Goal: Task Accomplishment & Management: Use online tool/utility

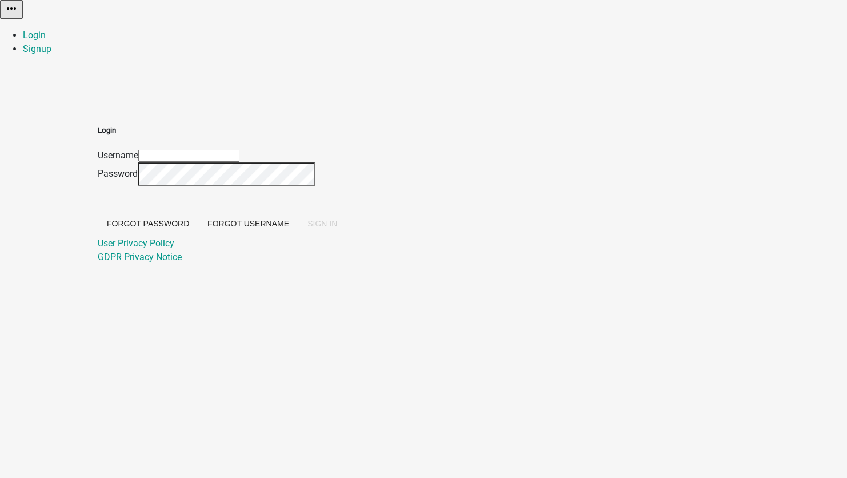
type input "[EMAIL_ADDRESS][DOMAIN_NAME]"
click at [337, 228] on span "SIGN IN" at bounding box center [323, 223] width 30 height 9
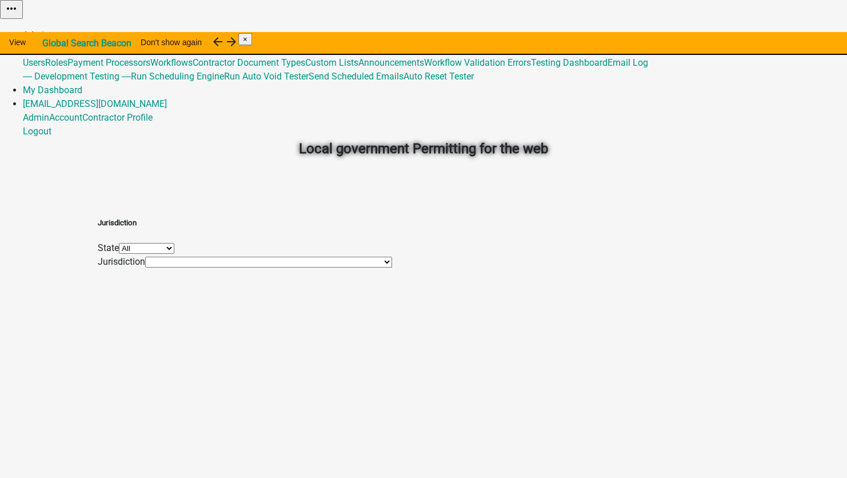
click at [49, 30] on link "Admin" at bounding box center [36, 35] width 26 height 11
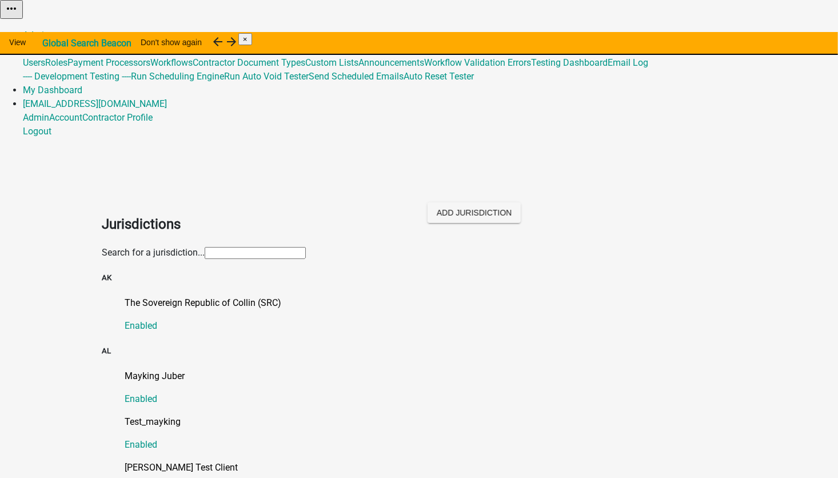
click at [205, 247] on input "text" at bounding box center [255, 253] width 101 height 12
click at [125, 296] on p "The Sovereign Republic of Collin (SRC)" at bounding box center [431, 303] width 612 height 14
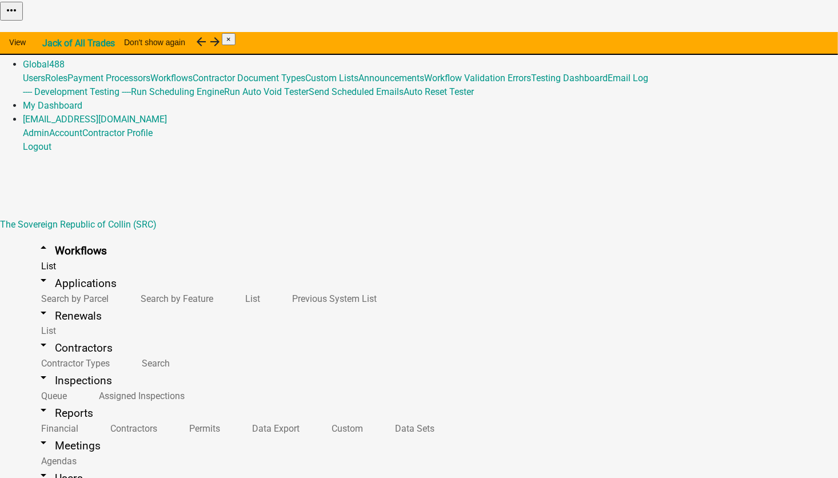
scroll to position [1344, 0]
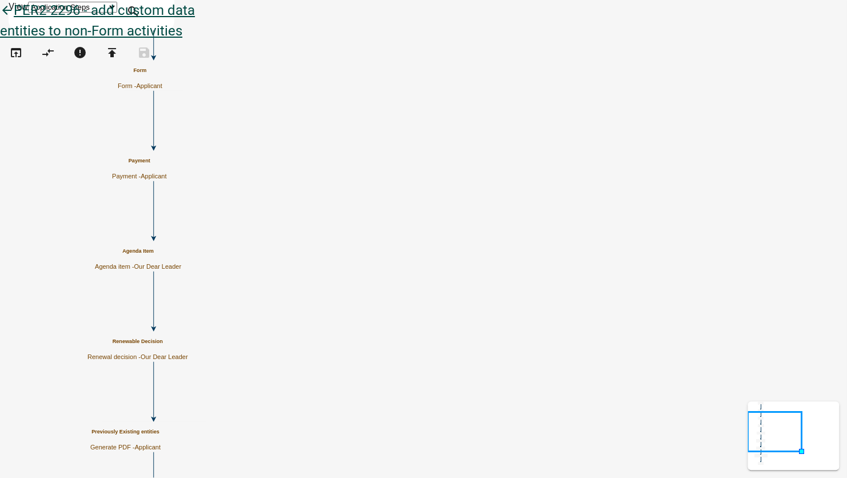
click at [14, 19] on icon "arrow_back" at bounding box center [7, 11] width 14 height 16
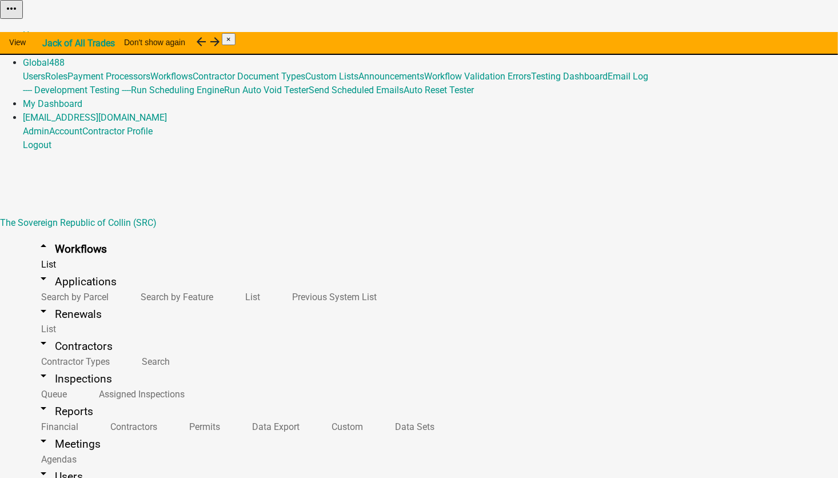
scroll to position [1458, 0]
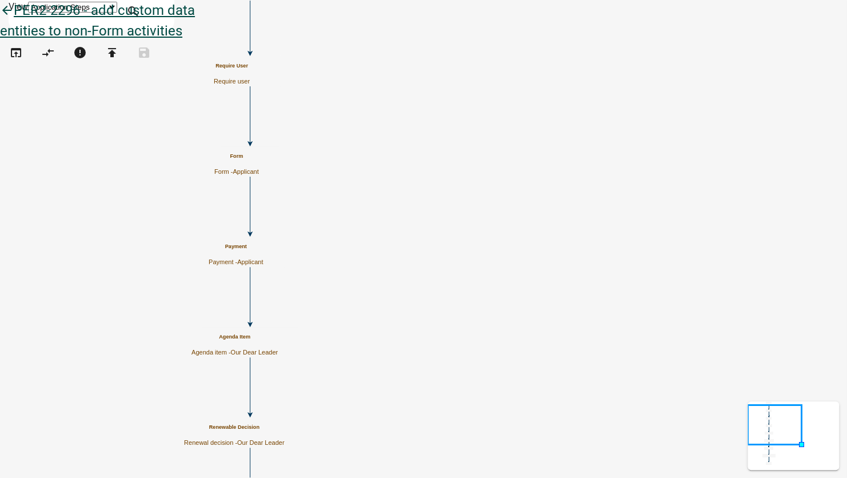
click at [14, 19] on icon "arrow_back" at bounding box center [7, 11] width 14 height 16
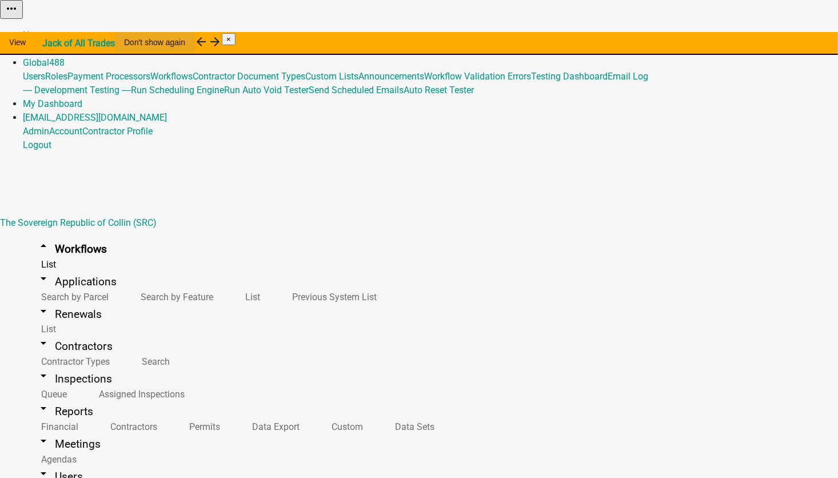
scroll to position [1344, 0]
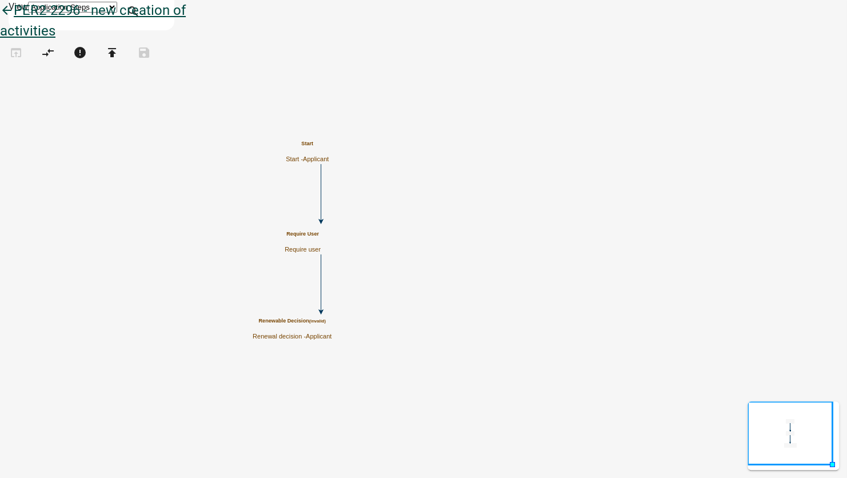
click at [14, 19] on icon "arrow_back" at bounding box center [7, 11] width 14 height 16
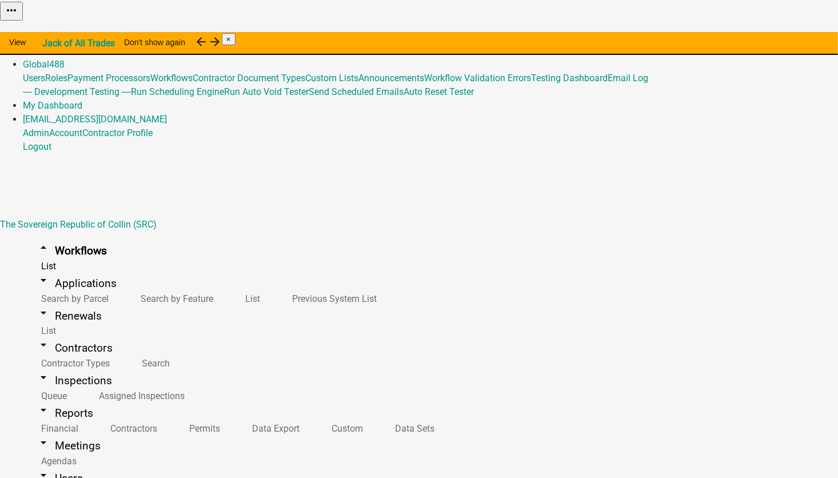
scroll to position [1401, 0]
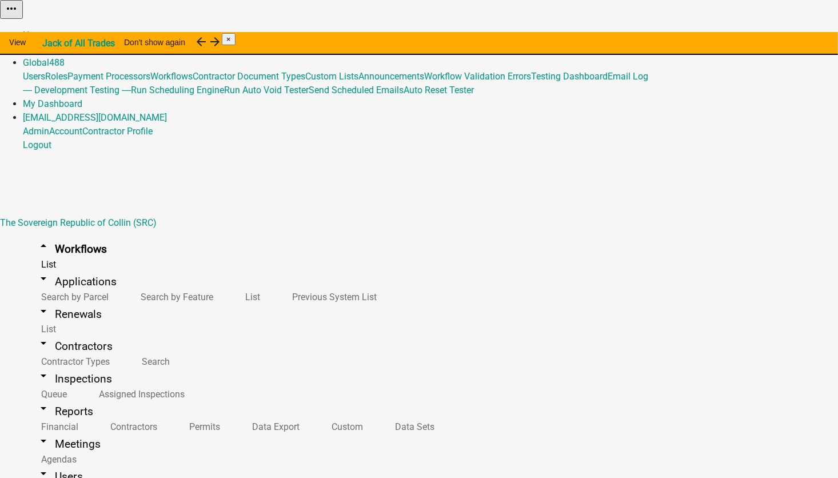
click at [480, 29] on div "Home Admin Global 488 Users Roles Payment Processors Workflows Contractor Docum…" at bounding box center [419, 90] width 838 height 123
click at [47, 30] on link "Home" at bounding box center [35, 35] width 24 height 11
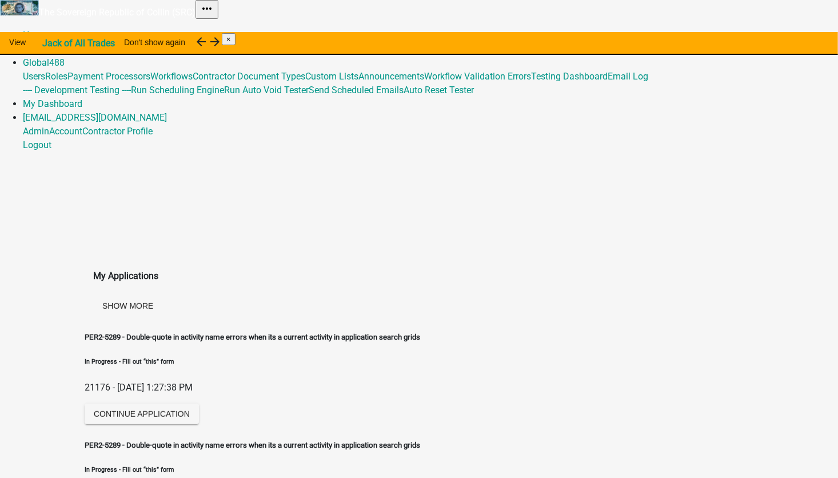
click at [49, 43] on link "Admin" at bounding box center [36, 48] width 26 height 11
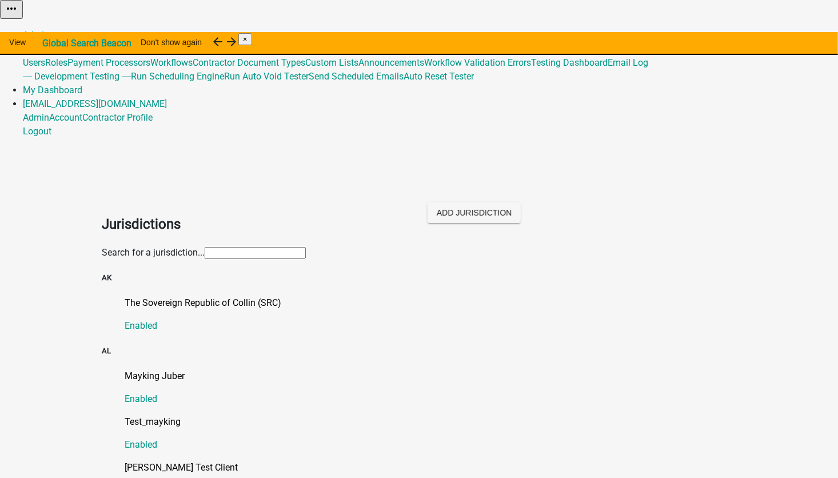
click at [205, 247] on input "text" at bounding box center [255, 253] width 101 height 12
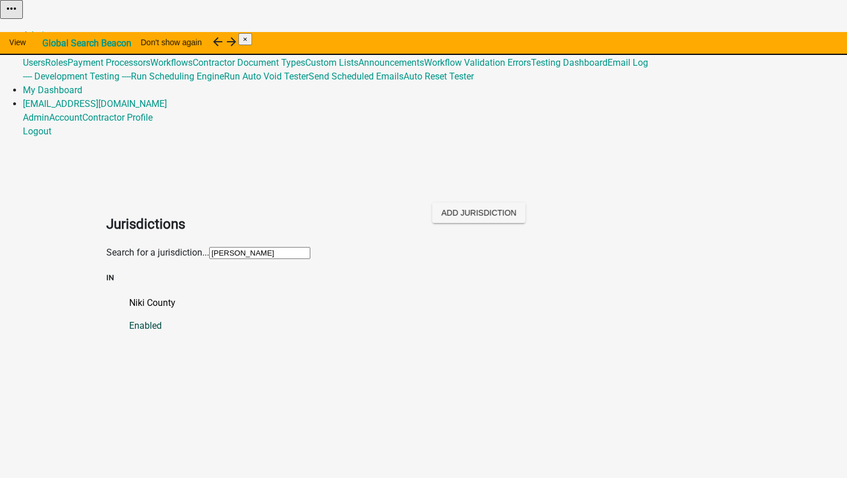
type input "niki"
click at [142, 296] on p "Niki County" at bounding box center [435, 303] width 612 height 14
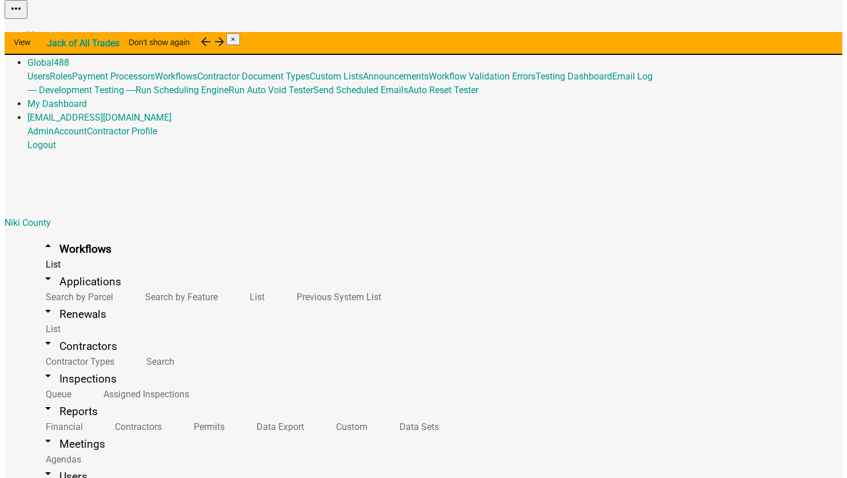
scroll to position [3510, 0]
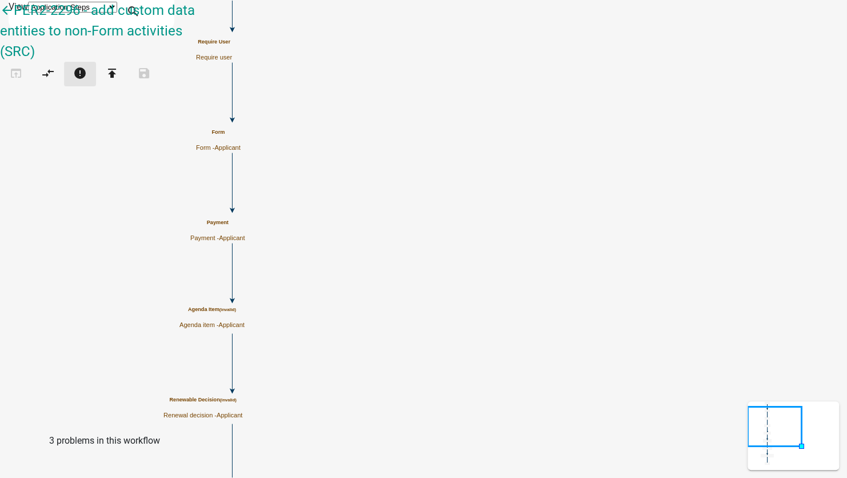
click at [87, 66] on icon "error" at bounding box center [80, 74] width 14 height 16
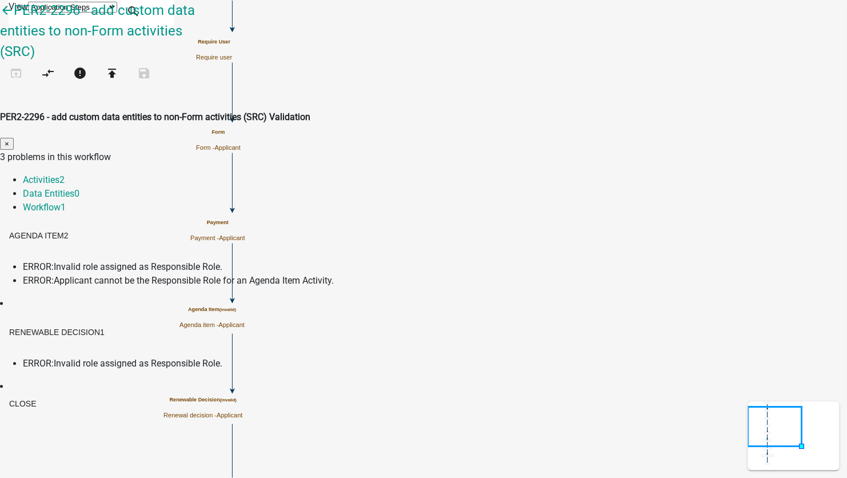
click at [54, 261] on span "ERROR:" at bounding box center [38, 266] width 31 height 11
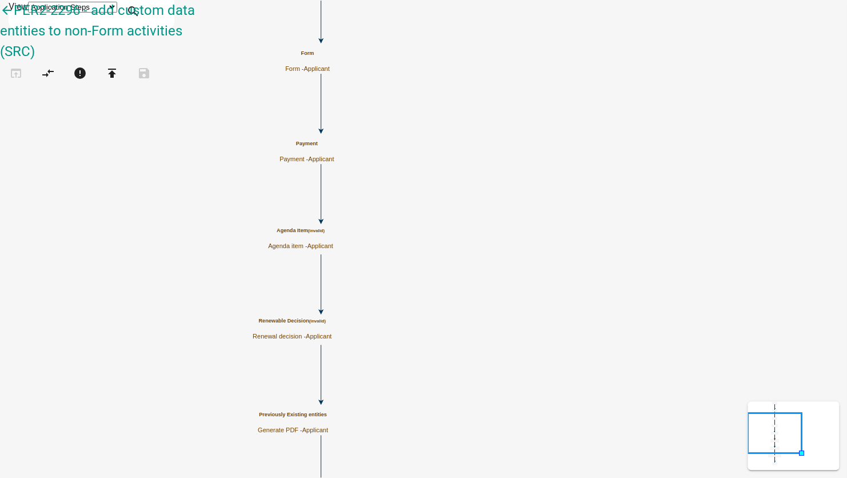
click at [333, 234] on h5 "Agenda Item (invalid)" at bounding box center [300, 231] width 65 height 6
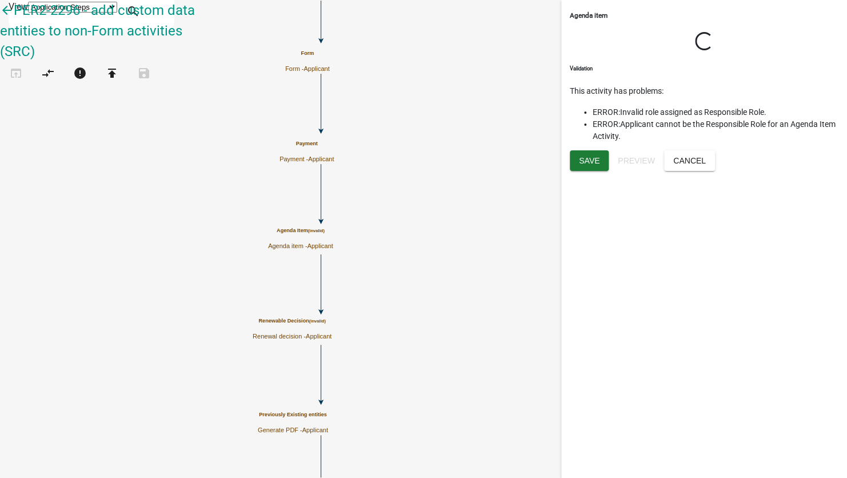
select select
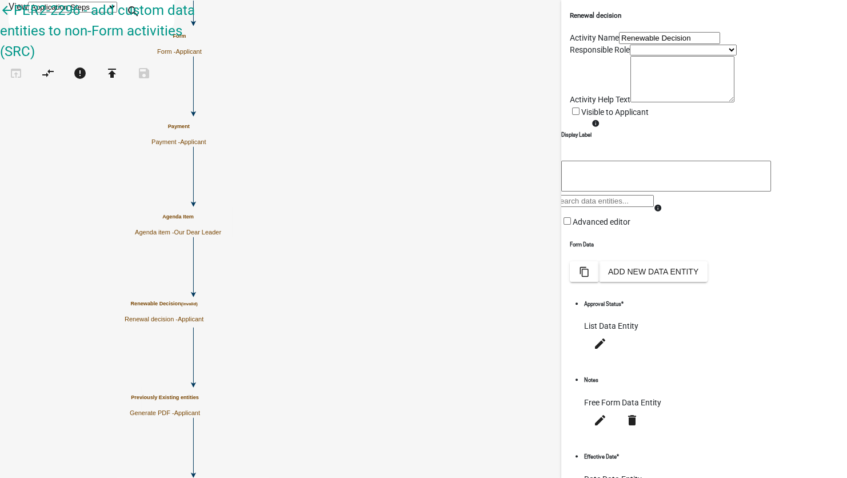
click at [630, 55] on select "Applicant 4352 Workflow Permissions Yellow Role Inspecting A Blue Role NikiAdmi…" at bounding box center [683, 50] width 107 height 11
select select "7A05B38E-F62B-4AA5-8B88-5CAA34CEE38A"
click at [630, 55] on select "Applicant 4352 Workflow Permissions Yellow Role Inspecting A Blue Role NikiAdmi…" at bounding box center [683, 50] width 107 height 11
select select "7A05B38E-F62B-4AA5-8B88-5CAA34CEE38A"
select select
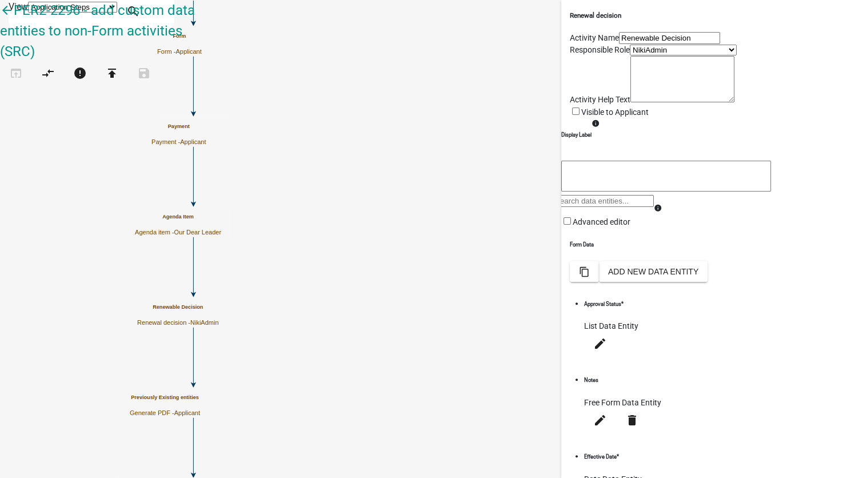
select select "7A05B38E-F62B-4AA5-8B88-5CAA34CEE38A"
select select
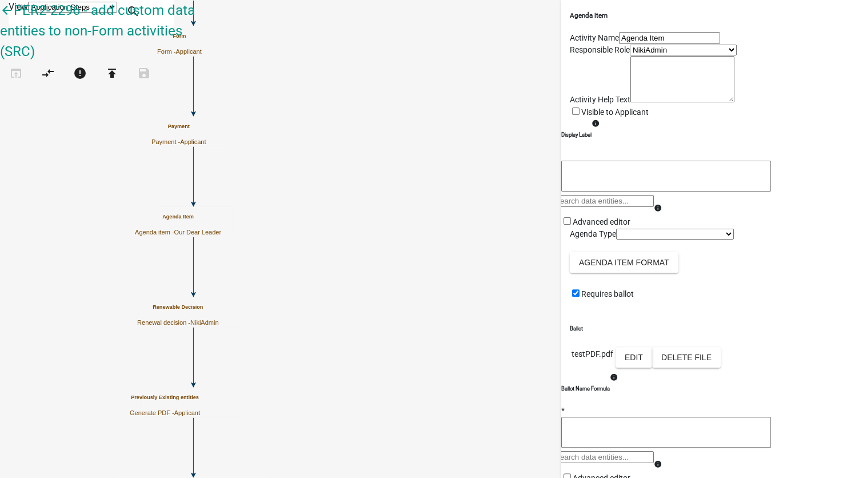
click at [630, 55] on select "Applicant 4352 Workflow Permissions Yellow Role Inspecting A Blue Role NikiAdmi…" at bounding box center [683, 50] width 107 height 11
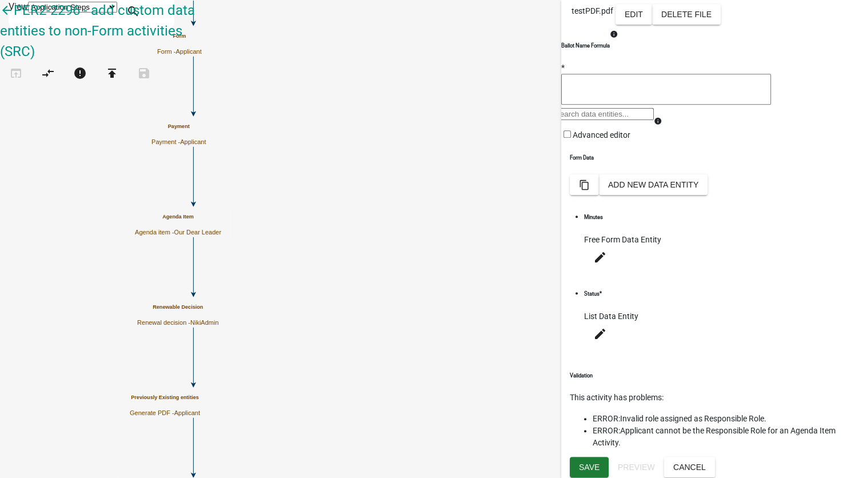
scroll to position [489, 0]
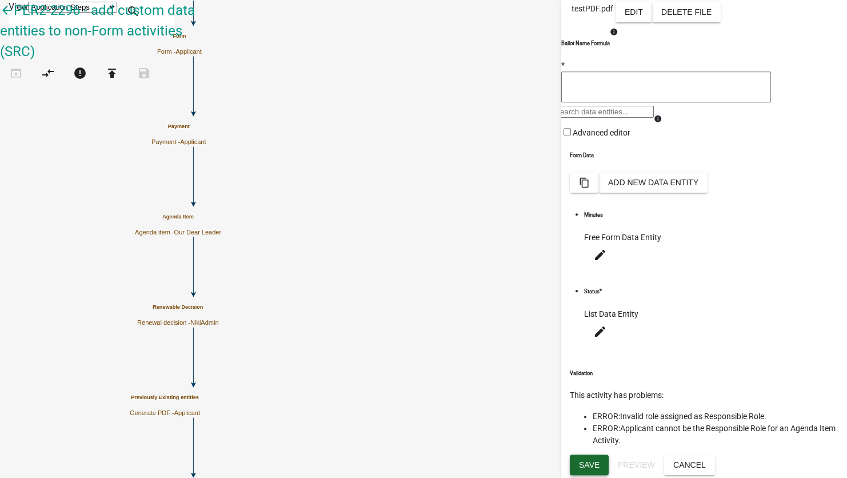
click at [597, 460] on span "Save" at bounding box center [589, 464] width 21 height 9
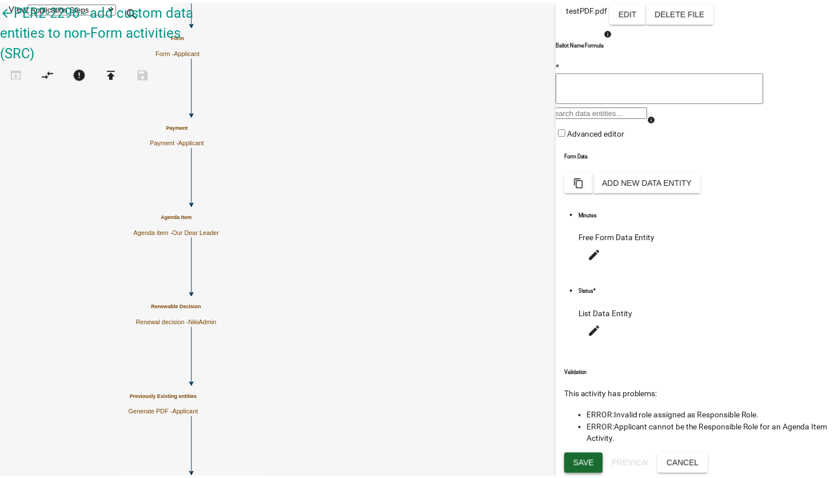
scroll to position [0, 0]
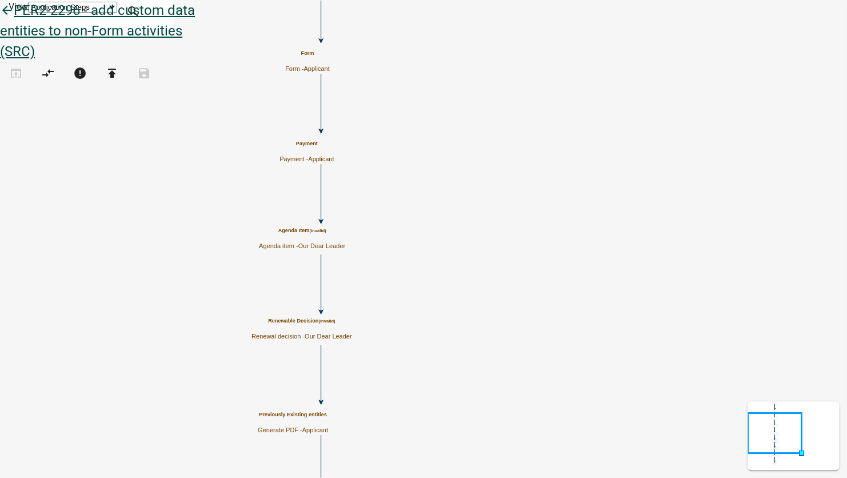
click at [14, 18] on icon "arrow_back" at bounding box center [7, 11] width 14 height 16
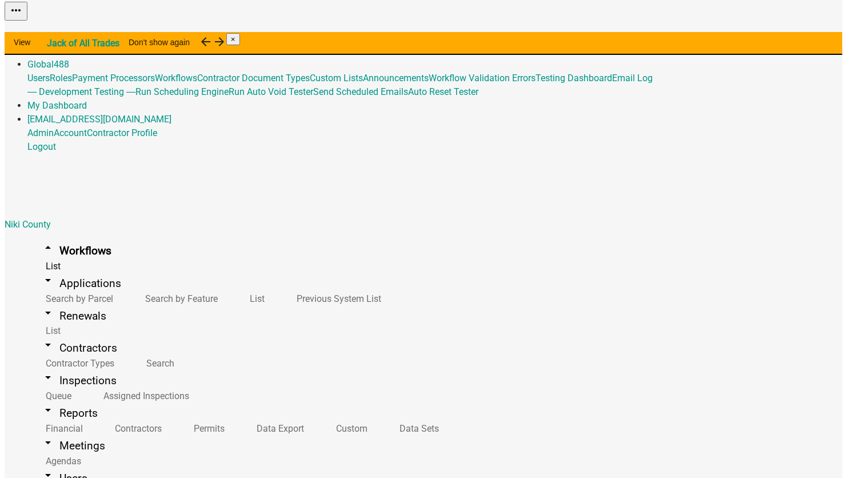
scroll to position [3453, 0]
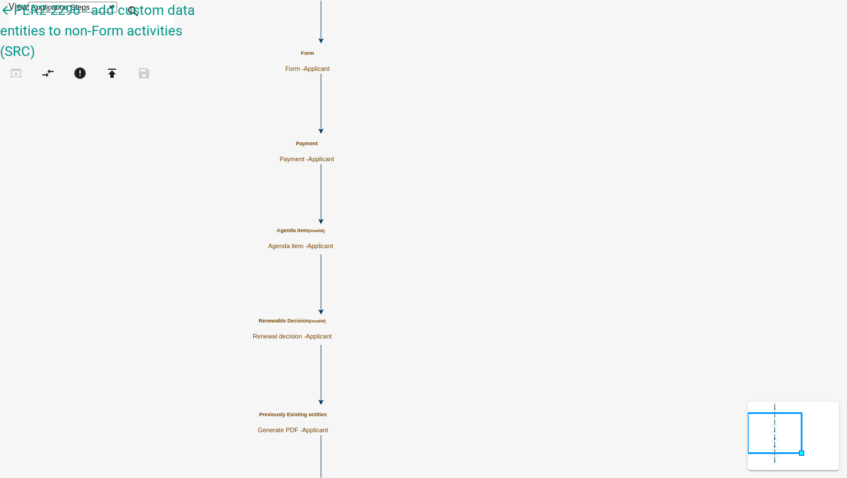
click at [333, 245] on span "Applicant" at bounding box center [320, 245] width 26 height 7
select select
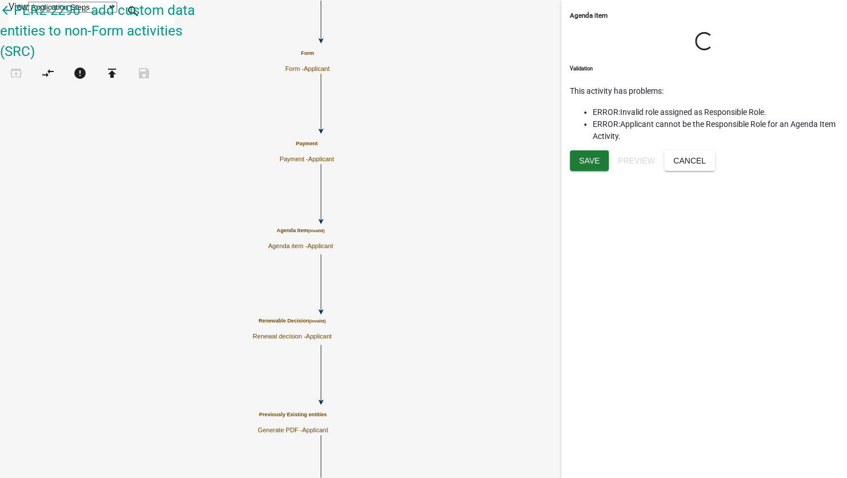
select select
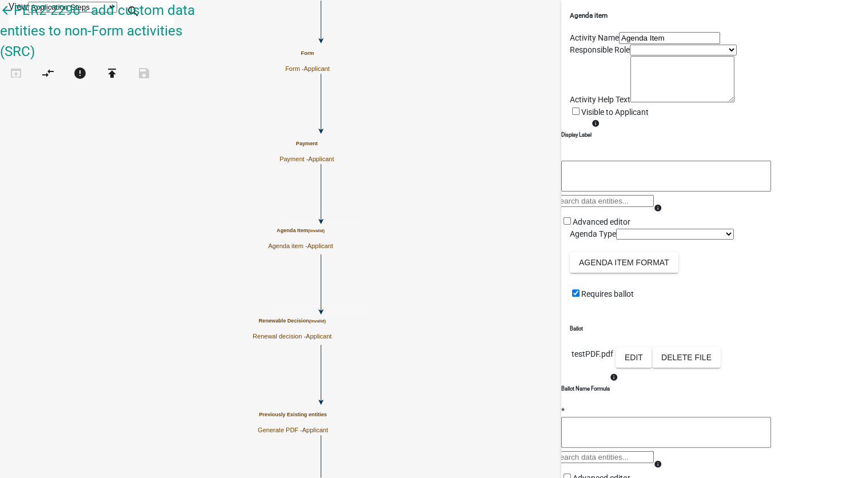
click at [630, 55] on select "Applicant 4352 Workflow Permissions Yellow Role Inspecting A Blue Role NikiAdmi…" at bounding box center [683, 50] width 107 height 11
select select "7A05B38E-F62B-4AA5-8B88-5CAA34CEE38A"
click at [630, 55] on select "Applicant 4352 Workflow Permissions Yellow Role Inspecting A Blue Role NikiAdmi…" at bounding box center [683, 50] width 107 height 11
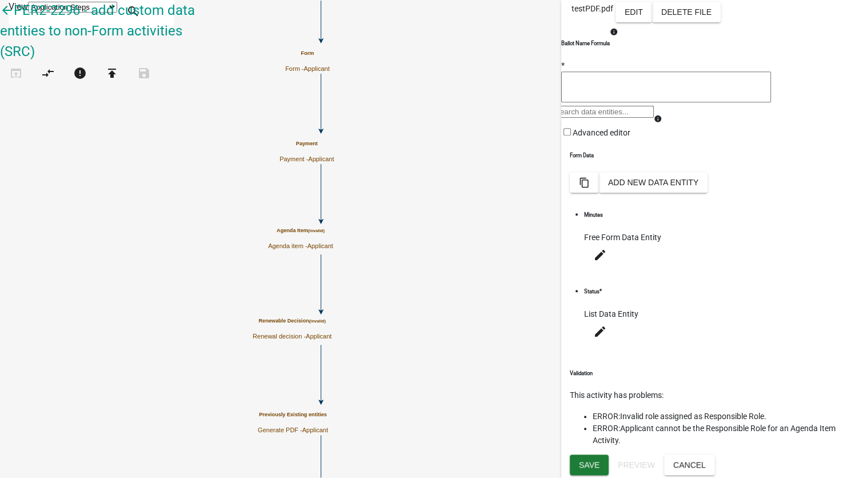
scroll to position [489, 0]
click at [593, 469] on span "Save" at bounding box center [589, 464] width 21 height 9
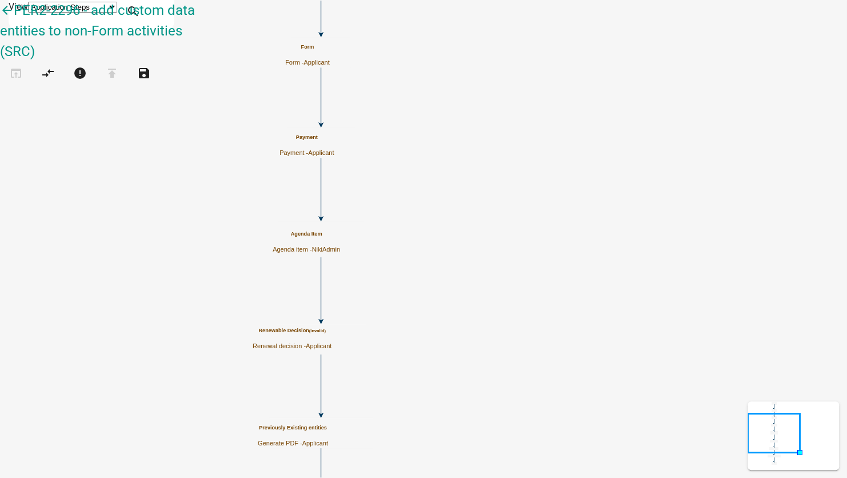
scroll to position [0, 0]
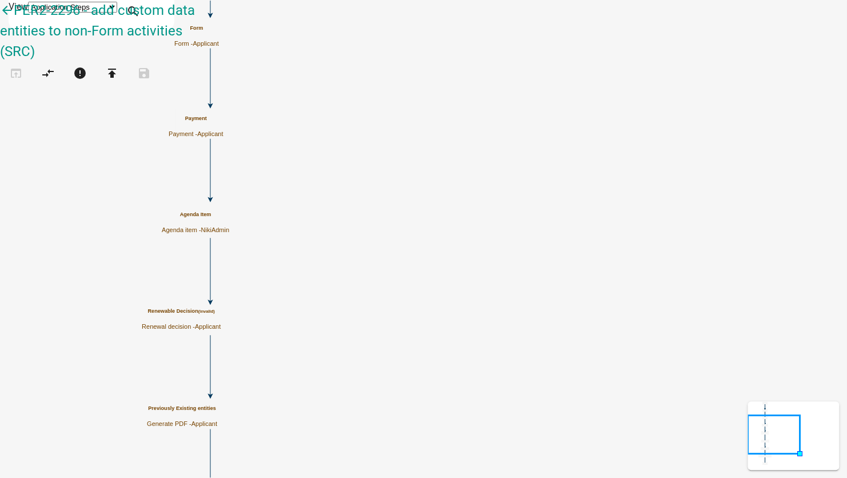
click at [215, 314] on small "(invalid)" at bounding box center [206, 311] width 17 height 5
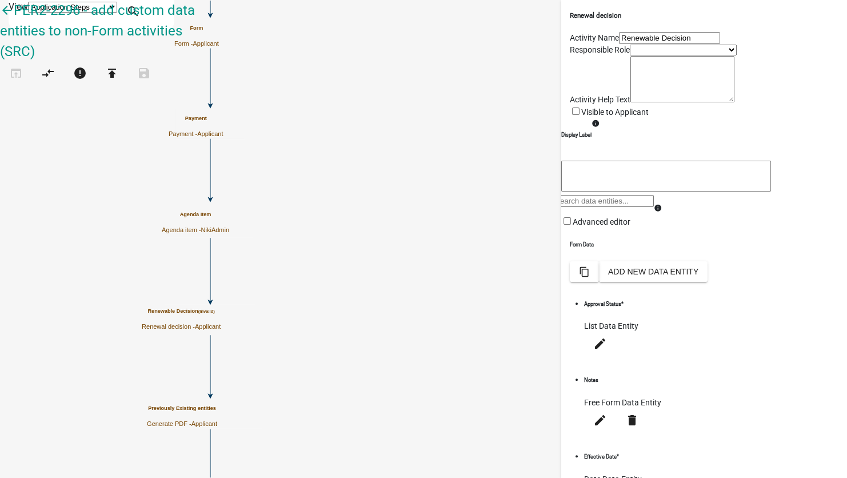
click at [630, 55] on select "Applicant 4352 Workflow Permissions Yellow Role Inspecting A Blue Role NikiAdmi…" at bounding box center [683, 50] width 107 height 11
select select "7A05B38E-F62B-4AA5-8B88-5CAA34CEE38A"
click at [630, 55] on select "Applicant 4352 Workflow Permissions Yellow Role Inspecting A Blue Role NikiAdmi…" at bounding box center [683, 50] width 107 height 11
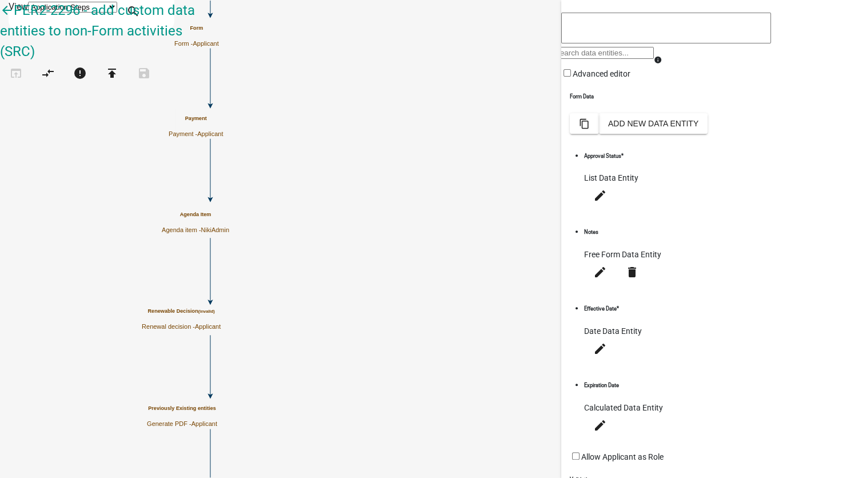
scroll to position [228, 0]
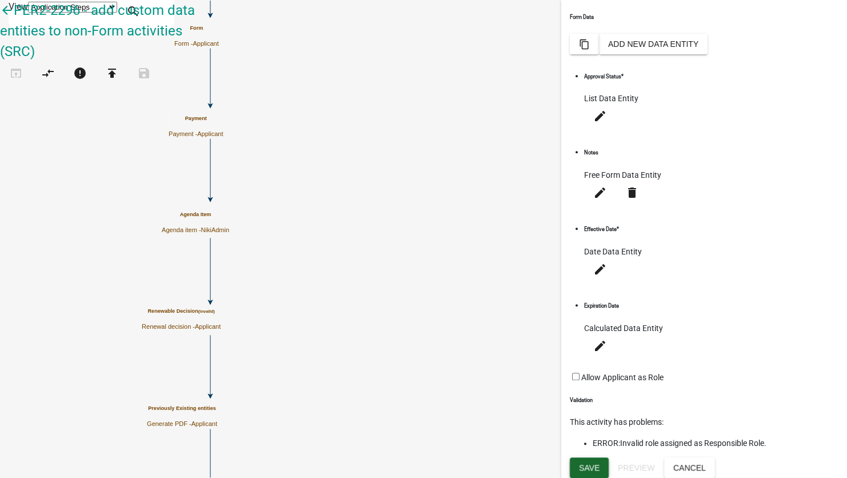
click at [592, 463] on span "Save" at bounding box center [589, 467] width 21 height 9
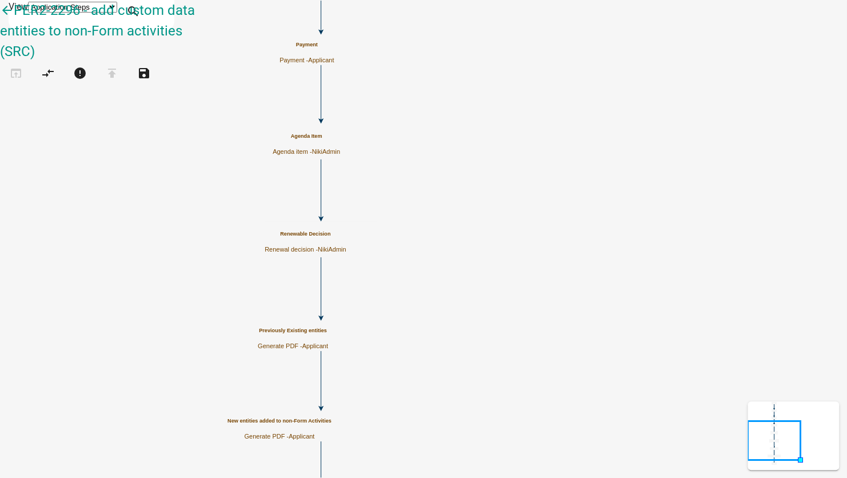
scroll to position [0, 0]
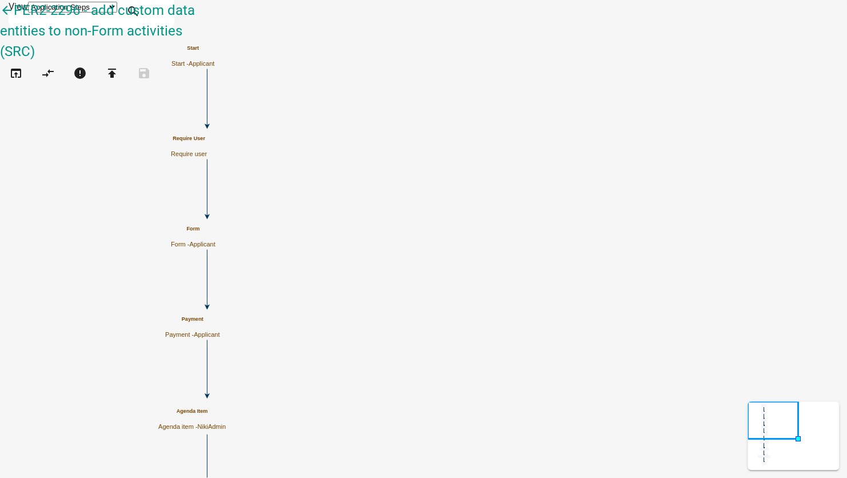
click at [220, 325] on div "Payment Payment - Applicant" at bounding box center [192, 327] width 54 height 22
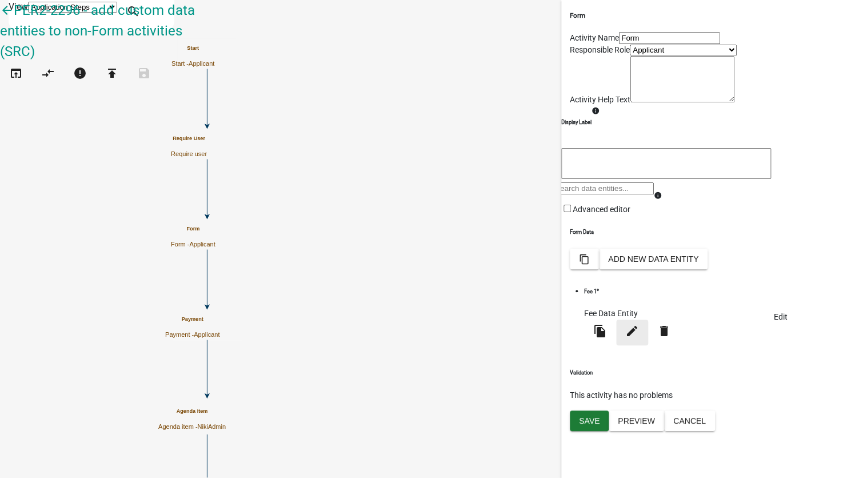
click at [639, 338] on icon "edit" at bounding box center [632, 331] width 14 height 14
select select "fee"
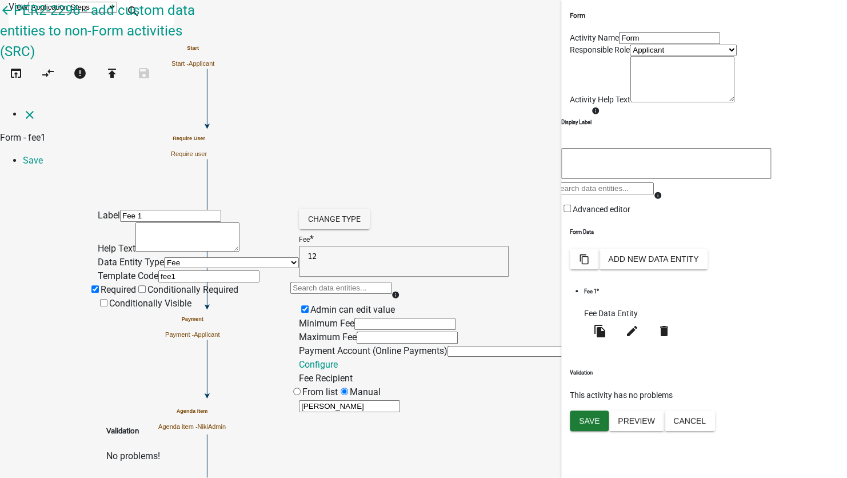
click at [448, 346] on select "NMI Test (NMI) CardPointe (CardPointe) PayGov Test (Pay Gov) Secure Pay Test (S…" at bounding box center [522, 351] width 149 height 11
select select "64611e3e-7fa4-4890-bb77-8fef0256a01d"
click at [448, 346] on select "NMI Test (NMI) CardPointe (CardPointe) PayGov Test (Pay Gov) Secure Pay Test (S…" at bounding box center [522, 351] width 149 height 11
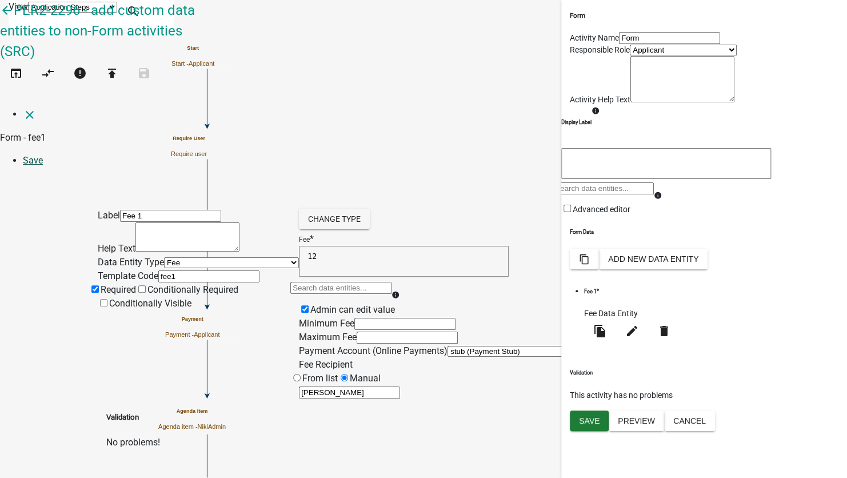
click at [43, 155] on link "Save" at bounding box center [33, 160] width 20 height 11
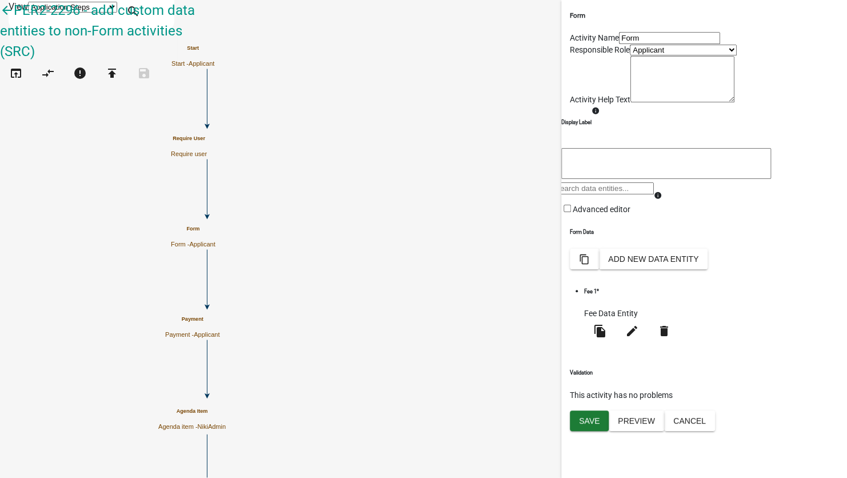
scroll to position [19, 0]
click at [595, 425] on span "Save" at bounding box center [589, 420] width 21 height 9
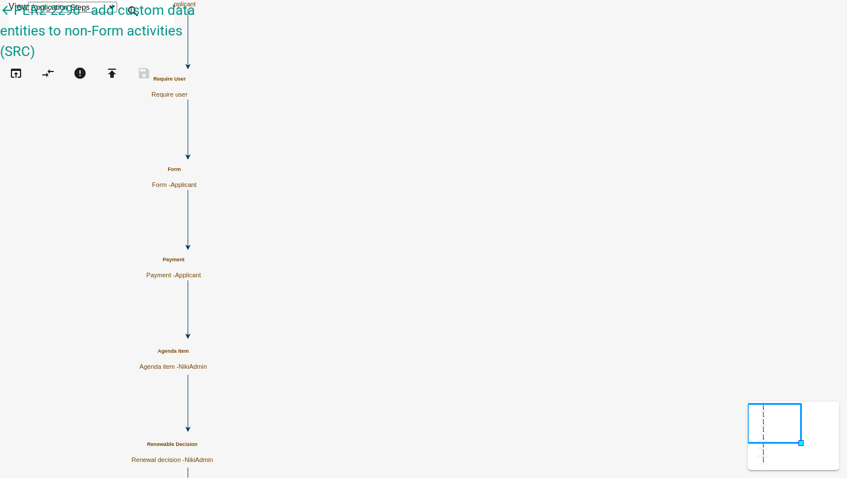
click at [207, 363] on span "NikiAdmin" at bounding box center [192, 366] width 29 height 7
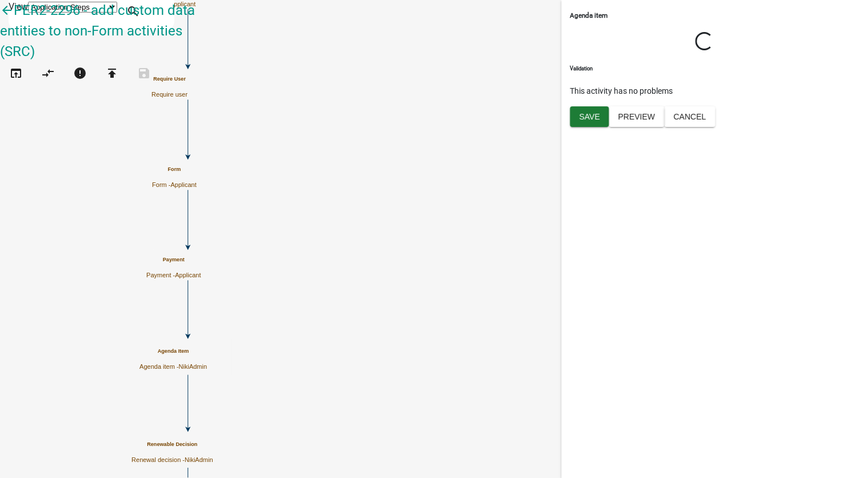
select select "7A05B38E-F62B-4AA5-8B88-5CAA34CEE38A"
select select
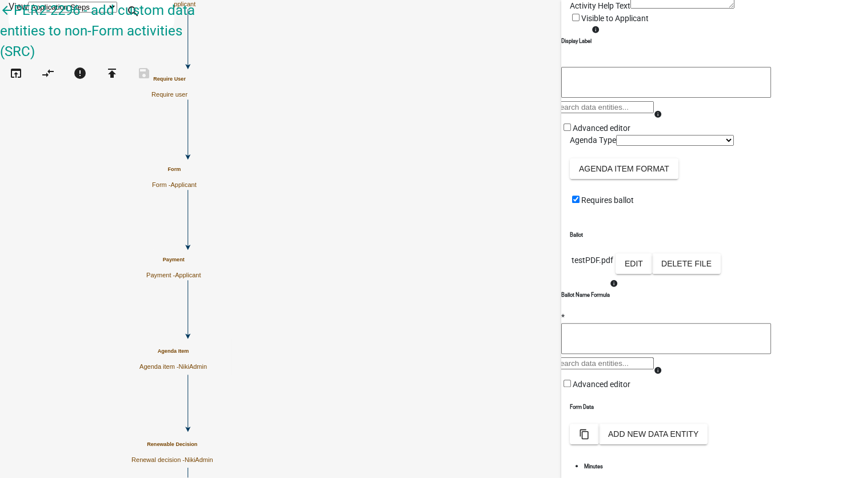
scroll to position [229, 0]
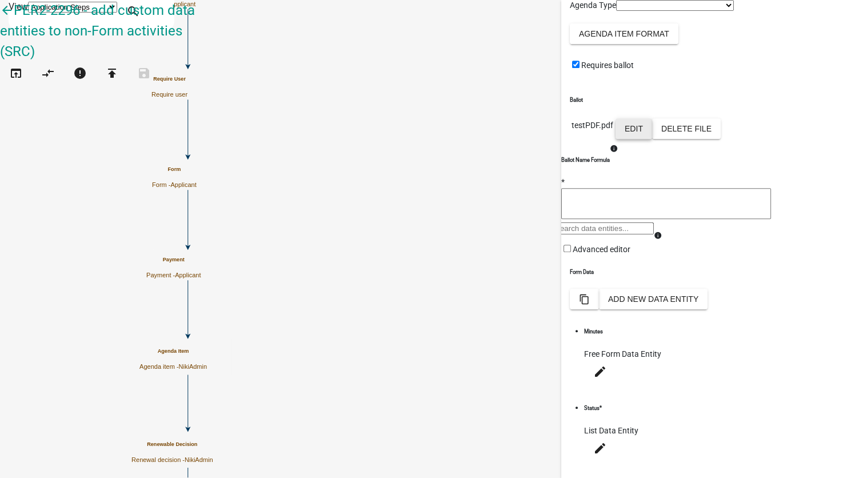
click at [652, 139] on button "Edit" at bounding box center [634, 128] width 37 height 21
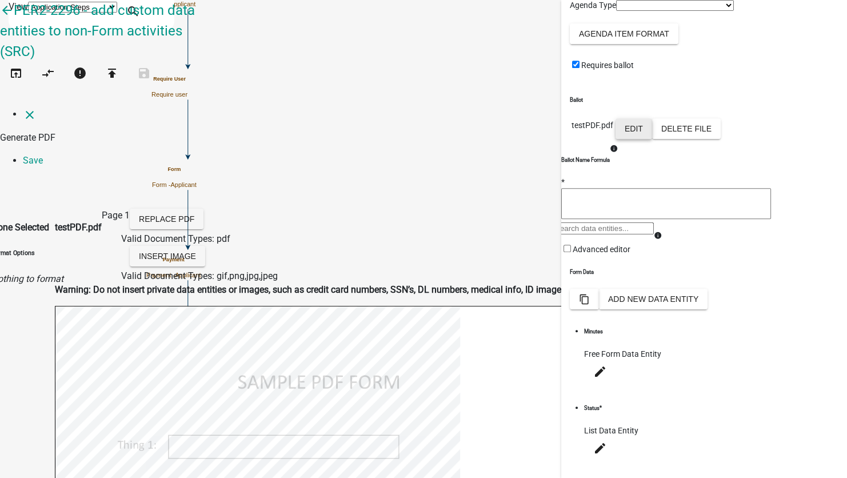
scroll to position [57, 0]
select select
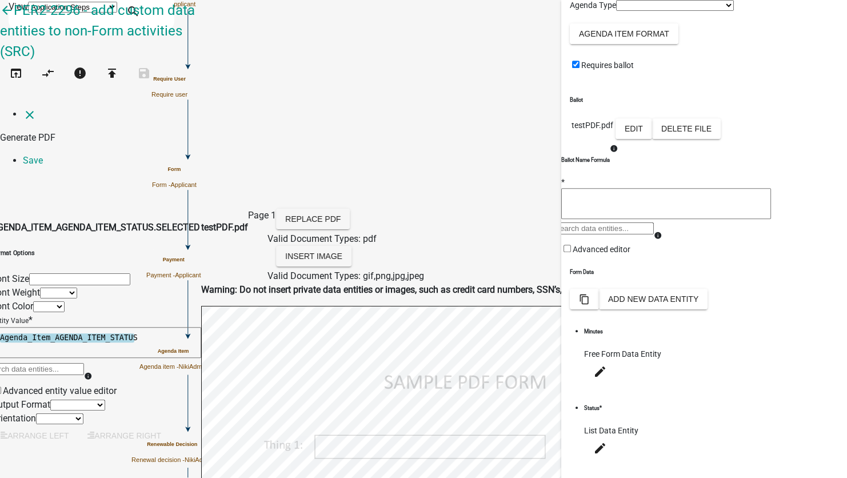
scroll to position [915, 0]
select select
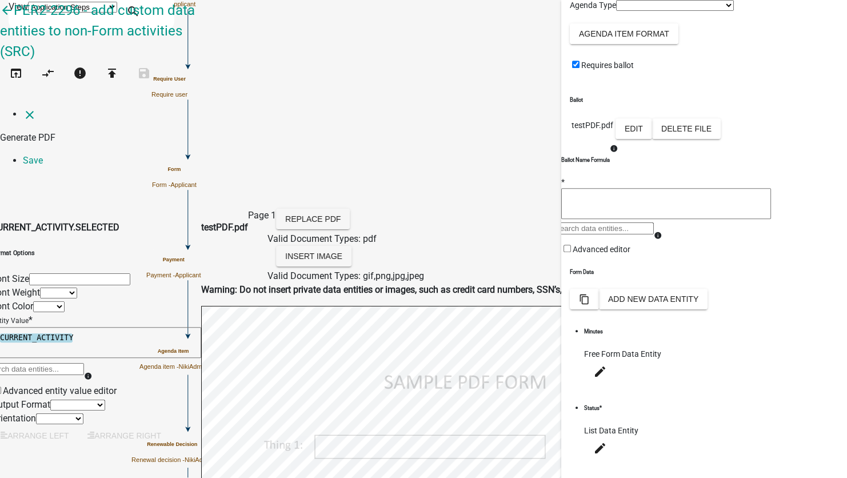
scroll to position [1372, 0]
select select
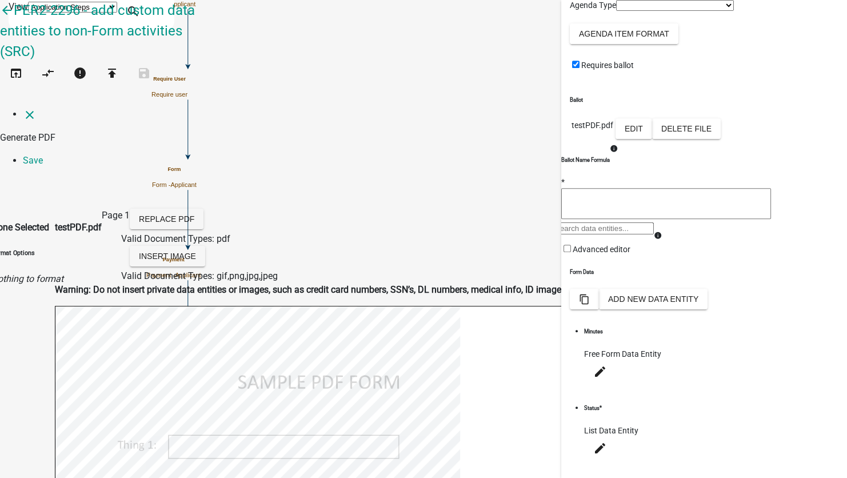
scroll to position [0, 0]
click at [43, 155] on link "Save" at bounding box center [33, 160] width 20 height 11
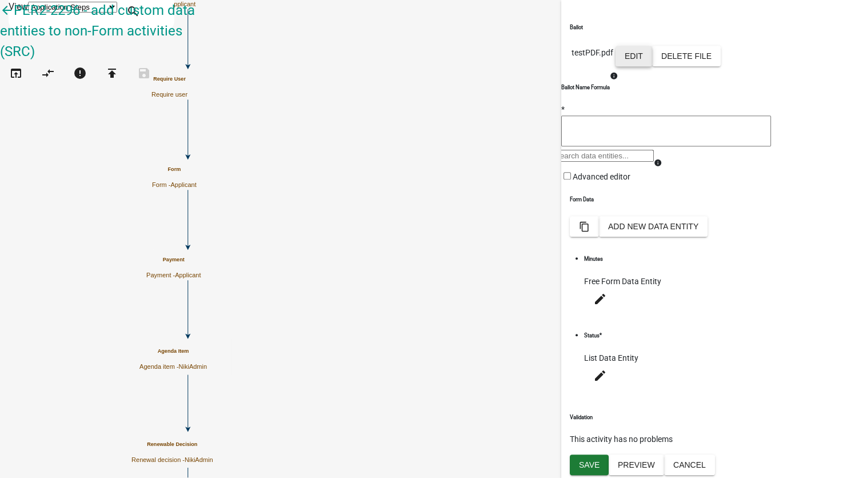
scroll to position [421, 0]
click at [583, 464] on span "Save" at bounding box center [589, 464] width 21 height 9
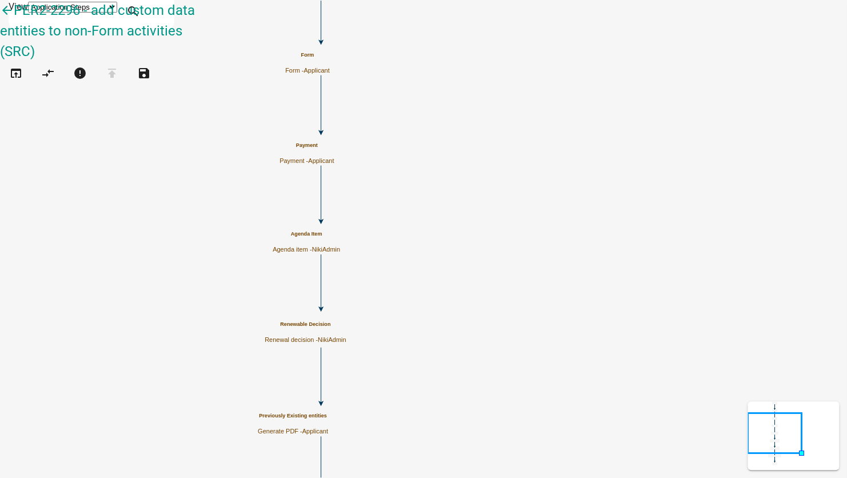
scroll to position [0, 0]
click at [346, 336] on span "NikiAdmin" at bounding box center [332, 339] width 29 height 7
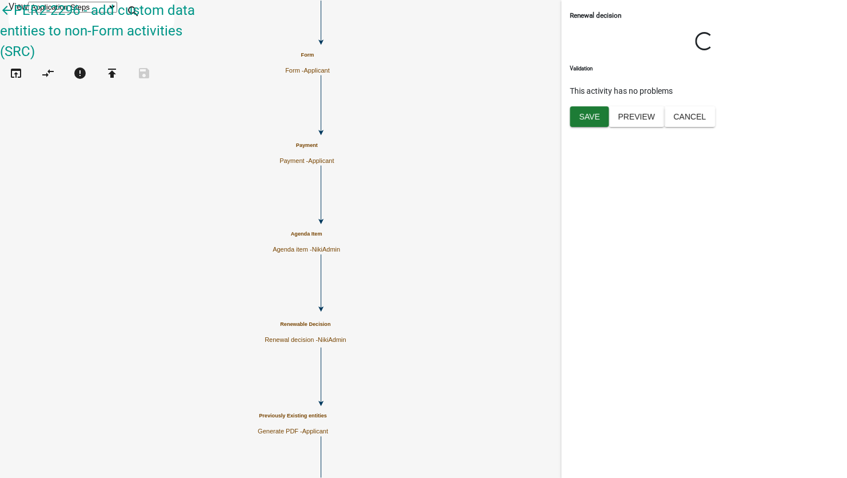
select select "7A05B38E-F62B-4AA5-8B88-5CAA34CEE38A"
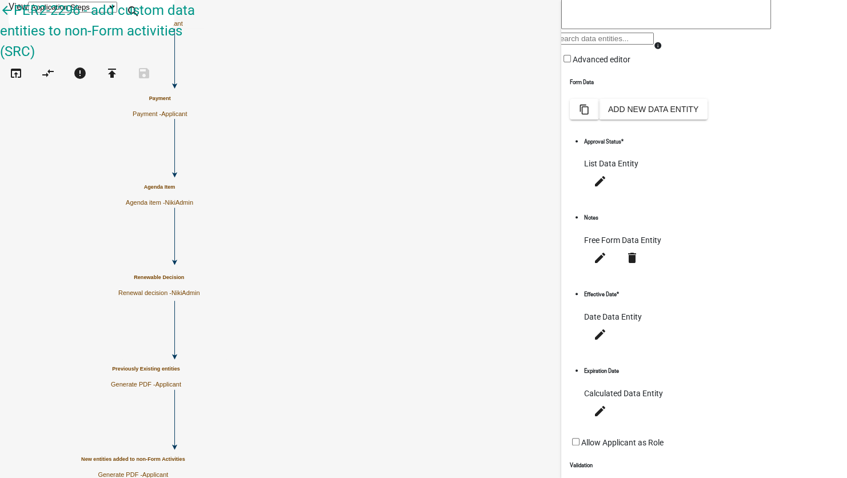
scroll to position [201, 0]
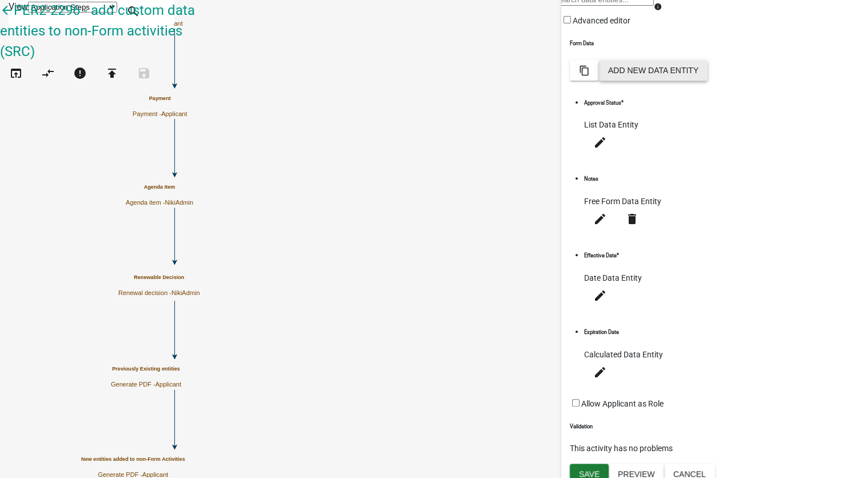
click at [708, 81] on button "Add New Data Entity" at bounding box center [653, 70] width 109 height 21
select select
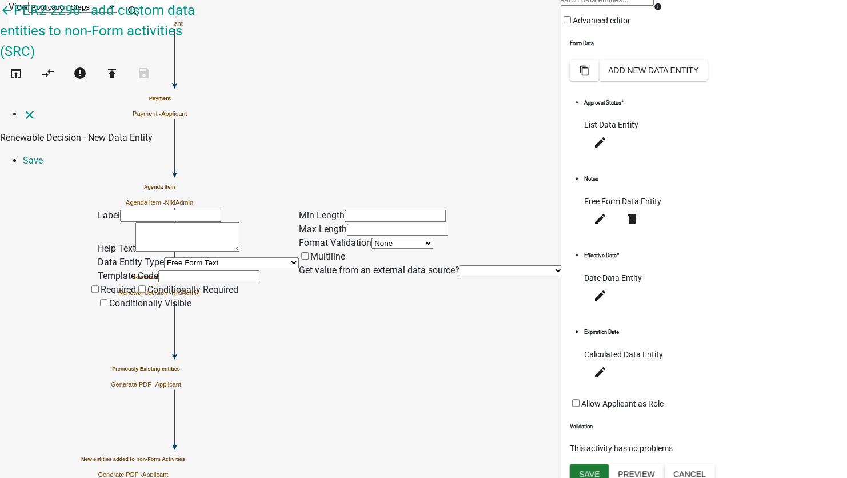
click at [180, 210] on input "text" at bounding box center [170, 216] width 101 height 12
type input "Custom List1"
click at [164, 257] on select "Free Form Text Document Display Entity Value Fee Numeric Data Date Map Sketch D…" at bounding box center [231, 262] width 135 height 11
select select "list-data"
click at [164, 257] on select "Free Form Text Document Display Entity Value Fee Numeric Data Date Map Sketch D…" at bounding box center [231, 262] width 135 height 11
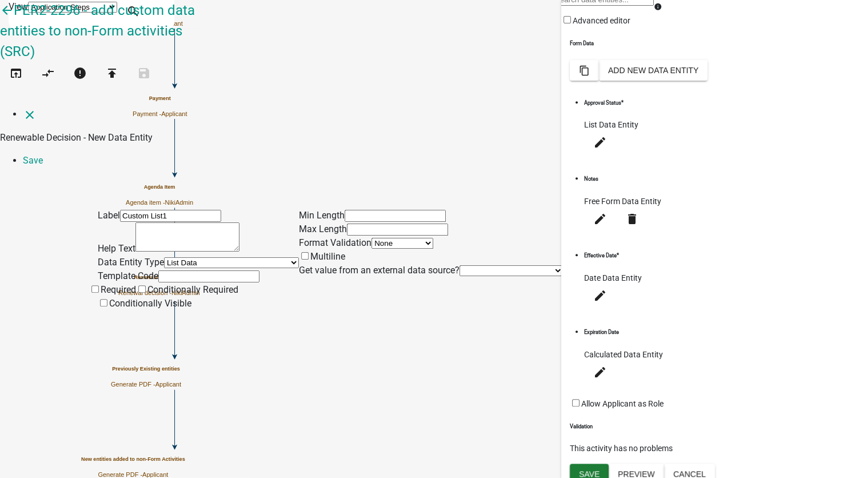
select select "list-data"
select select
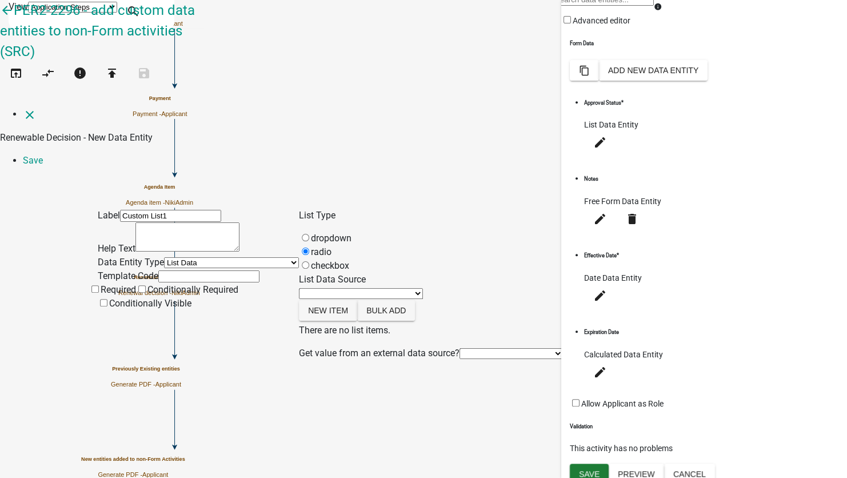
click at [158, 270] on input "text" at bounding box center [208, 276] width 101 height 12
type input "customList1"
click at [405, 288] on select "State List Color List DrivewayPermitApprovalStatus DrivewayProjectType Emails F…" at bounding box center [361, 293] width 124 height 11
click at [323, 288] on select "State List Color List DrivewayPermitApprovalStatus DrivewayProjectType Emails F…" at bounding box center [361, 293] width 124 height 11
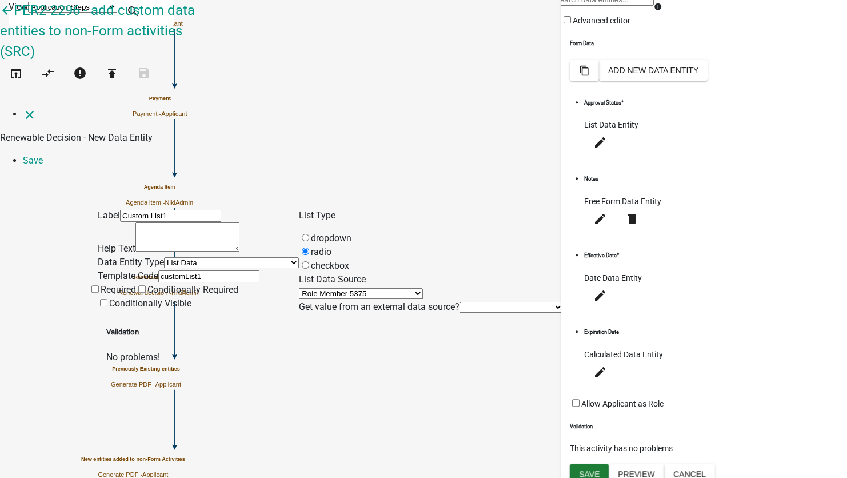
click at [460, 302] on select "None Previous Registration Data Applicant Data" at bounding box center [511, 307] width 103 height 11
click at [612, 226] on div "Preview Custom List1" at bounding box center [587, 261] width 49 height 105
click at [381, 288] on select "State List Color List DrivewayPermitApprovalStatus DrivewayProjectType Emails F…" at bounding box center [361, 293] width 124 height 11
click at [323, 288] on select "State List Color List DrivewayPermitApprovalStatus DrivewayProjectType Emails F…" at bounding box center [361, 293] width 124 height 11
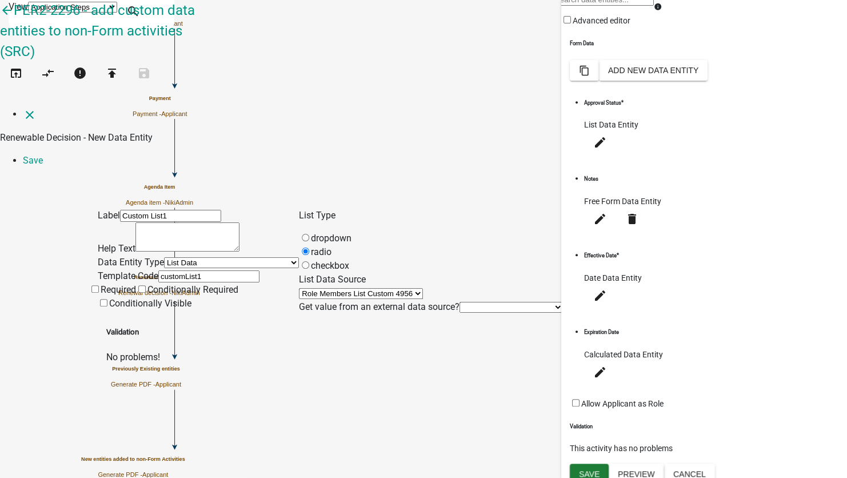
click at [423, 288] on select "State List Color List DrivewayPermitApprovalStatus DrivewayProjectType Emails F…" at bounding box center [361, 293] width 124 height 11
click at [323, 288] on select "State List Color List DrivewayPermitApprovalStatus DrivewayProjectType Emails F…" at bounding box center [361, 293] width 124 height 11
click at [348, 260] on label "checkbox" at bounding box center [324, 265] width 50 height 11
click at [309, 261] on input "checkbox" at bounding box center [305, 264] width 7 height 7
click at [354, 288] on select "State List Color List DrivewayPermitApprovalStatus DrivewayProjectType Emails F…" at bounding box center [361, 293] width 124 height 11
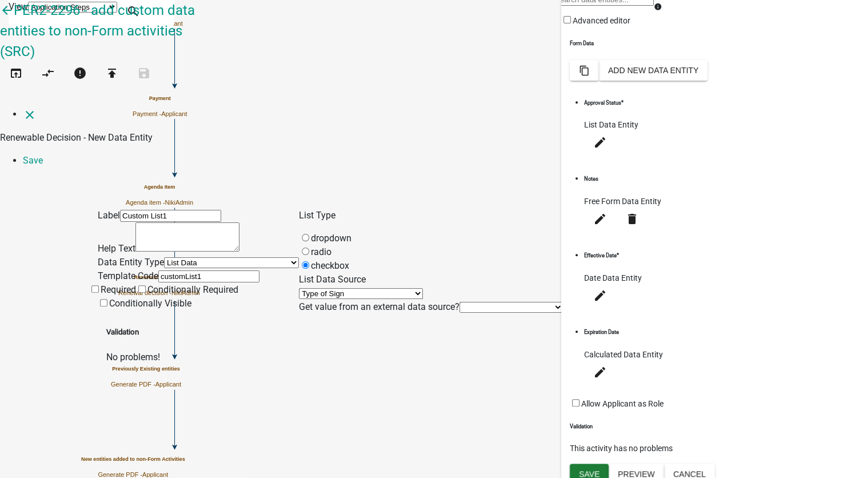
click at [323, 288] on select "State List Color List DrivewayPermitApprovalStatus DrivewayProjectType Emails F…" at bounding box center [361, 293] width 124 height 11
click at [389, 288] on select "State List Color List DrivewayPermitApprovalStatus DrivewayProjectType Emails F…" at bounding box center [361, 293] width 124 height 11
select select "custom-list-c9f6054d-aaeb-4fde-aab1-5d75c3d4dfe8"
click at [323, 288] on select "State List Color List DrivewayPermitApprovalStatus DrivewayProjectType Emails F…" at bounding box center [361, 293] width 124 height 11
click at [311, 246] on span at bounding box center [311, 251] width 0 height 11
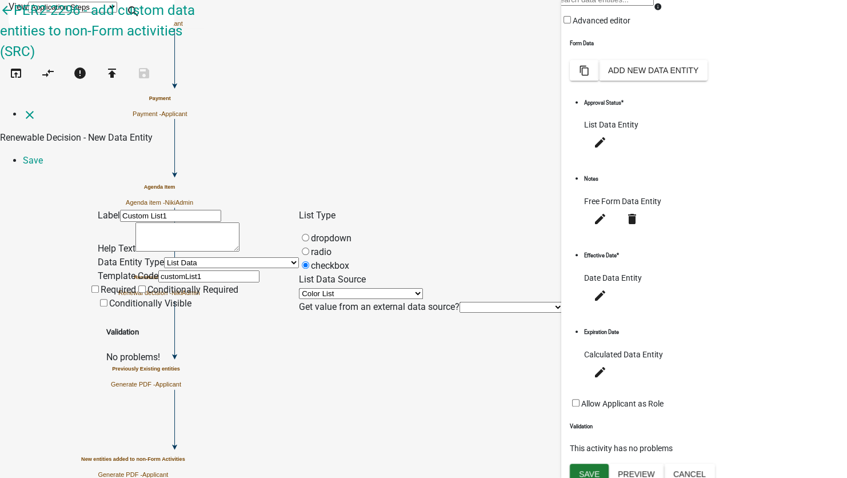
click at [309, 248] on input "radio" at bounding box center [305, 251] width 7 height 7
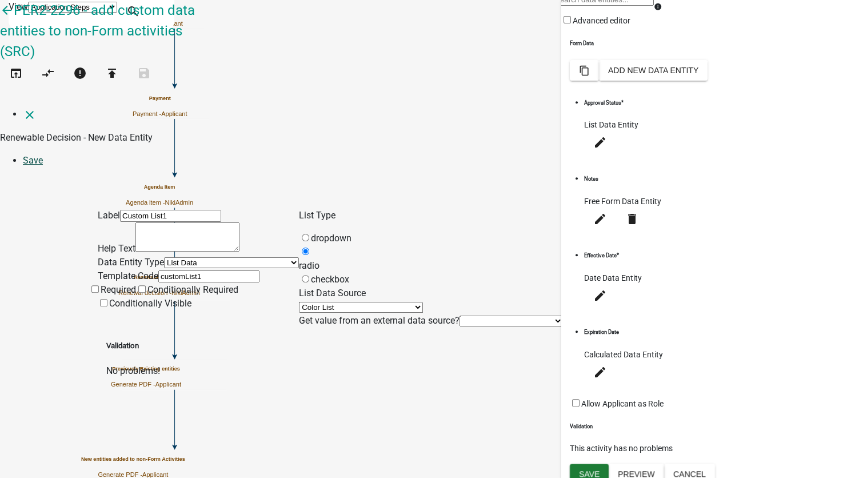
click at [43, 155] on link "Save" at bounding box center [33, 160] width 20 height 11
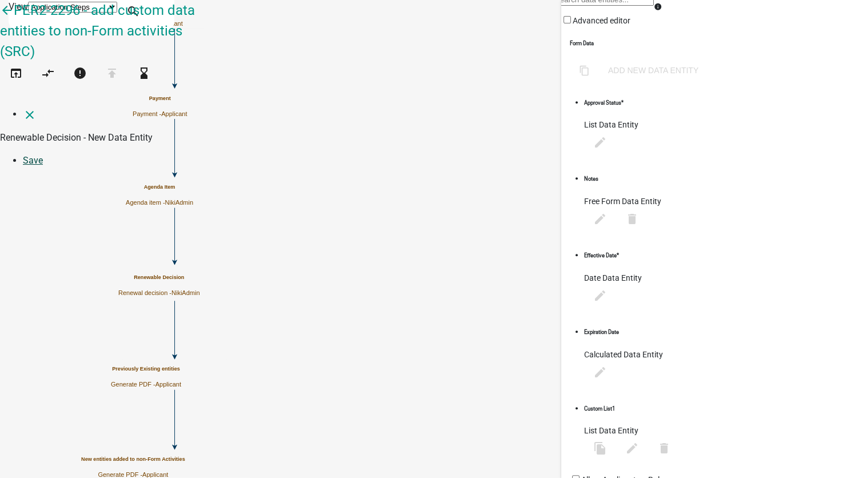
scroll to position [0, 0]
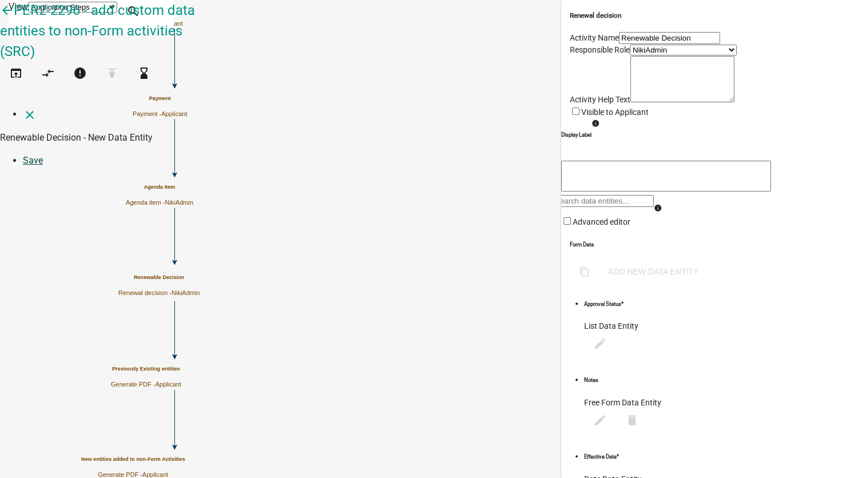
select select "7A05B38E-F62B-4AA5-8B88-5CAA34CEE38A"
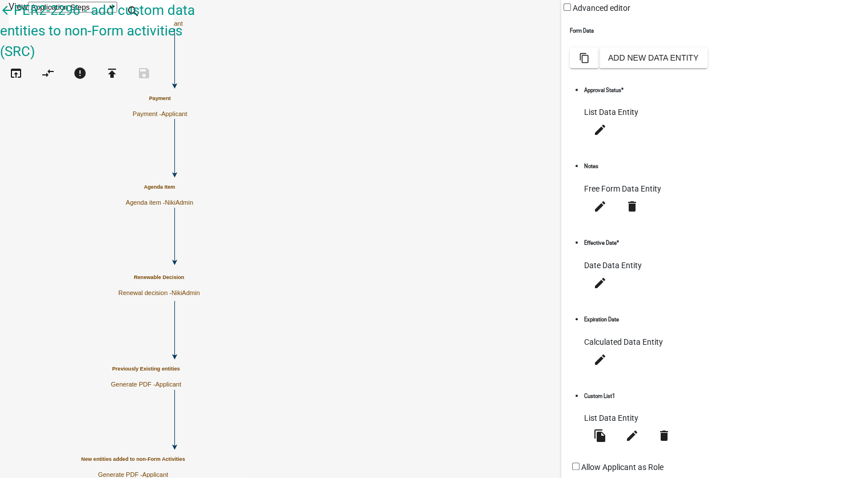
scroll to position [243, 0]
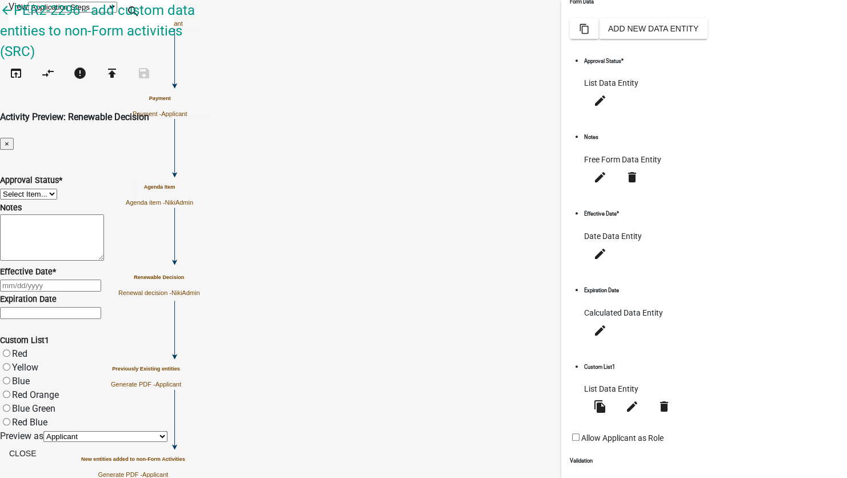
scroll to position [121, 0]
click at [45, 443] on button "Close" at bounding box center [22, 453] width 45 height 21
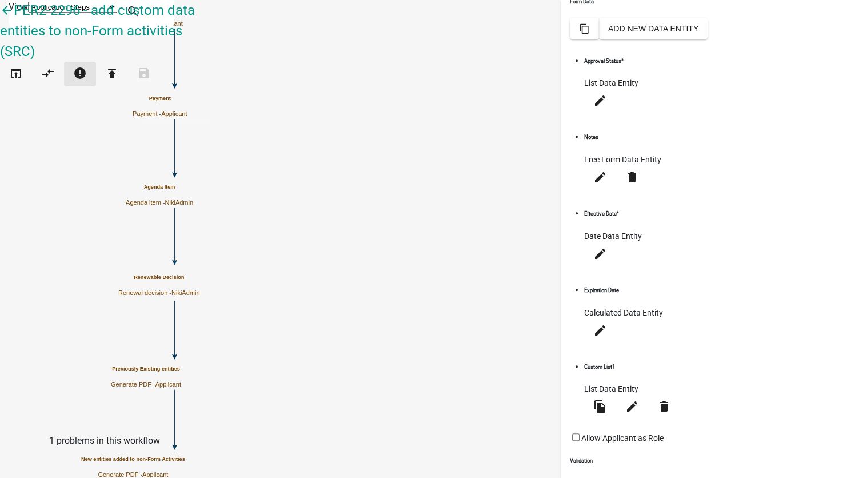
click at [87, 66] on icon "error" at bounding box center [80, 74] width 14 height 16
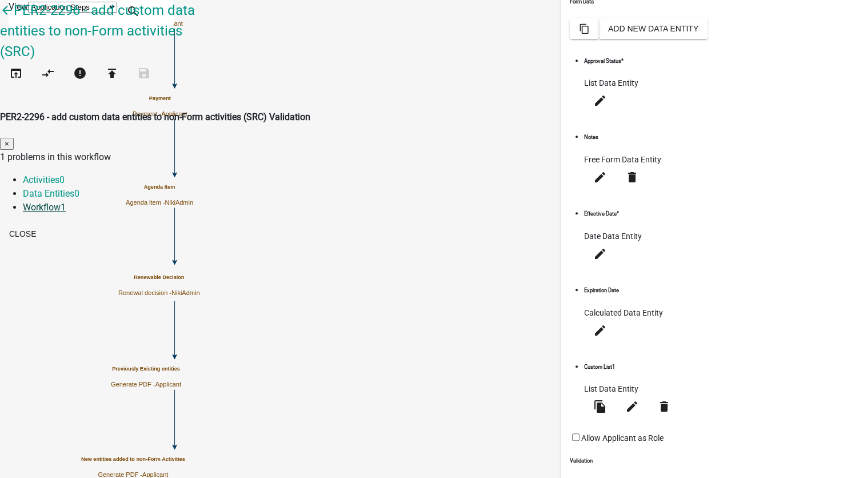
click at [66, 202] on link "Workflow 1" at bounding box center [44, 207] width 43 height 11
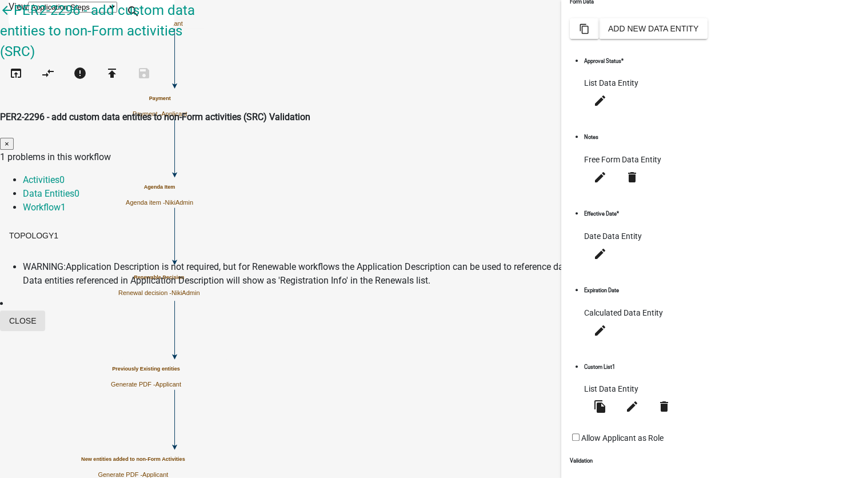
click at [45, 310] on button "Close" at bounding box center [22, 320] width 45 height 21
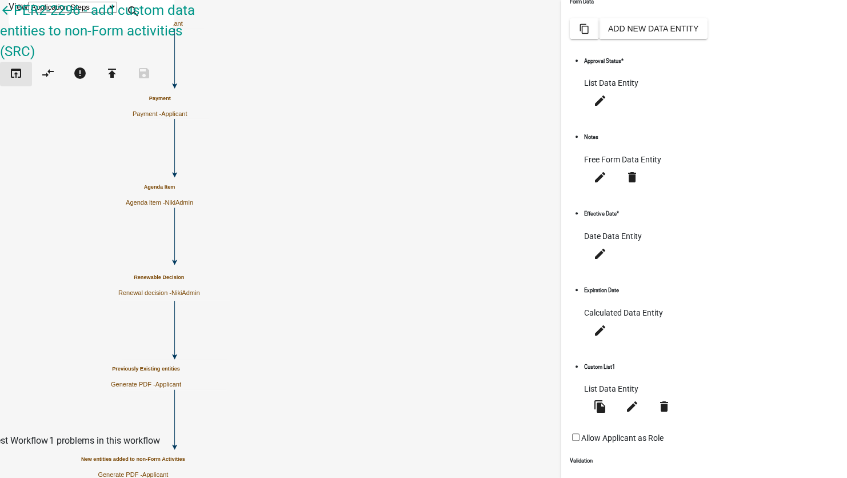
click at [14, 69] on icon "open_in_browser" at bounding box center [16, 74] width 14 height 16
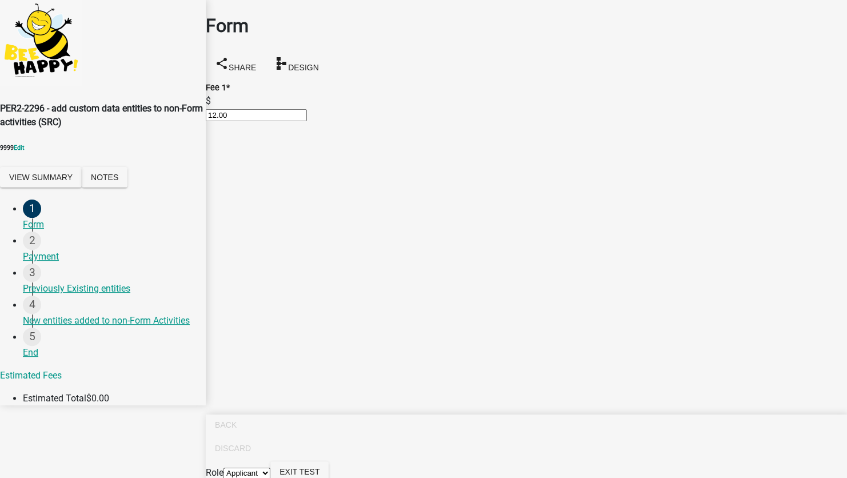
drag, startPoint x: 811, startPoint y: 455, endPoint x: 799, endPoint y: 471, distance: 20.4
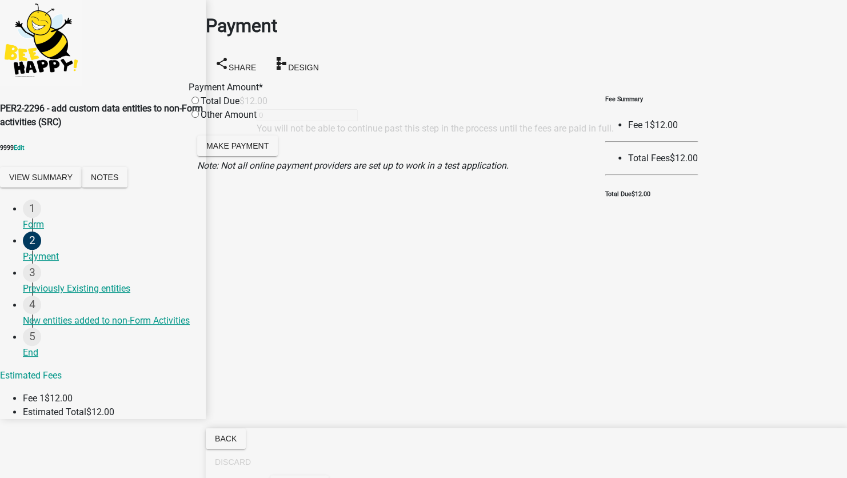
click at [199, 104] on input "radio" at bounding box center [195, 100] width 7 height 7
radio input "true"
type input "12"
click at [248, 150] on span "Make Payment" at bounding box center [237, 145] width 62 height 9
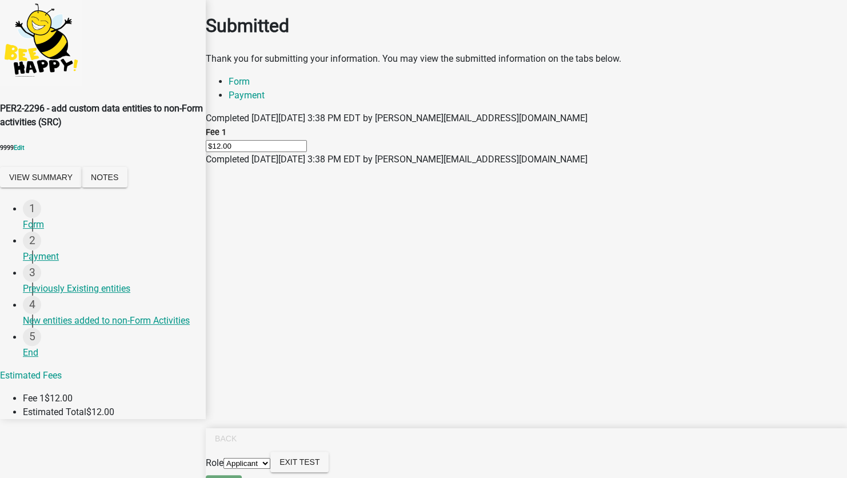
click at [270, 465] on select "Applicant NikiAdmin" at bounding box center [247, 463] width 47 height 11
select select "7a05b38e-f62b-4aa5-8b88-5caa34cee38a"
click at [270, 458] on select "Applicant NikiAdmin" at bounding box center [247, 463] width 47 height 11
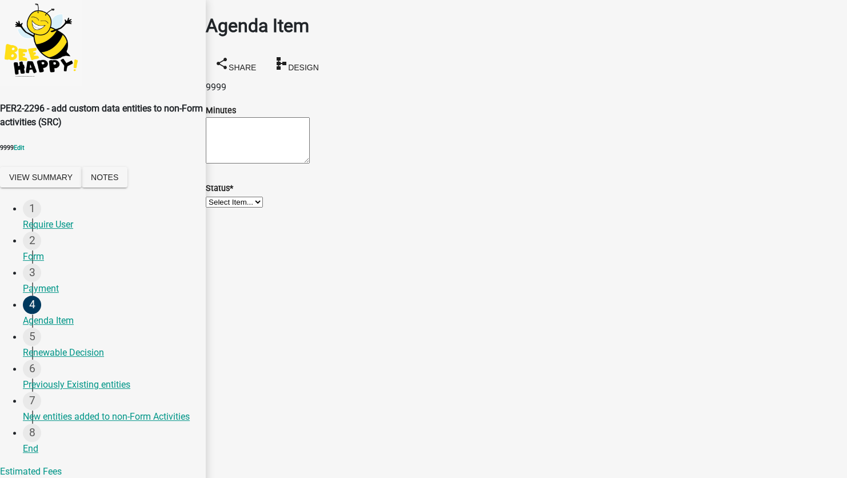
click at [280, 141] on textarea "Minutes" at bounding box center [258, 140] width 104 height 46
type textarea "wretyuio"
drag, startPoint x: 289, startPoint y: 222, endPoint x: 284, endPoint y: 234, distance: 13.1
click at [287, 209] on div "Status * Select Item... Unheard Tabled Approved Denied" at bounding box center [526, 194] width 641 height 27
click at [263, 208] on select "Select Item... Unheard Tabled Approved Denied" at bounding box center [234, 202] width 57 height 11
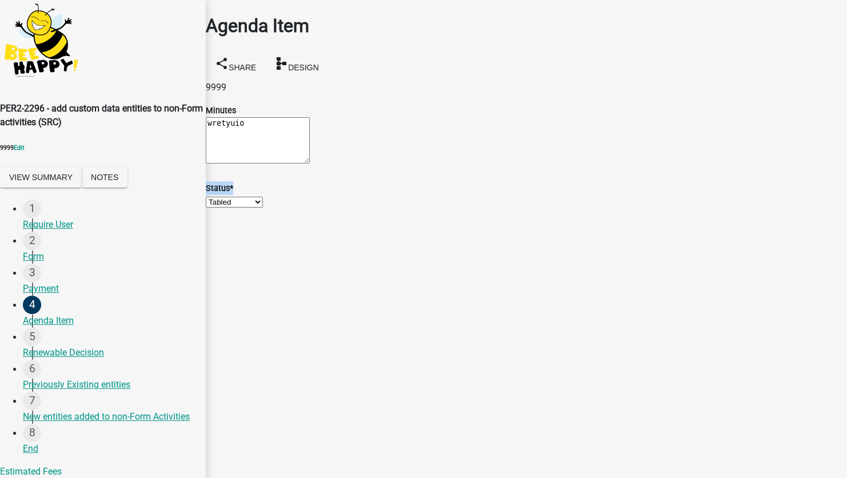
click at [220, 208] on select "Select Item... Unheard Tabled Approved Denied" at bounding box center [234, 202] width 57 height 11
select select "9b340636-df8f-4220-b9aa-4211faeb5b95"
click at [577, 323] on main "Agenda Item share Share schema Design 9999 Minutes wretyuio Status * Select Ite…" at bounding box center [526, 222] width 641 height 444
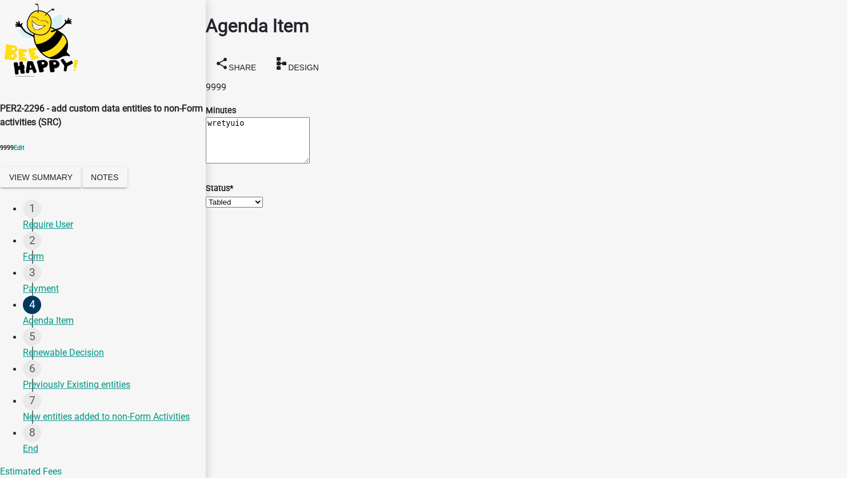
click at [263, 208] on select "Select Item... Unheard Tabled Approved Denied" at bounding box center [234, 202] width 57 height 11
click at [220, 208] on select "Select Item... Unheard Tabled Approved Denied" at bounding box center [234, 202] width 57 height 11
select select "7218954d-768a-499c-aa74-b50d995bb455"
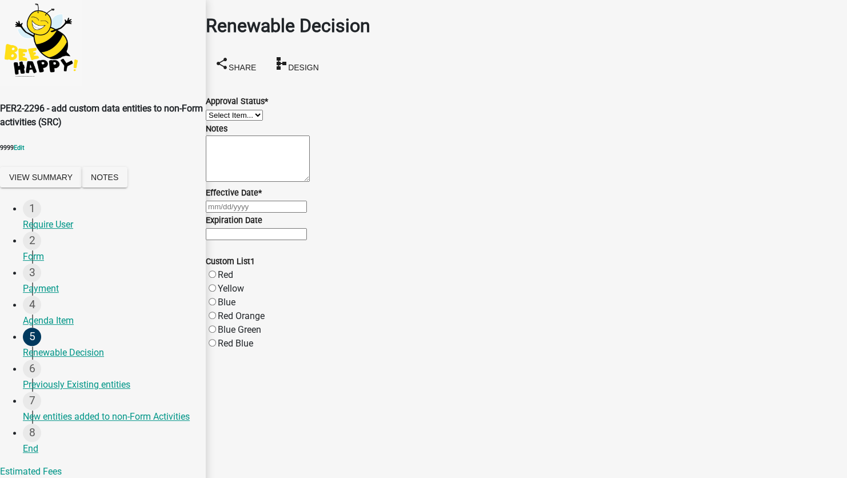
click at [263, 121] on select "Select Item... Approved Denied" at bounding box center [234, 115] width 57 height 11
click at [220, 110] on select "Select Item... Approved Denied" at bounding box center [234, 115] width 57 height 11
select select "6cb19931-cd84-4d20-a24a-dce5d5383abf"
click at [277, 213] on wm-data-entity-input "Effective Date *" at bounding box center [526, 199] width 641 height 27
click at [277, 213] on div at bounding box center [526, 207] width 641 height 14
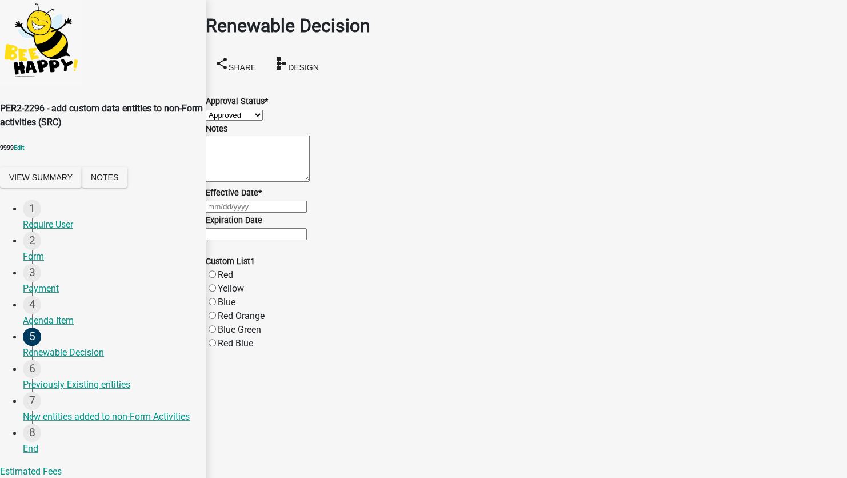
select select "10"
select select "2025"
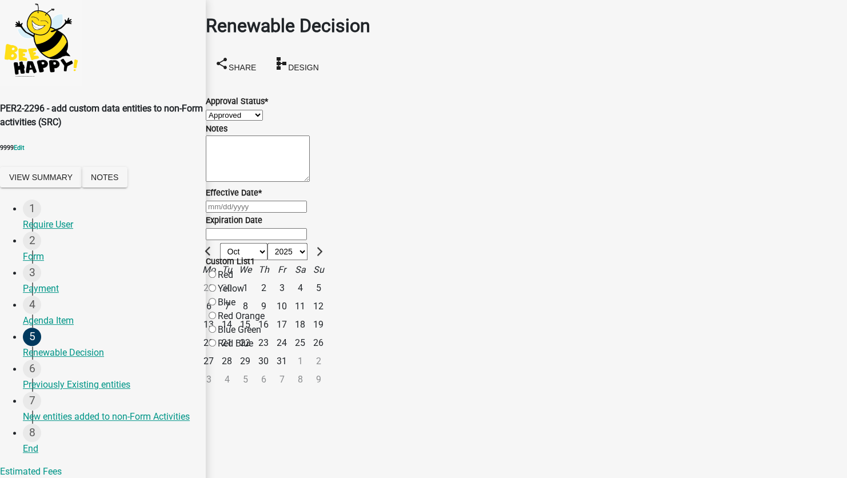
click at [254, 334] on div "15" at bounding box center [245, 325] width 18 height 18
type input "10/15/2025"
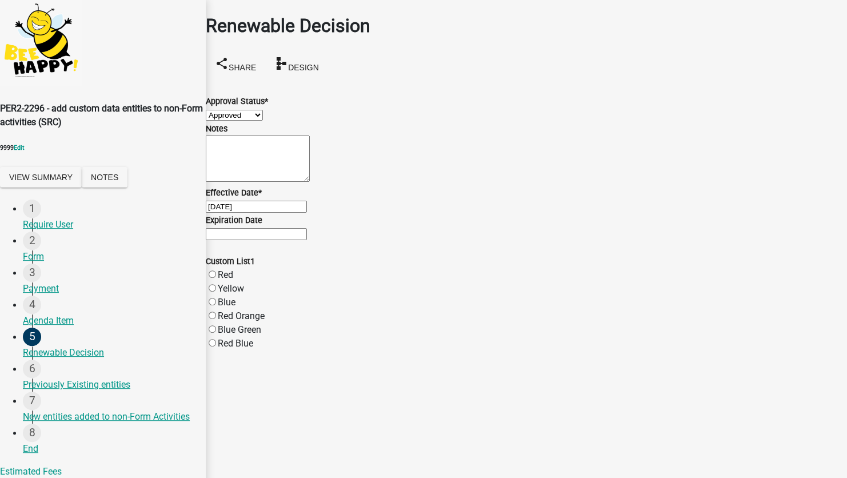
scroll to position [57, 0]
click at [287, 213] on div "10/15/2025" at bounding box center [526, 207] width 641 height 14
select select "10"
select select "2025"
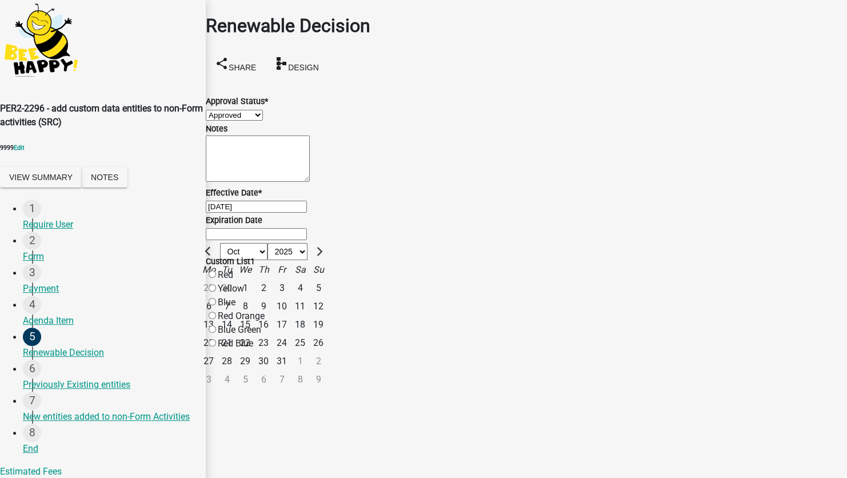
click at [236, 297] on div "7" at bounding box center [227, 306] width 18 height 18
type input "10/07/2025"
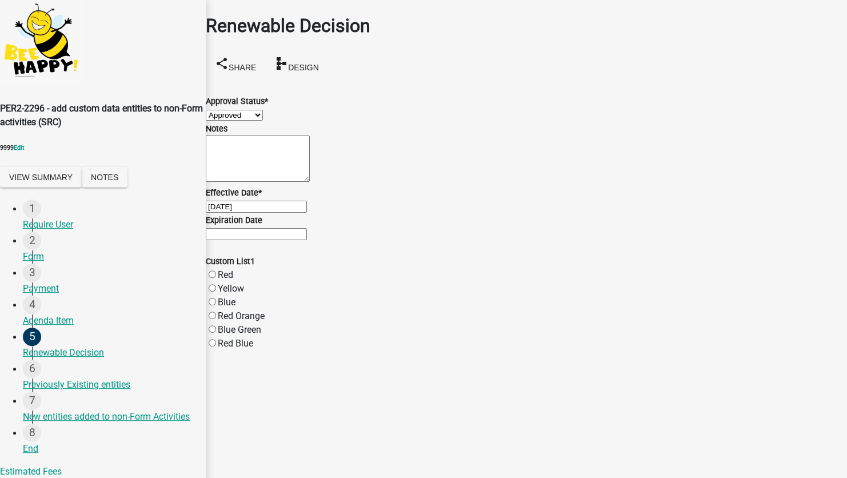
scroll to position [82, 0]
click at [229, 282] on div "Red" at bounding box center [526, 275] width 641 height 14
click at [233, 280] on label "Red" at bounding box center [225, 274] width 15 height 11
click at [216, 278] on input "Red" at bounding box center [212, 273] width 7 height 7
radio input "true"
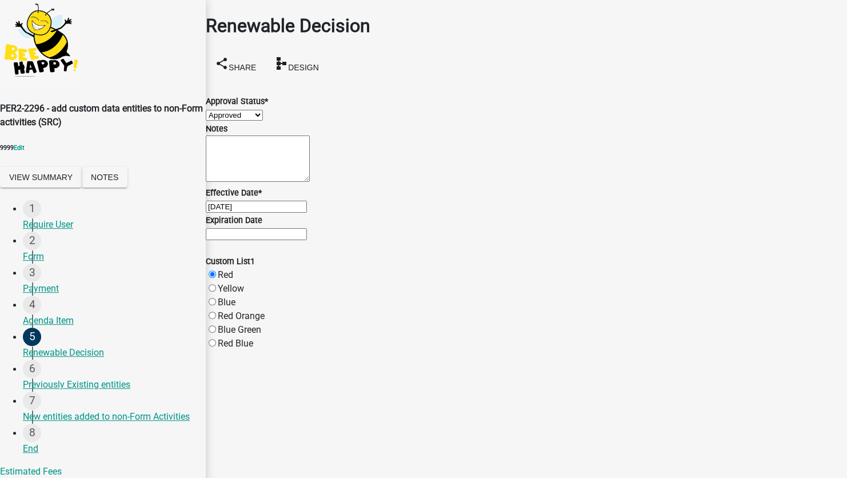
click at [307, 240] on input "Expiration Date" at bounding box center [256, 234] width 101 height 12
drag, startPoint x: 244, startPoint y: 259, endPoint x: 196, endPoint y: 250, distance: 49.4
click at [197, 250] on div "PER2-2296 - add custom data entities to non-Form activities (SRC) 9999 Edit Vie…" at bounding box center [423, 257] width 847 height 515
type input "[DATE]"
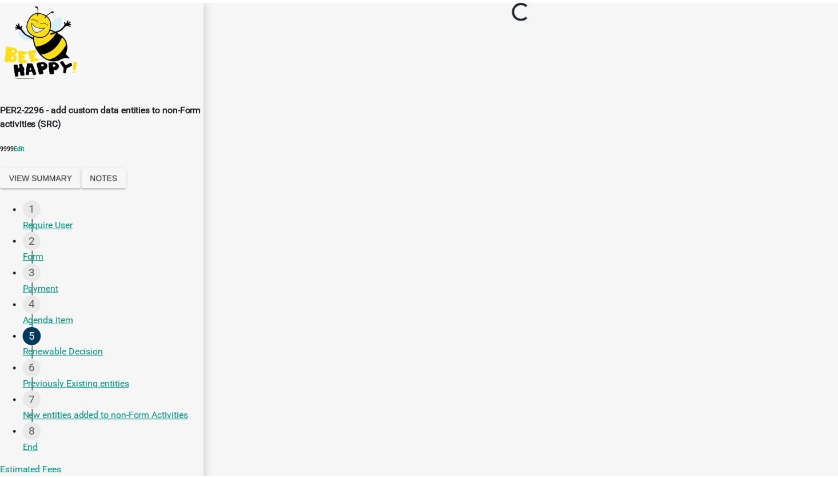
scroll to position [0, 0]
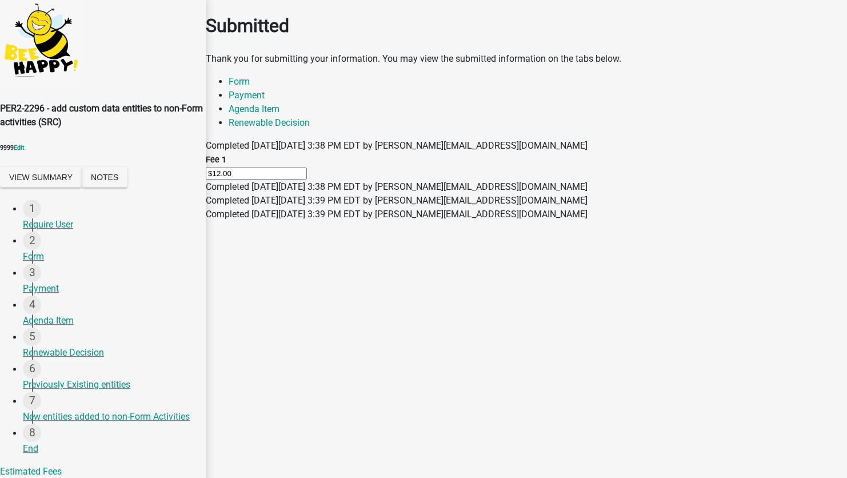
select select "46f061d0-ca05-4526-87ad-bae6256f3e47"
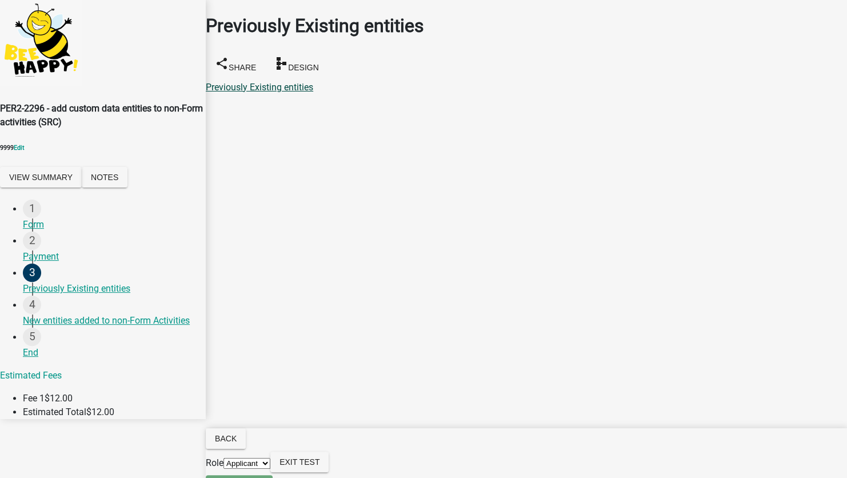
click at [280, 82] on link "Previously Existing entities" at bounding box center [259, 87] width 107 height 11
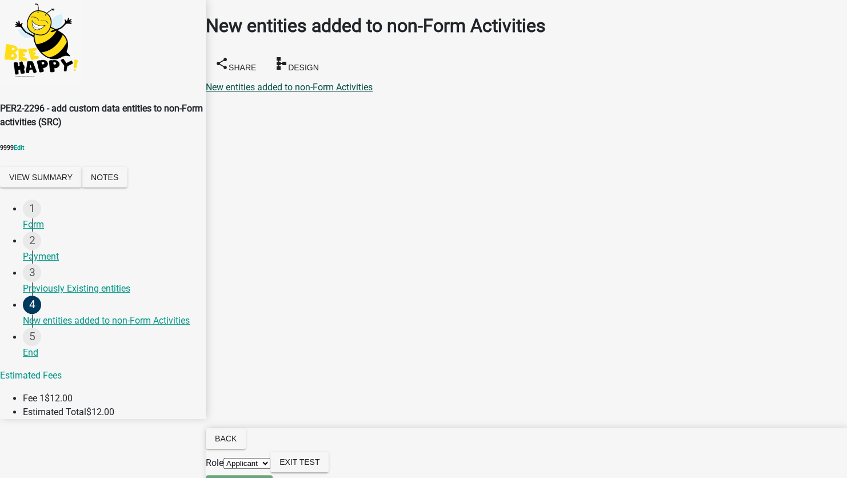
click at [336, 82] on link "New entities added to non-Form Activities" at bounding box center [289, 87] width 167 height 11
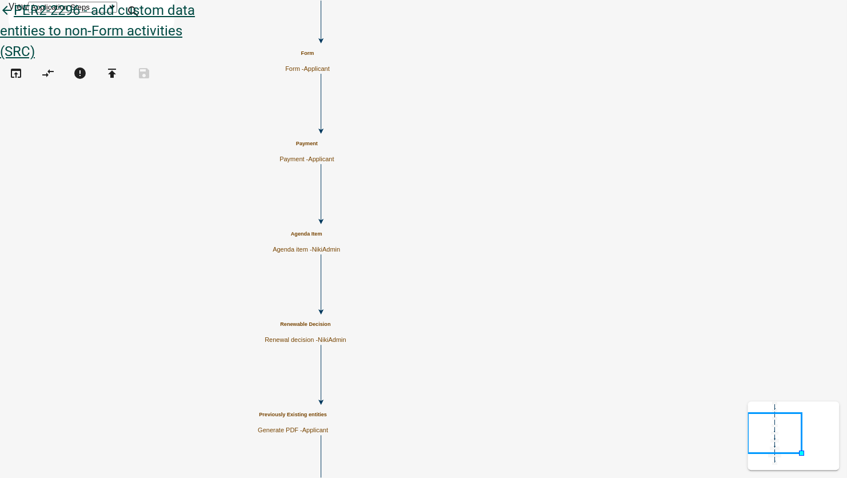
click at [14, 19] on icon "arrow_back" at bounding box center [7, 11] width 14 height 16
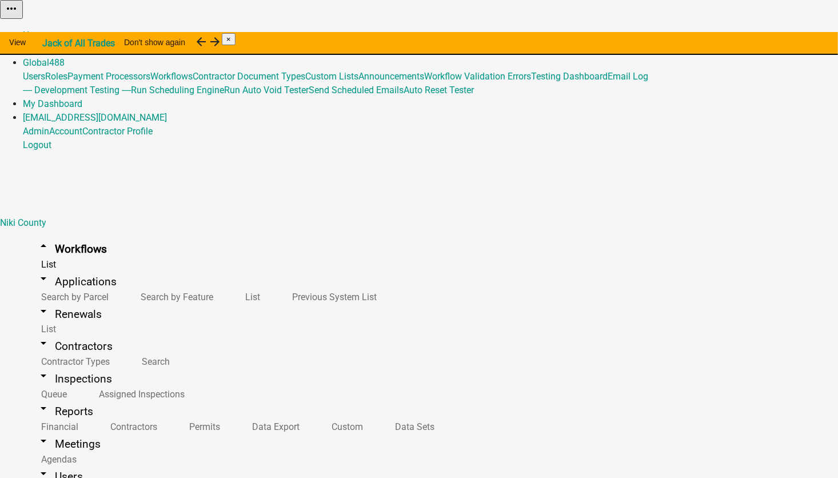
click at [49, 43] on link "Admin" at bounding box center [36, 48] width 26 height 11
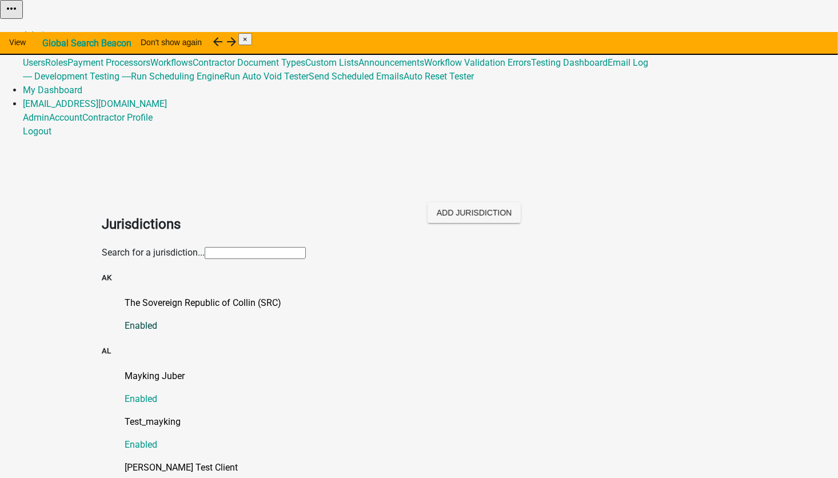
click at [254, 296] on p "The Sovereign Republic of Collin (SRC)" at bounding box center [431, 303] width 612 height 14
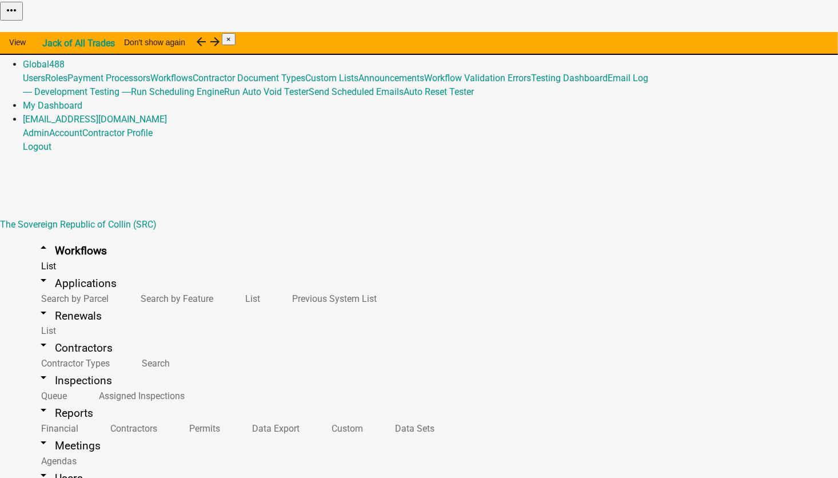
scroll to position [1573, 0]
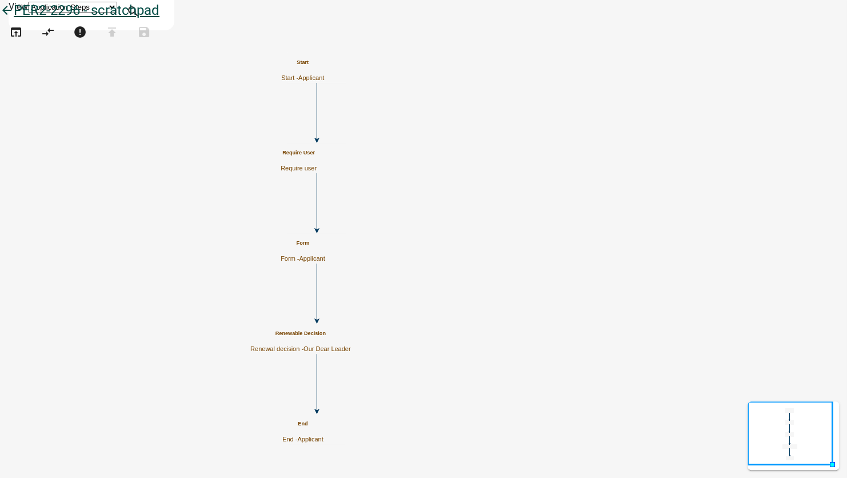
click at [14, 19] on icon "arrow_back" at bounding box center [7, 11] width 14 height 16
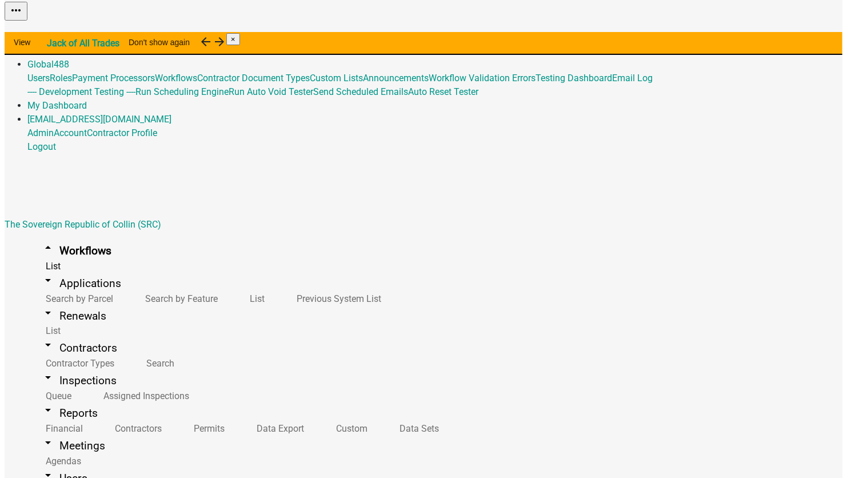
scroll to position [1516, 0]
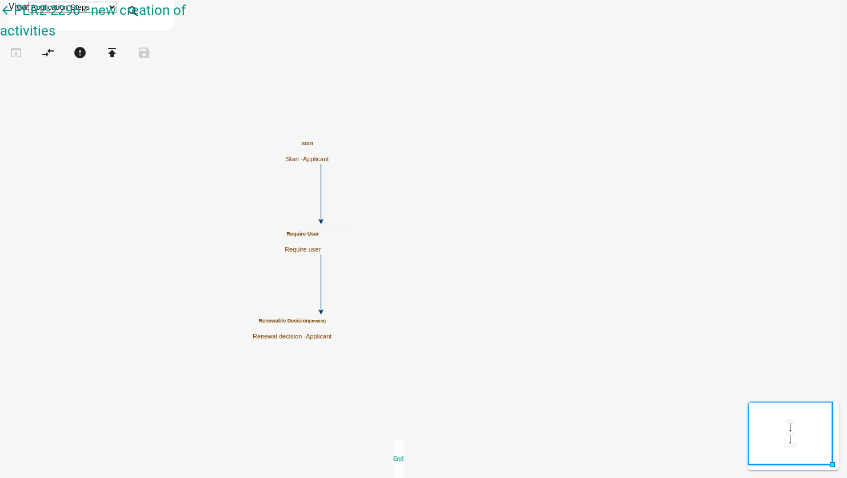
drag, startPoint x: 42, startPoint y: 393, endPoint x: 432, endPoint y: 418, distance: 390.7
click at [432, 78] on div "arrow_back PER2-2296 - new creation of activities open_in_browser compare_arrow…" at bounding box center [423, 39] width 847 height 78
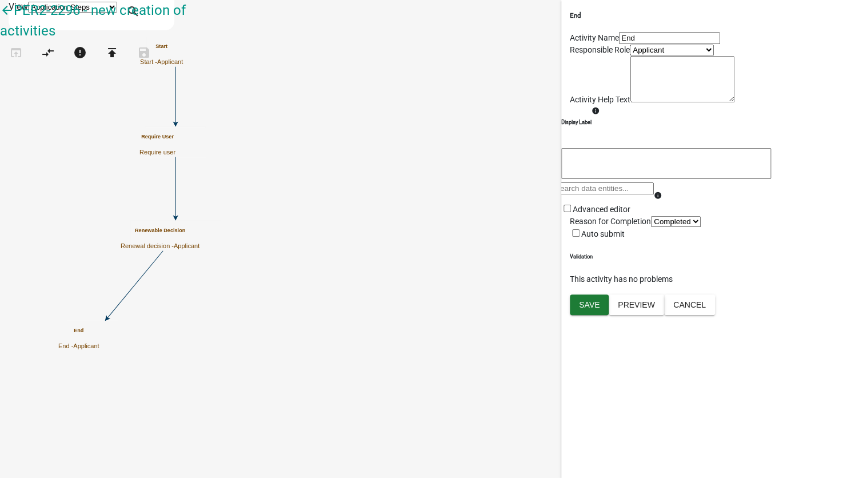
scroll to position [57, 0]
drag, startPoint x: 43, startPoint y: 418, endPoint x: 403, endPoint y: 288, distance: 382.3
click at [403, 78] on div "arrow_back PER2-2296 - new creation of activities open_in_browser compare_arrow…" at bounding box center [423, 39] width 847 height 78
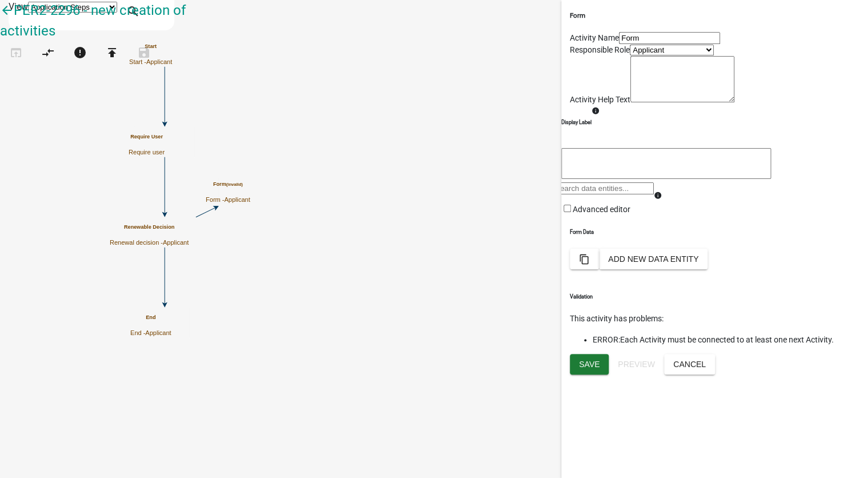
click at [216, 215] on icon at bounding box center [205, 213] width 19 height 10
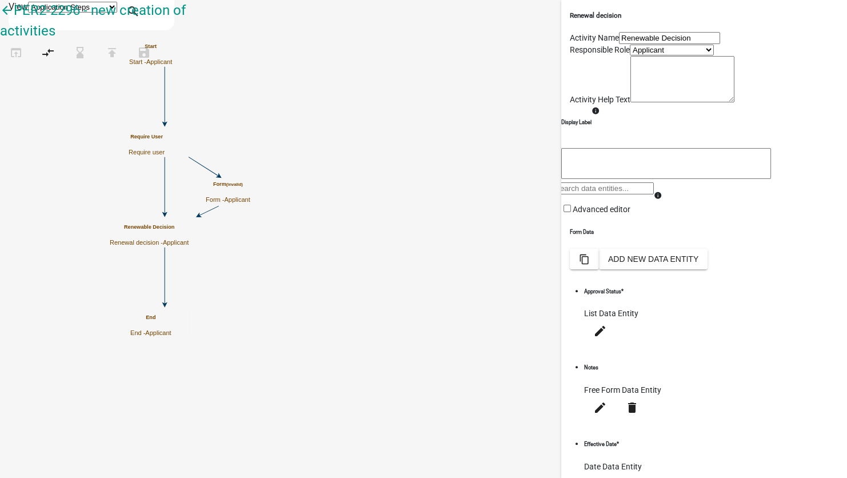
click at [375, 185] on icon "Start Start - Applicant Require User Require user Renewable Decision Renewal de…" at bounding box center [424, 239] width 846 height 477
click at [165, 185] on icon at bounding box center [165, 185] width 0 height 57
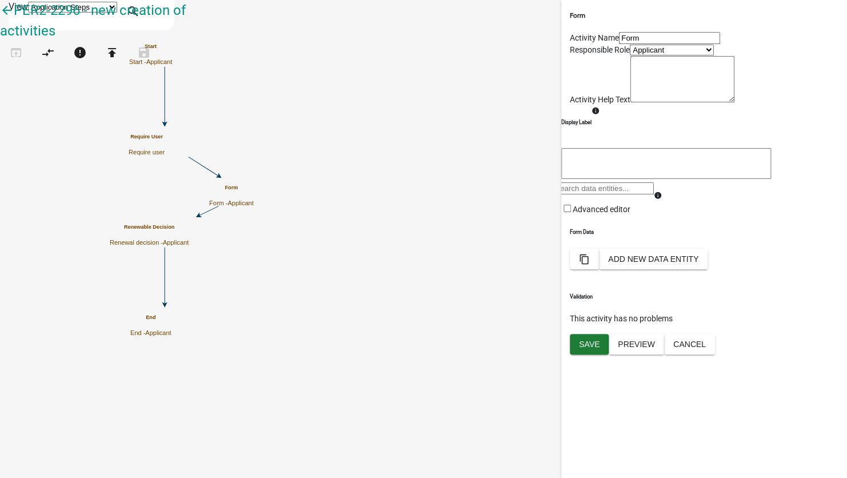
click at [416, 174] on icon "Start Start - Applicant Require User Require user Renewable Decision Renewal de…" at bounding box center [424, 239] width 846 height 477
click at [218, 169] on icon at bounding box center [204, 166] width 30 height 19
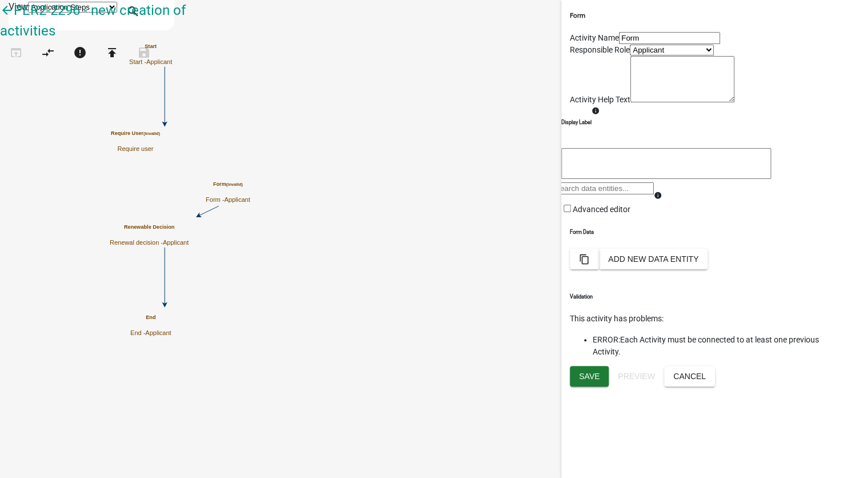
click at [446, 158] on icon "Start Start - Applicant Require User (invalid) Require user Renewable Decision …" at bounding box center [424, 239] width 846 height 477
click at [409, 208] on icon "Start Start - Applicant Require User (invalid) Require user Renewable Decision …" at bounding box center [424, 239] width 846 height 477
click at [218, 210] on icon at bounding box center [208, 211] width 19 height 10
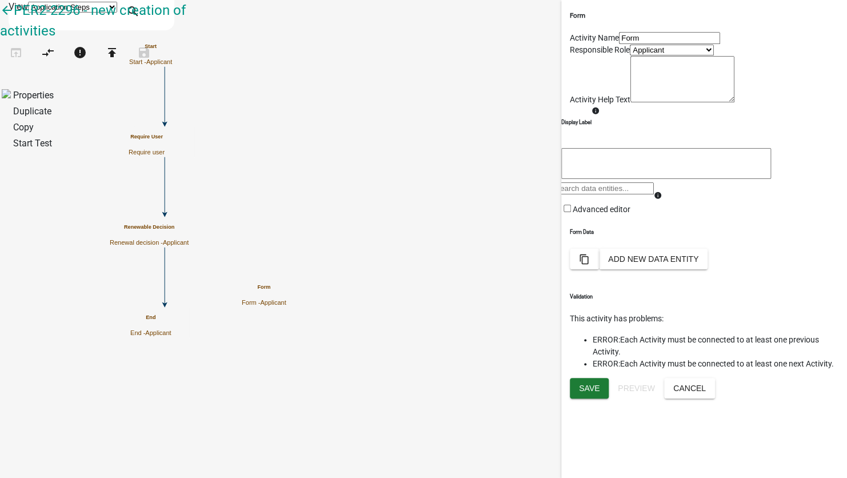
click at [520, 282] on icon "Start Start - Applicant Require User Require user Renewable Decision Renewal de…" at bounding box center [424, 239] width 846 height 477
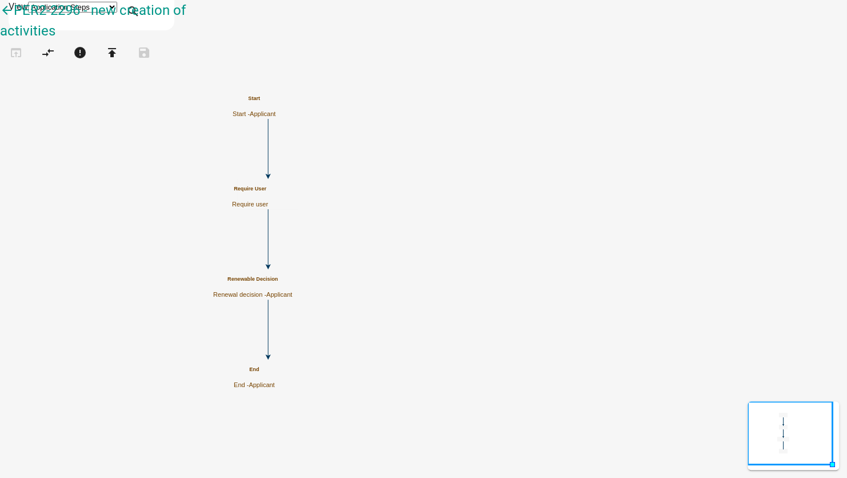
click at [292, 291] on p "Renewal decision - Applicant" at bounding box center [252, 294] width 79 height 7
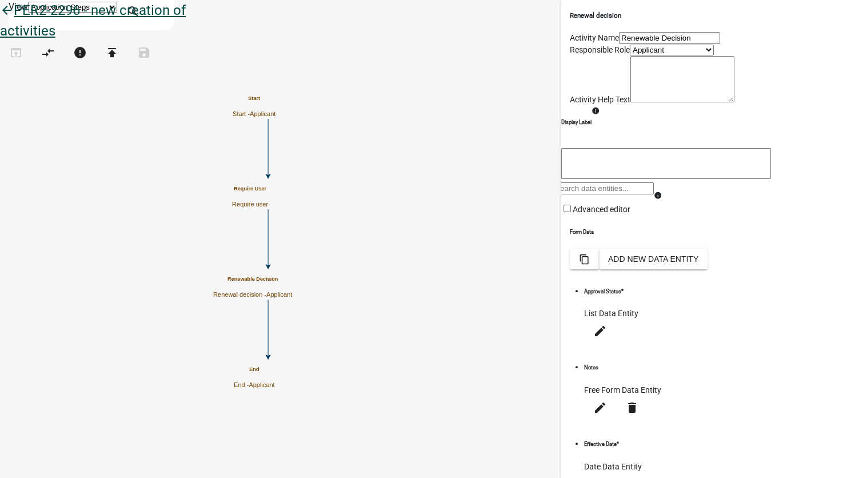
click at [30, 13] on link "arrow_back PER2-2296 - new creation of activities" at bounding box center [93, 20] width 186 height 37
click at [14, 19] on icon "arrow_back" at bounding box center [7, 11] width 14 height 16
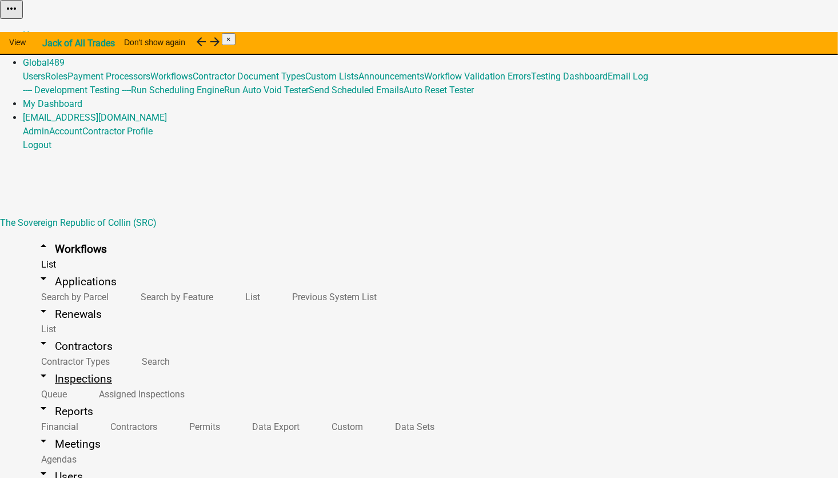
scroll to position [1344, 0]
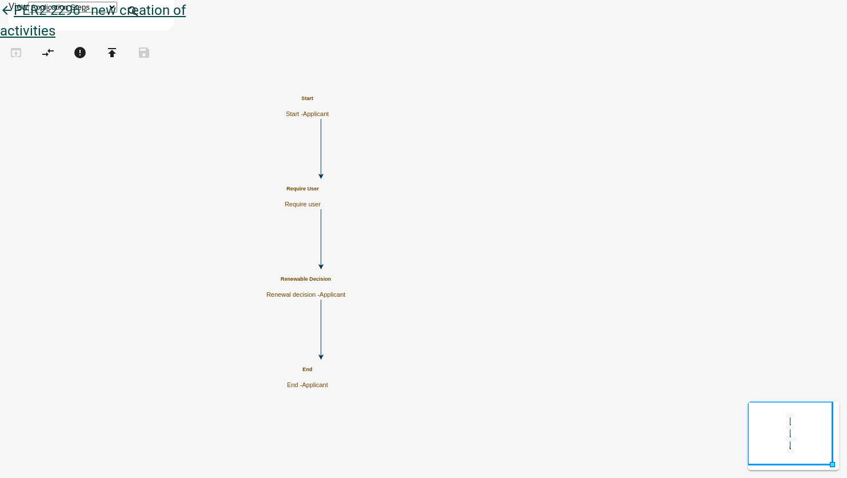
click at [14, 19] on icon "arrow_back" at bounding box center [7, 11] width 14 height 16
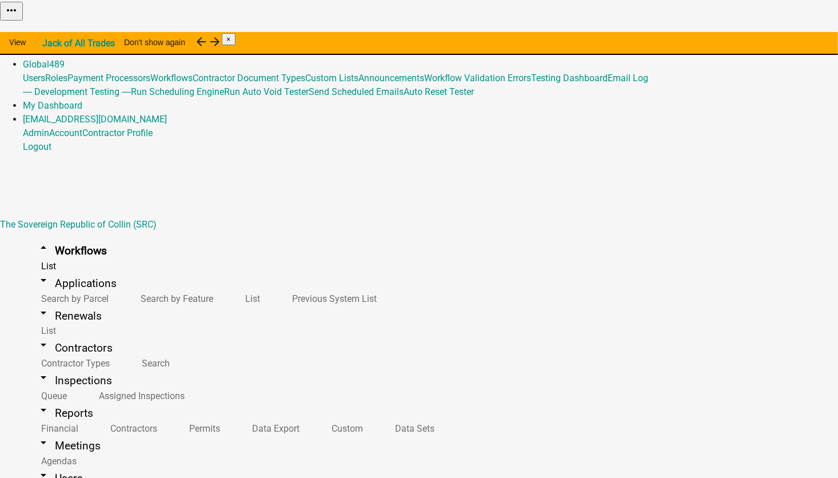
scroll to position [1344, 0]
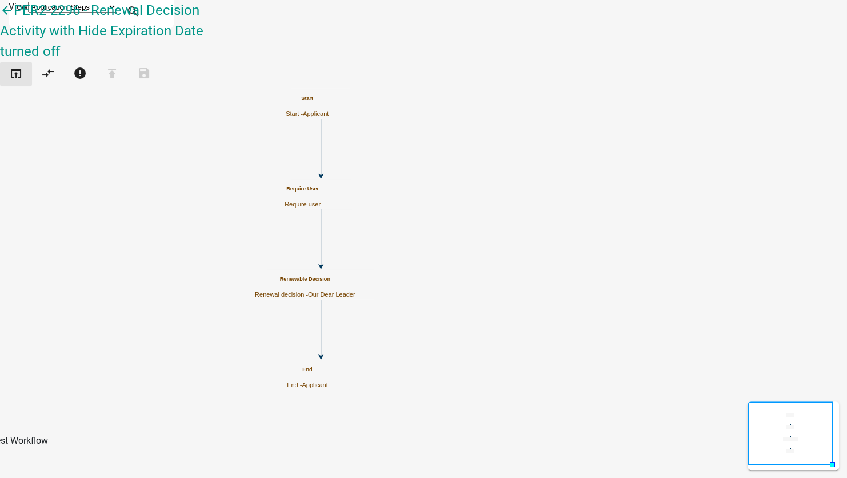
click at [19, 66] on icon "open_in_browser" at bounding box center [16, 74] width 14 height 16
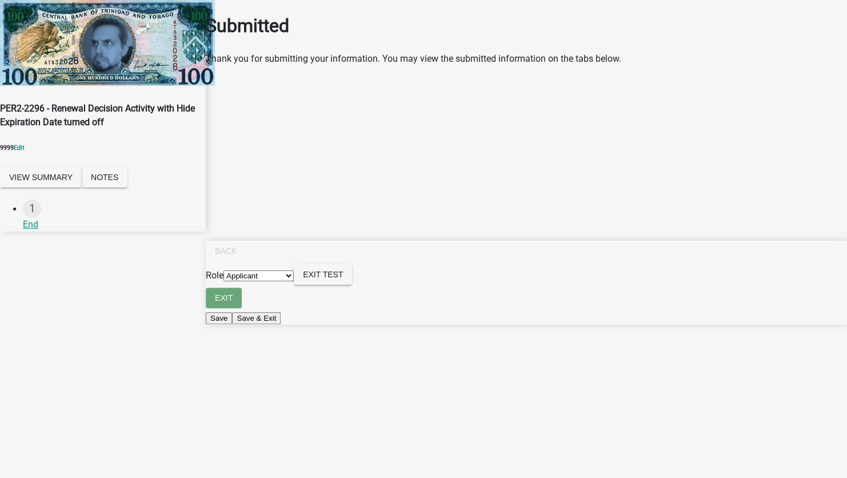
click at [294, 281] on select "Applicant Our Dear Leader" at bounding box center [259, 275] width 70 height 11
select select "79897ef5-ff32-470f-a3c8-8d023410b5ba"
click at [294, 281] on select "Applicant Our Dear Leader" at bounding box center [259, 275] width 70 height 11
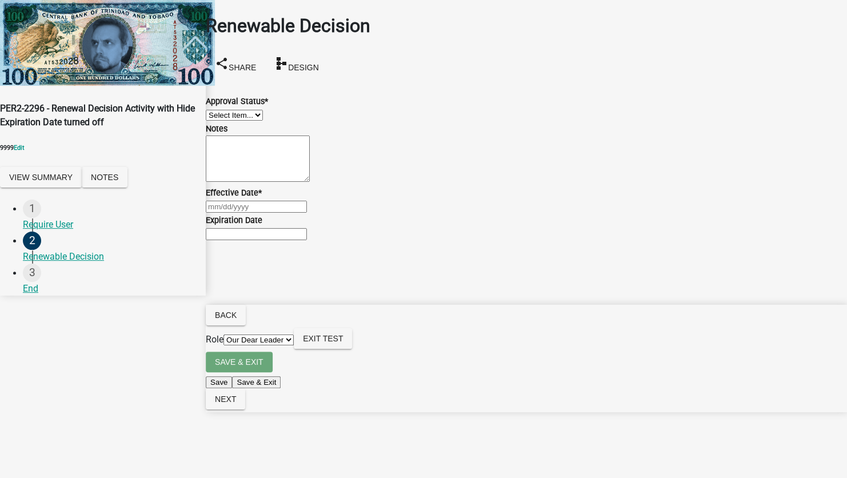
click at [263, 121] on select "Select Item... Approved Denied" at bounding box center [234, 115] width 57 height 11
click at [220, 110] on select "Select Item... Approved Denied" at bounding box center [234, 115] width 57 height 11
select select "4c9fbb1d-bbc9-44be-bd0d-c57891c3daca"
click at [249, 213] on div at bounding box center [526, 207] width 641 height 14
select select "10"
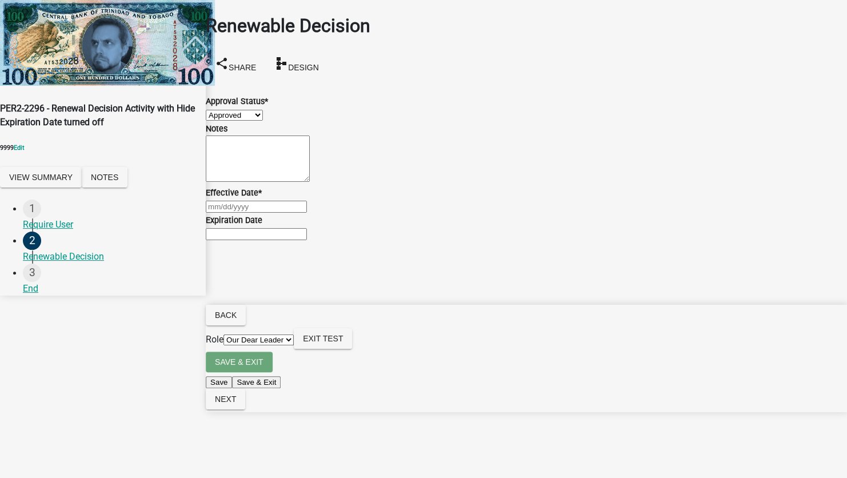
select select "2025"
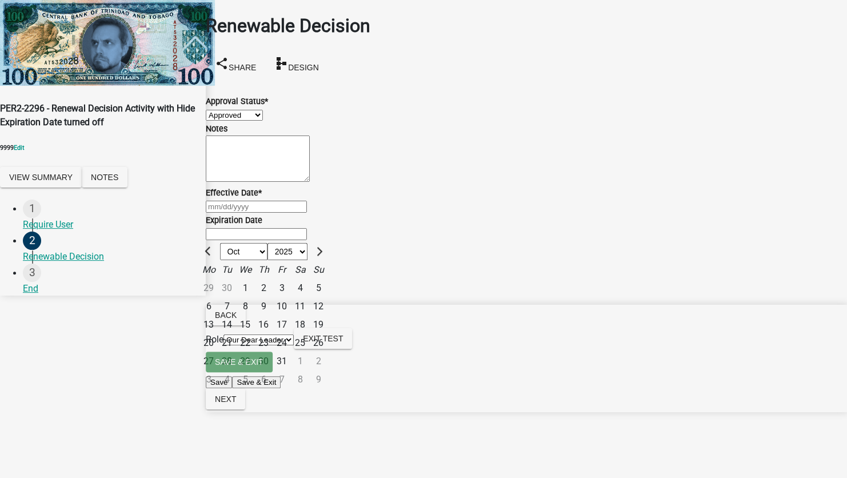
click at [254, 297] on div "1" at bounding box center [245, 288] width 18 height 18
type input "10/01/2025"
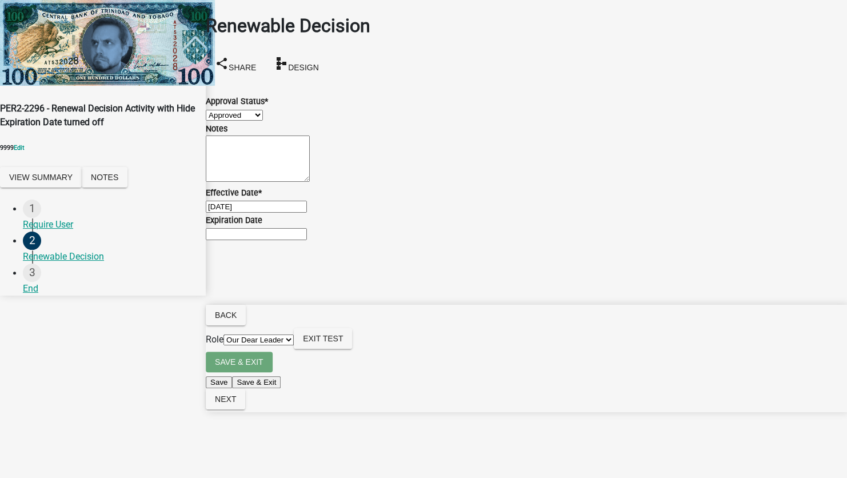
click at [266, 240] on input "Expiration Date" at bounding box center [256, 234] width 101 height 12
type input "[DATE]"
click at [236, 404] on span "Next" at bounding box center [225, 398] width 21 height 9
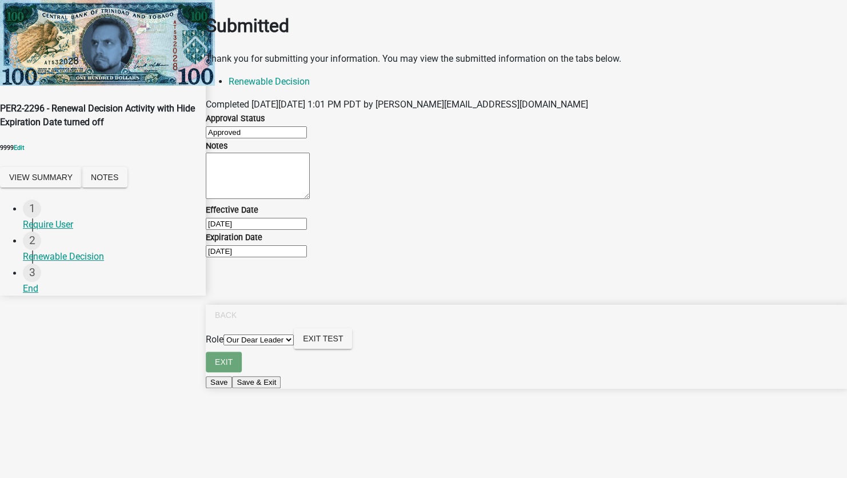
click at [540, 352] on form "Role Applicant Our Dear Leader Exit Test" at bounding box center [526, 339] width 641 height 23
click at [294, 345] on select "Applicant Our Dear Leader" at bounding box center [259, 339] width 70 height 11
select select "46f061d0-ca05-4526-87ad-bae6256f3e47"
click at [294, 345] on select "Applicant Our Dear Leader" at bounding box center [259, 339] width 70 height 11
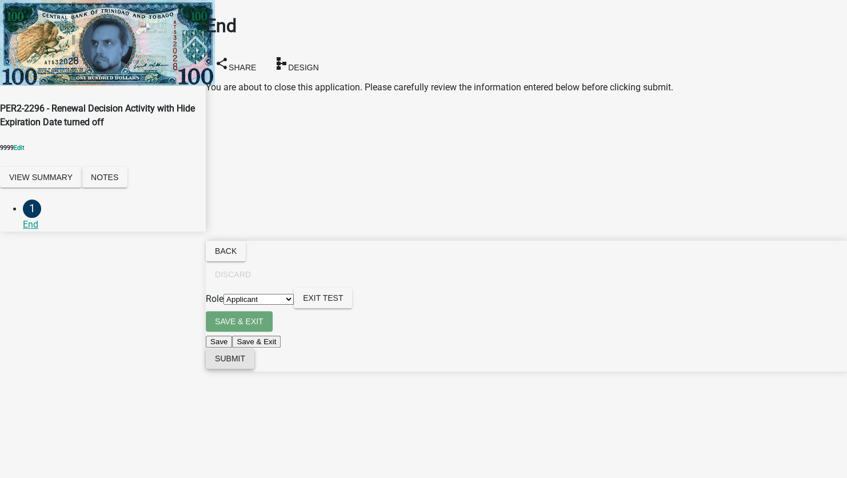
click at [245, 363] on span "Submit" at bounding box center [230, 358] width 30 height 9
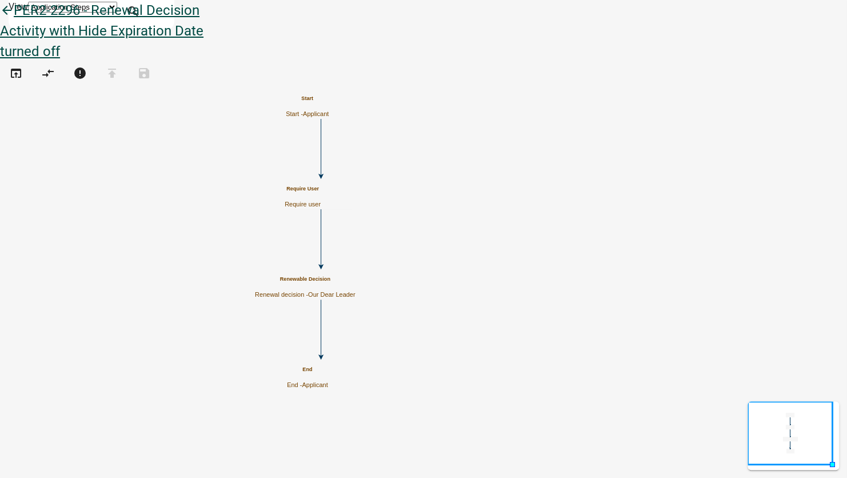
click at [14, 19] on icon "arrow_back" at bounding box center [7, 11] width 14 height 16
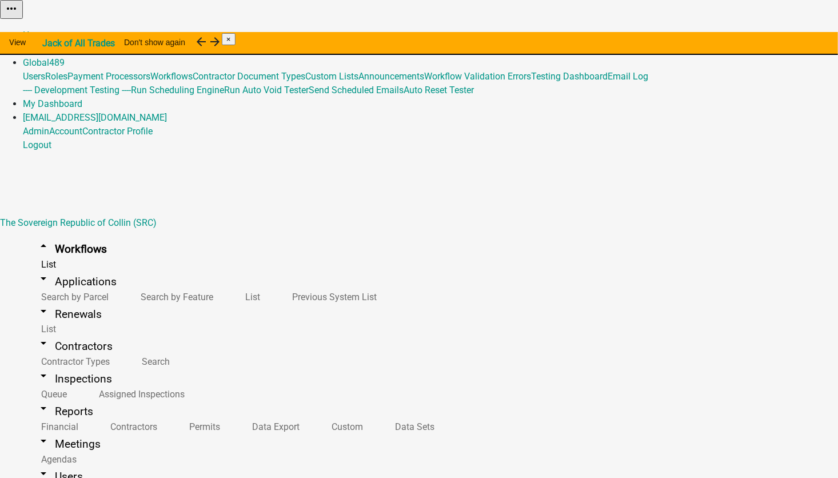
scroll to position [1344, 0]
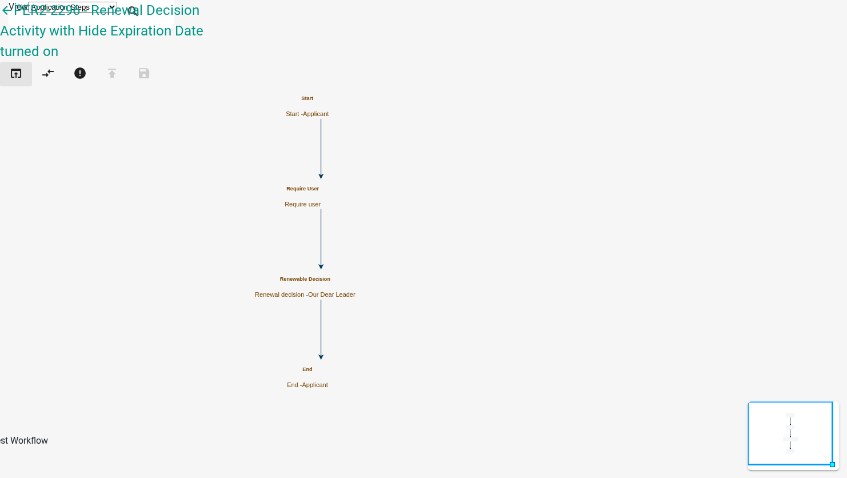
click at [29, 69] on button "open_in_browser" at bounding box center [16, 74] width 32 height 25
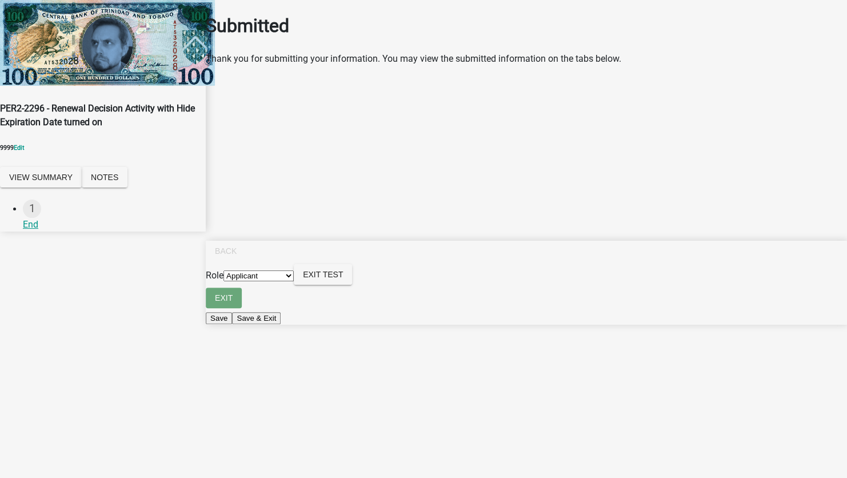
click at [294, 281] on select "Applicant Our Dear Leader" at bounding box center [259, 275] width 70 height 11
select select "79897ef5-ff32-470f-a3c8-8d023410b5ba"
click at [294, 281] on select "Applicant Our Dear Leader" at bounding box center [259, 275] width 70 height 11
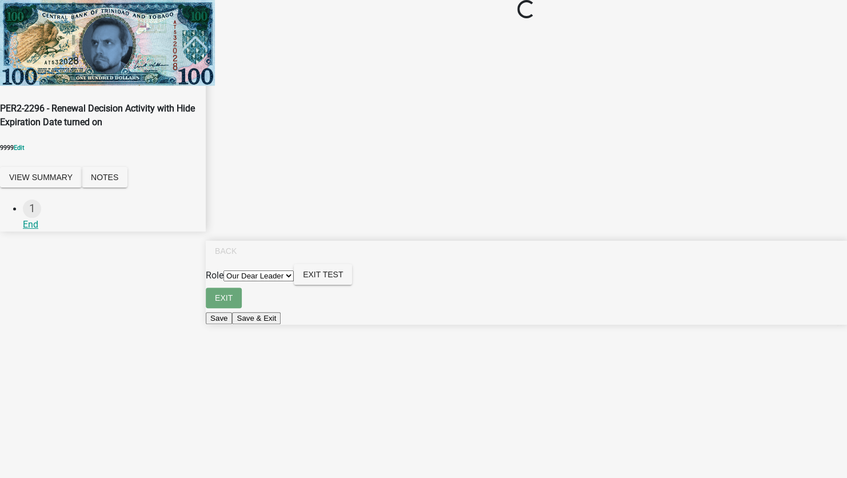
click at [499, 434] on main "Loading..." at bounding box center [526, 222] width 641 height 444
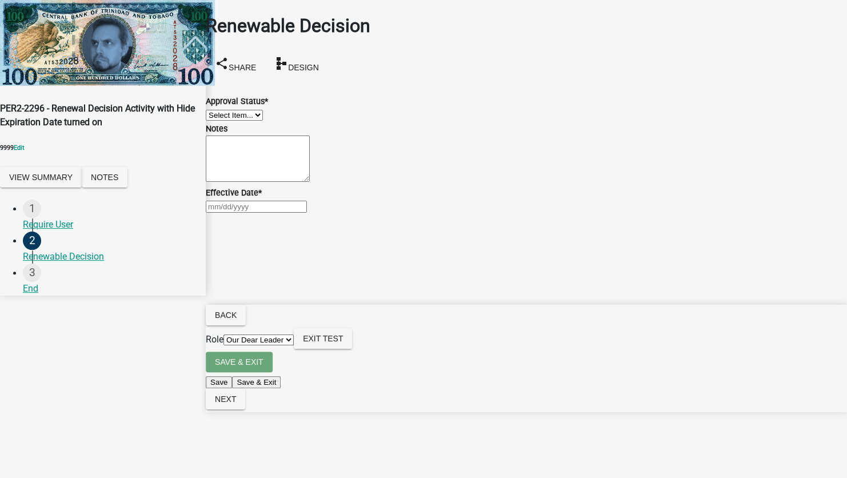
click at [263, 121] on select "Select Item... Approved Denied" at bounding box center [234, 115] width 57 height 11
click at [220, 110] on select "Select Item... Approved Denied" at bounding box center [234, 115] width 57 height 11
select select "4c9fbb1d-bbc9-44be-bd0d-c57891c3daca"
select select "10"
select select "2025"
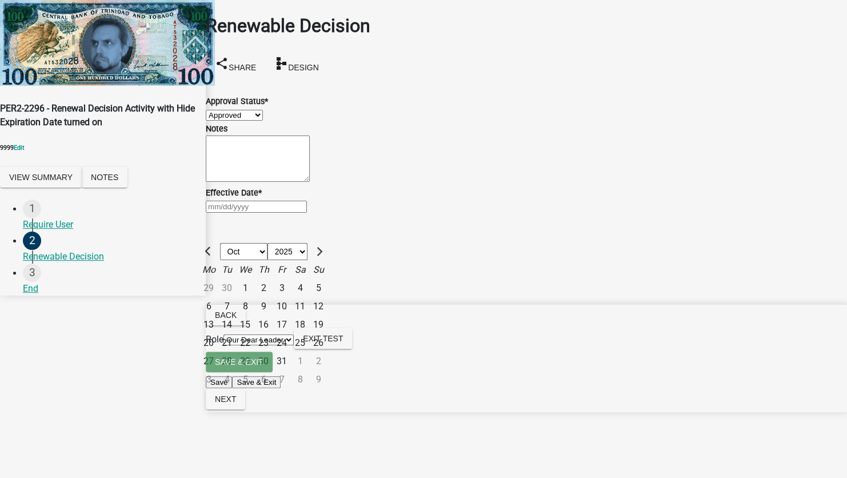
click at [248, 213] on div "Jan Feb Mar Apr May Jun Jul Aug Sep Oct Nov Dec 1525 1526 1527 1528 1529 1530 1…" at bounding box center [526, 207] width 641 height 14
click at [254, 297] on div "1" at bounding box center [245, 288] width 18 height 18
type input "10/01/2025"
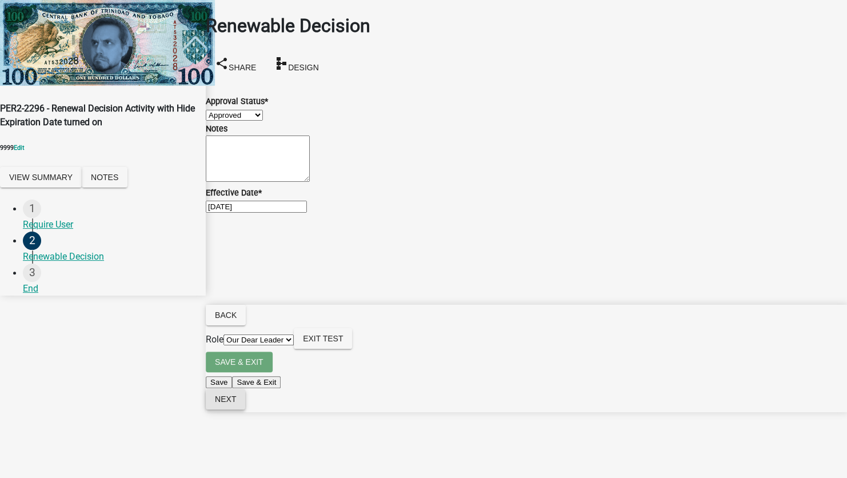
click at [245, 409] on button "Next" at bounding box center [225, 399] width 39 height 21
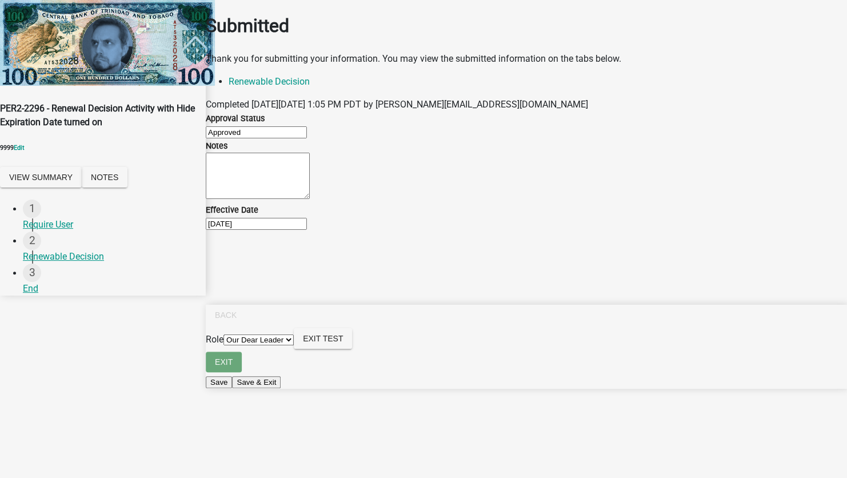
click at [294, 345] on select "Applicant Our Dear Leader" at bounding box center [259, 339] width 70 height 11
select select "46f061d0-ca05-4526-87ad-bae6256f3e47"
click at [294, 345] on select "Applicant Our Dear Leader" at bounding box center [259, 339] width 70 height 11
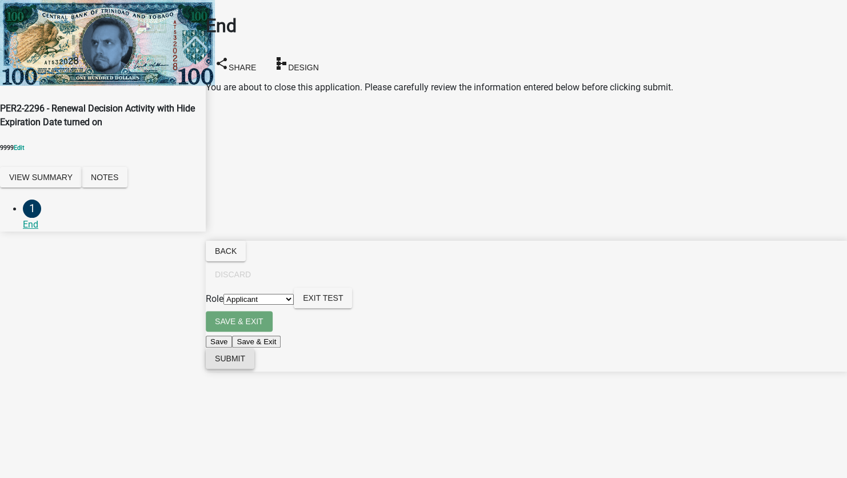
click at [245, 363] on span "Submit" at bounding box center [230, 358] width 30 height 9
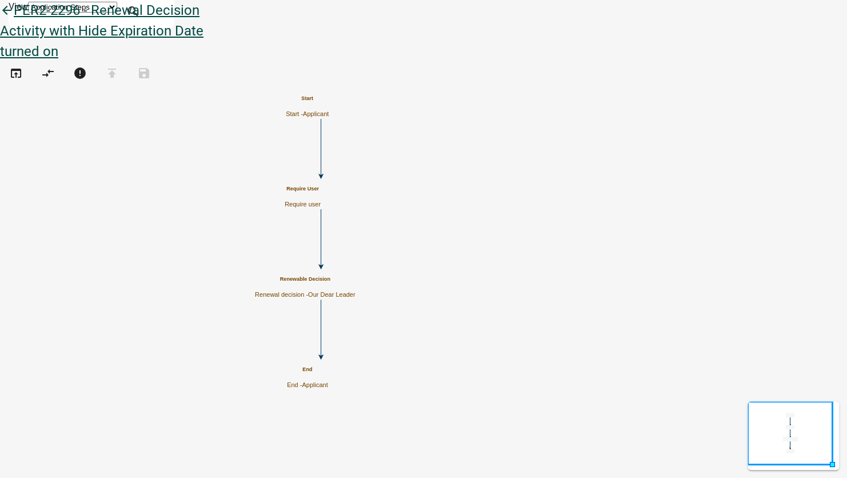
click at [14, 19] on icon "arrow_back" at bounding box center [7, 11] width 14 height 16
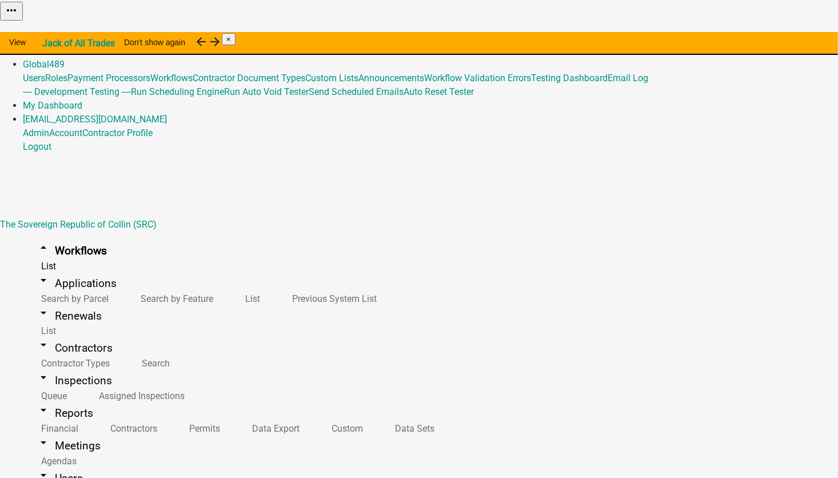
scroll to position [1201, 0]
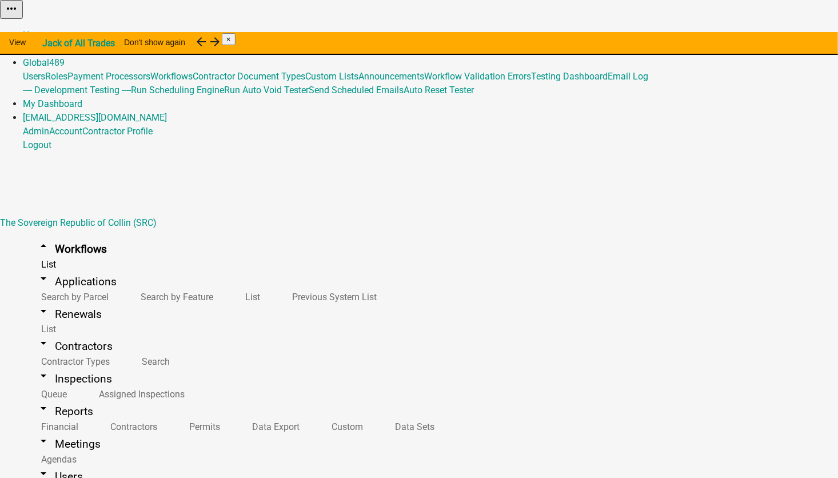
click at [49, 43] on link "Admin" at bounding box center [36, 48] width 26 height 11
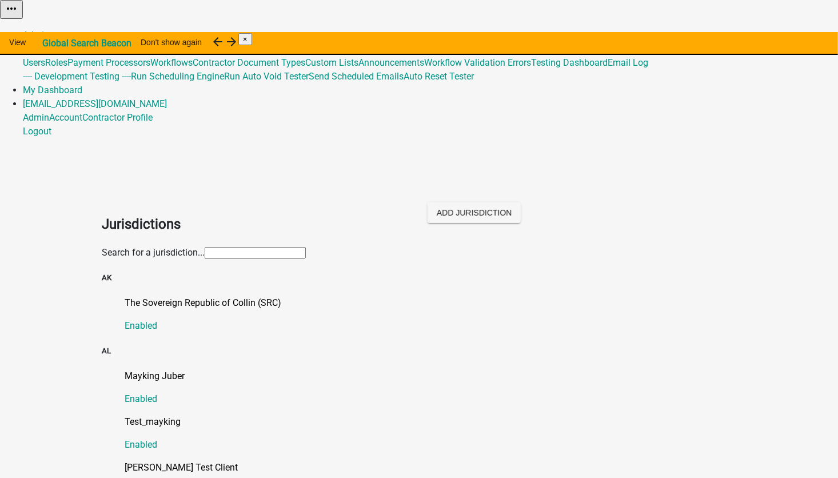
click at [211, 247] on input "text" at bounding box center [255, 253] width 101 height 12
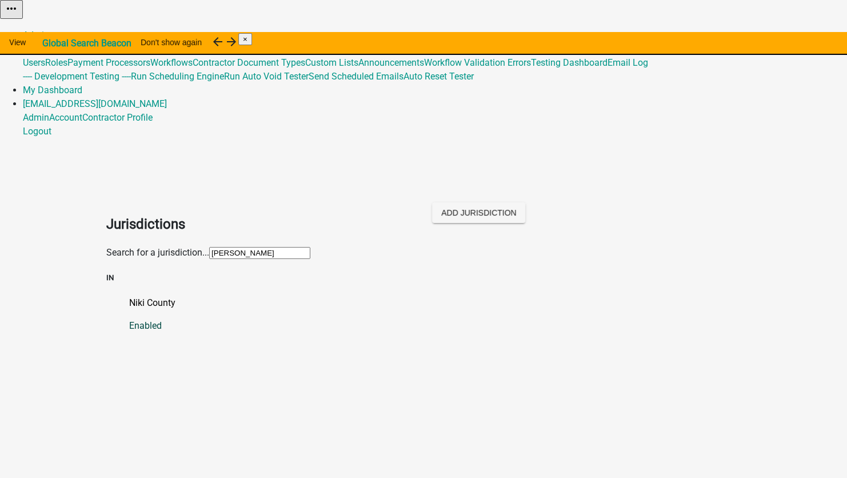
type input "niki"
click at [129, 296] on p "Niki County" at bounding box center [435, 303] width 612 height 14
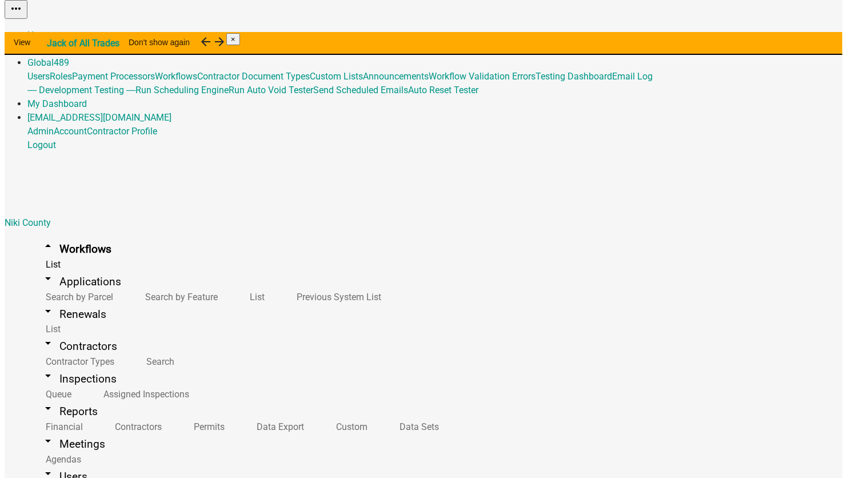
scroll to position [3453, 0]
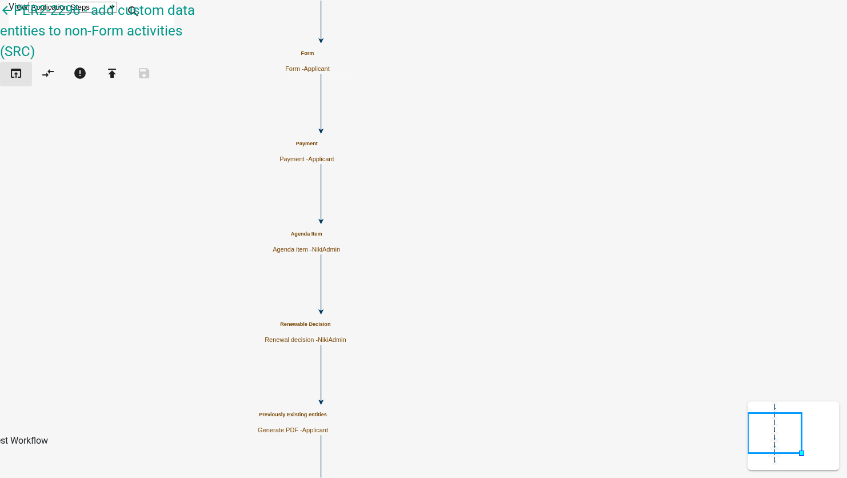
click at [23, 66] on icon "open_in_browser" at bounding box center [16, 74] width 14 height 16
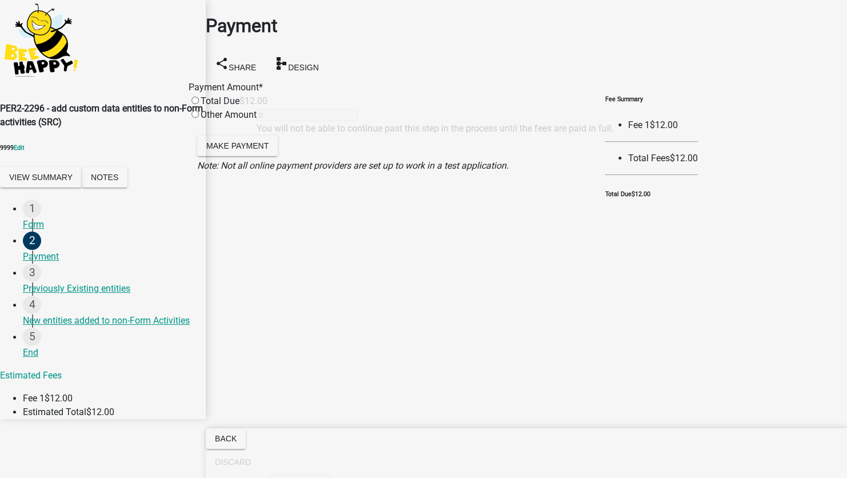
click at [237, 100] on div "Total Due" at bounding box center [214, 101] width 51 height 14
click at [199, 104] on input "radio" at bounding box center [195, 100] width 7 height 7
radio input "true"
type input "12"
click at [261, 156] on button "Make Payment" at bounding box center [237, 145] width 81 height 21
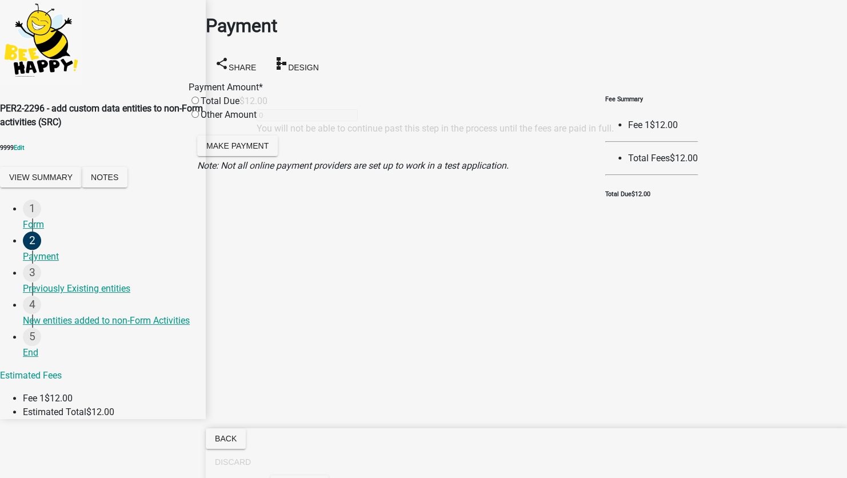
click at [199, 103] on input "radio" at bounding box center [195, 100] width 7 height 7
radio input "true"
type input "12"
click at [272, 156] on button "Make Payment" at bounding box center [237, 145] width 81 height 21
click at [199, 104] on input "radio" at bounding box center [195, 100] width 7 height 7
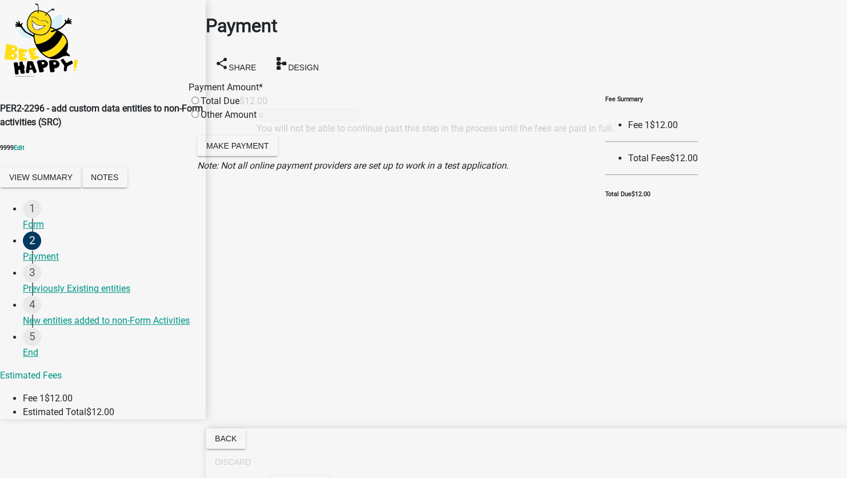
radio input "true"
type input "12"
click at [199, 117] on input "radio" at bounding box center [195, 113] width 7 height 7
radio input "true"
radio input "false"
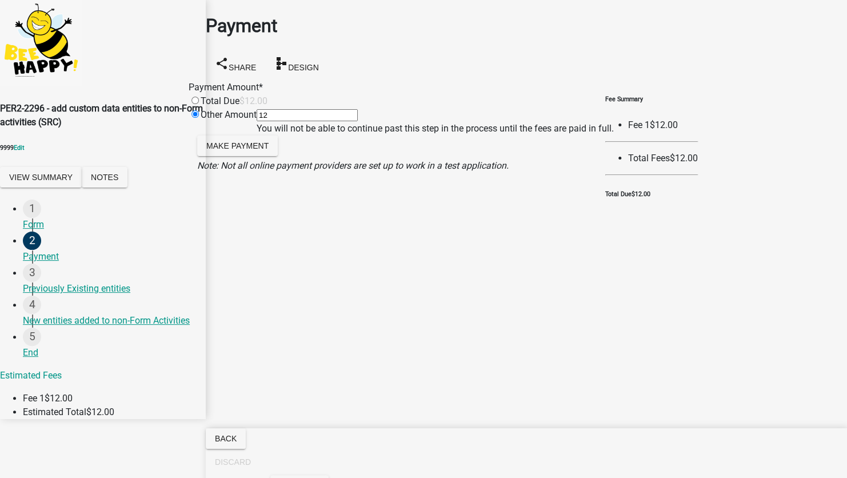
drag, startPoint x: 342, startPoint y: 125, endPoint x: 318, endPoint y: 126, distance: 24.0
click at [318, 126] on div "Other Amount 12 You will not be able to continue past this step in the process …" at bounding box center [401, 121] width 425 height 27
type input "5"
click at [269, 150] on span "Make Payment" at bounding box center [237, 145] width 62 height 9
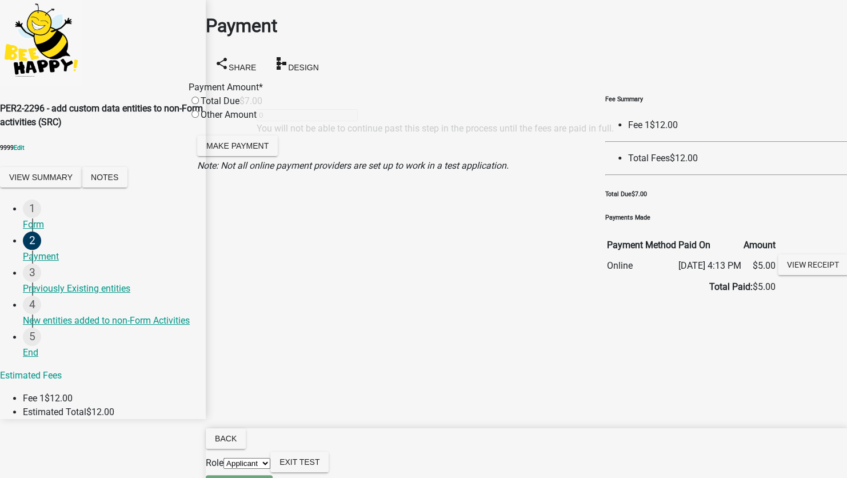
click at [240, 108] on div "Total Due" at bounding box center [214, 101] width 51 height 14
click at [199, 101] on input "radio" at bounding box center [195, 100] width 7 height 7
radio input "true"
type input "7"
click at [245, 150] on span "Make Payment" at bounding box center [237, 145] width 62 height 9
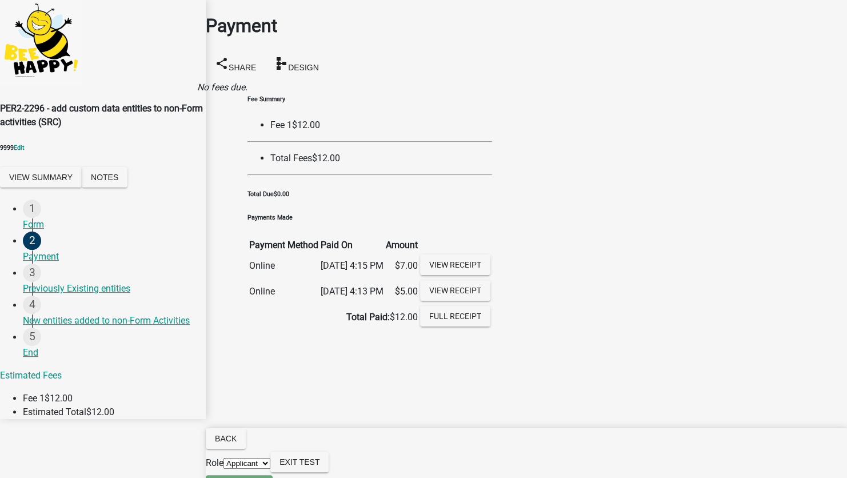
scroll to position [53, 0]
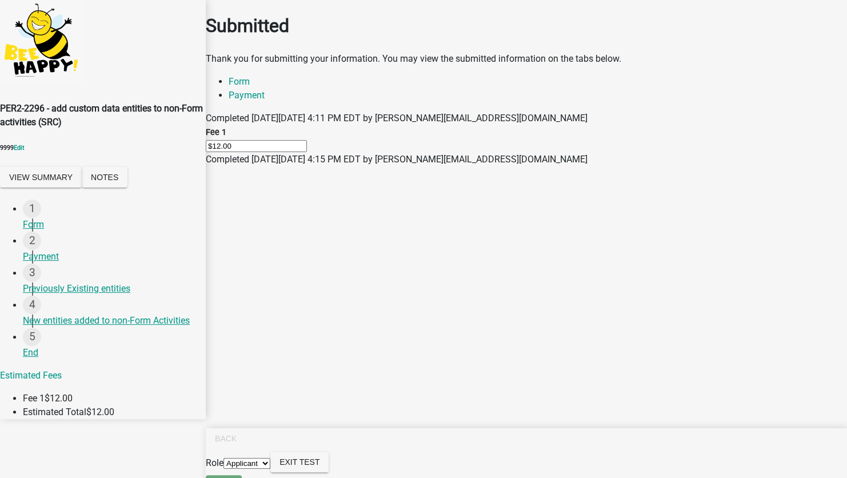
click at [270, 464] on select "Applicant [PERSON_NAME]" at bounding box center [247, 463] width 47 height 11
select select "7a05b38e-f62b-4aa5-8b88-5caa34cee38a"
click at [270, 458] on select "Applicant [PERSON_NAME]" at bounding box center [247, 463] width 47 height 11
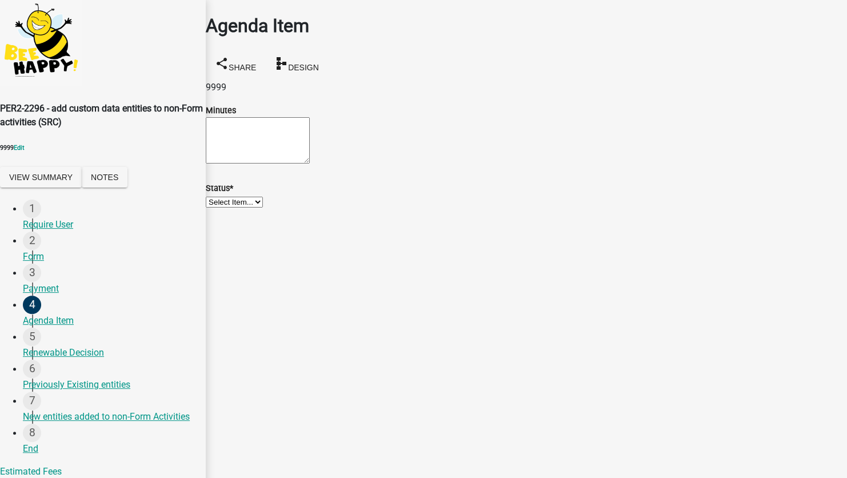
click at [241, 139] on textarea "Minutes" at bounding box center [258, 140] width 104 height 46
type textarea "wyrej"
click at [236, 209] on wm-data-entity-input "Status * Select Item... Unheard Tabled Approved Denied" at bounding box center [526, 188] width 641 height 41
click at [238, 208] on select "Select Item... Unheard Tabled Approved Denied" at bounding box center [234, 202] width 57 height 11
click at [220, 208] on select "Select Item... Unheard Tabled Approved Denied" at bounding box center [234, 202] width 57 height 11
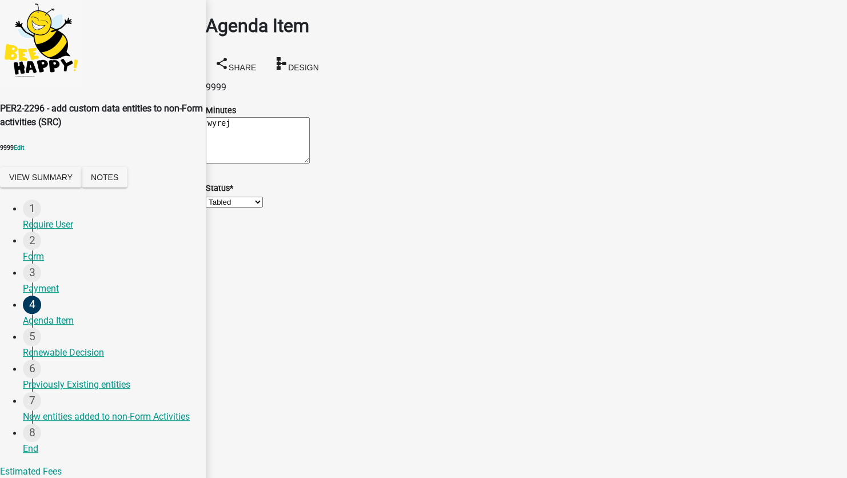
select select "9b340636-df8f-4220-b9aa-4211faeb5b95"
click at [240, 208] on select "Select Item... Unheard Tabled Approved Denied" at bounding box center [234, 202] width 57 height 11
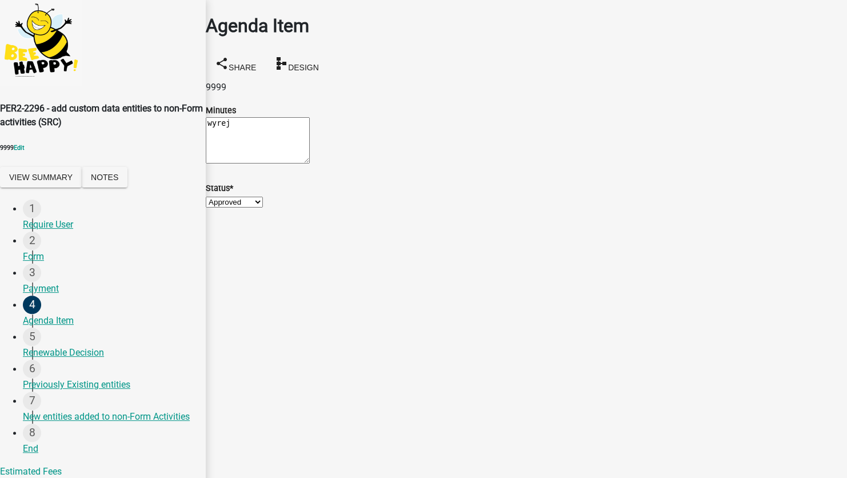
click at [220, 208] on select "Select Item... Unheard Tabled Approved Denied" at bounding box center [234, 202] width 57 height 11
select select "7218954d-768a-499c-aa74-b50d995bb455"
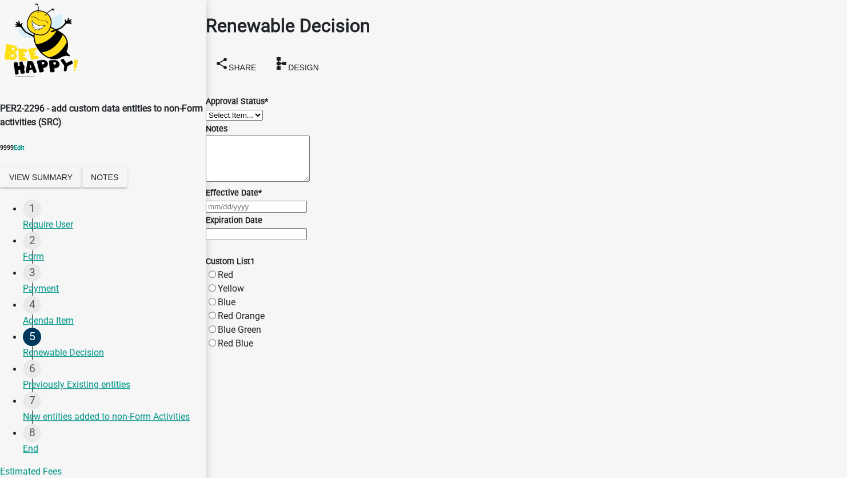
click at [263, 121] on select "Select Item... Approved Denied" at bounding box center [234, 115] width 57 height 11
click at [220, 110] on select "Select Item... Approved Denied" at bounding box center [234, 115] width 57 height 11
select select "6cb19931-cd84-4d20-a24a-dce5d5383abf"
click at [230, 213] on div at bounding box center [526, 207] width 641 height 14
select select "10"
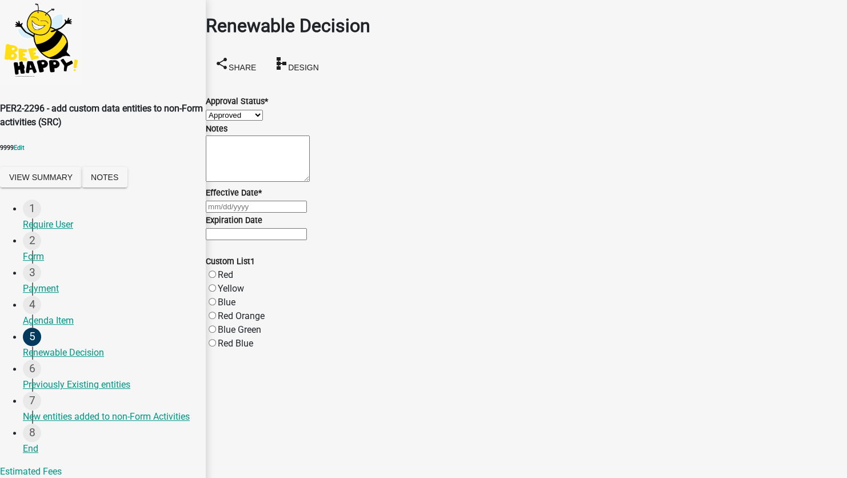
select select "2025"
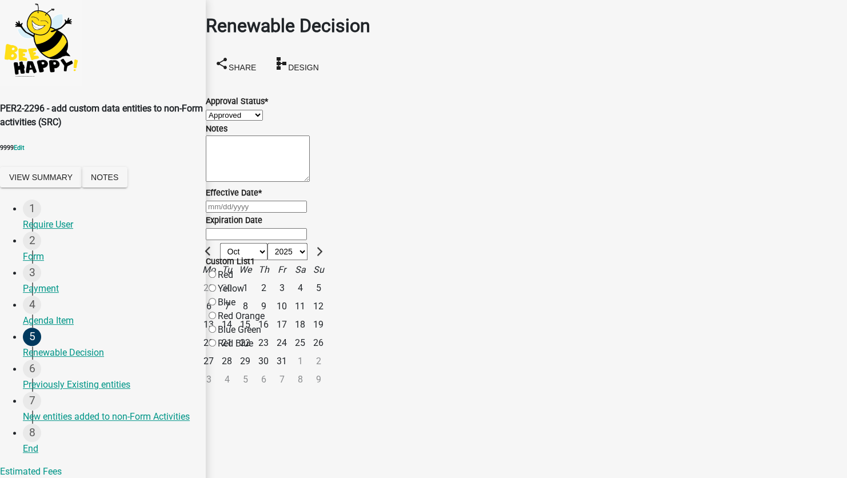
click at [236, 334] on div "14" at bounding box center [227, 325] width 18 height 18
type input "[DATE]"
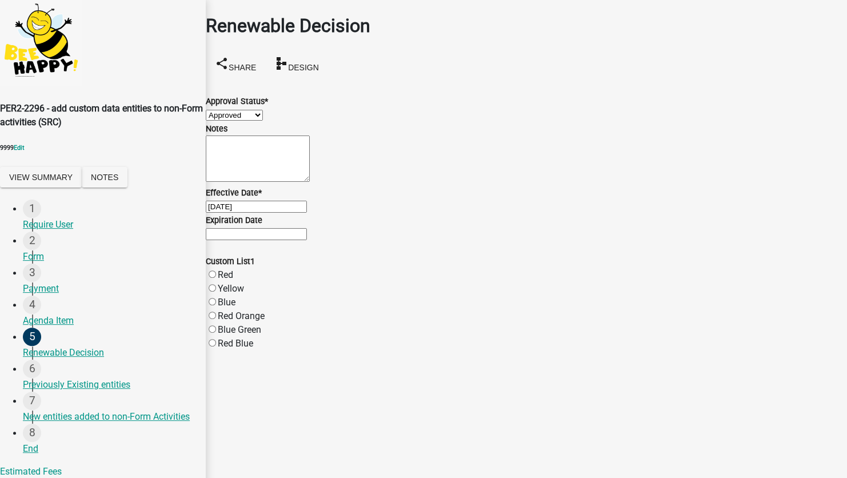
scroll to position [82, 0]
click at [259, 240] on input "Expiration Date" at bounding box center [256, 234] width 101 height 12
type input "[DATE]"
click at [235, 294] on label "Yellow" at bounding box center [231, 288] width 26 height 11
click at [216, 292] on input "Yellow" at bounding box center [212, 287] width 7 height 7
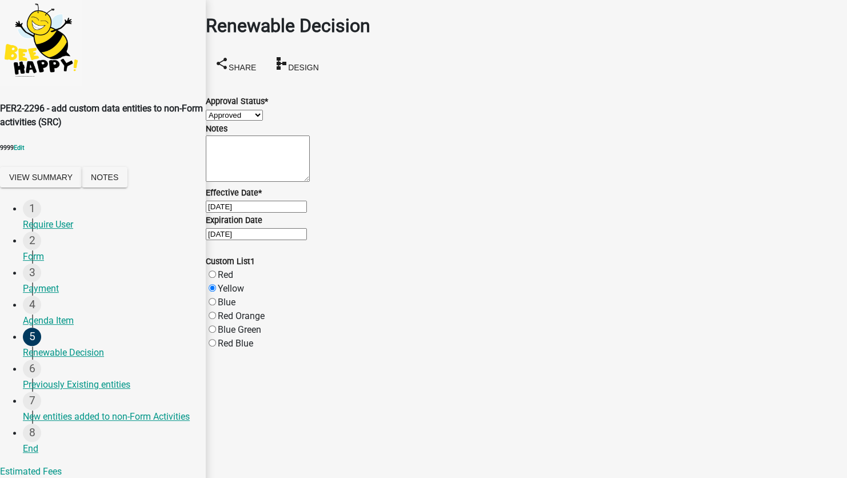
radio input "true"
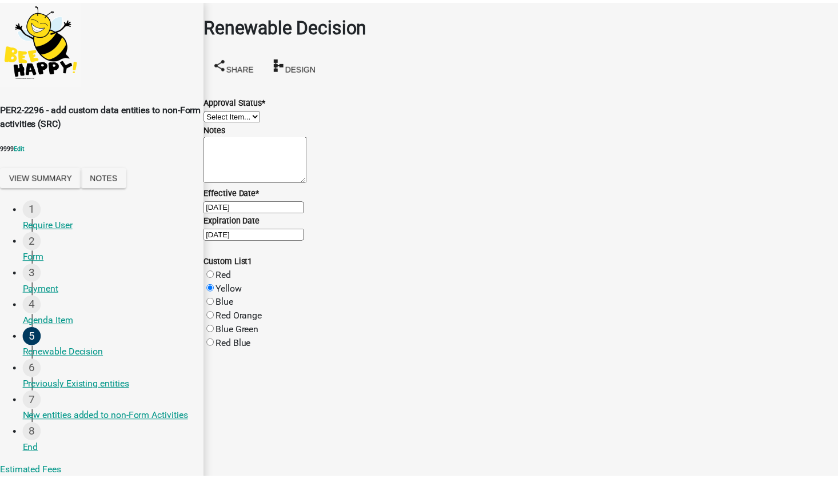
scroll to position [0, 0]
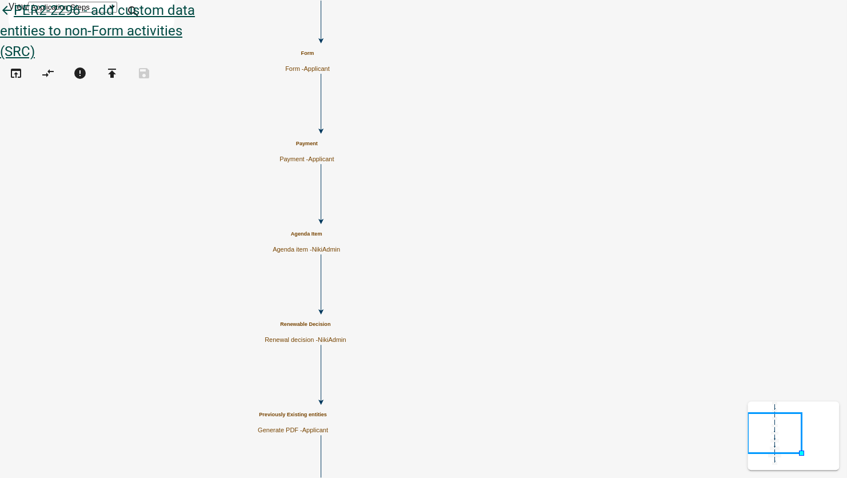
click at [14, 19] on icon "arrow_back" at bounding box center [7, 11] width 14 height 16
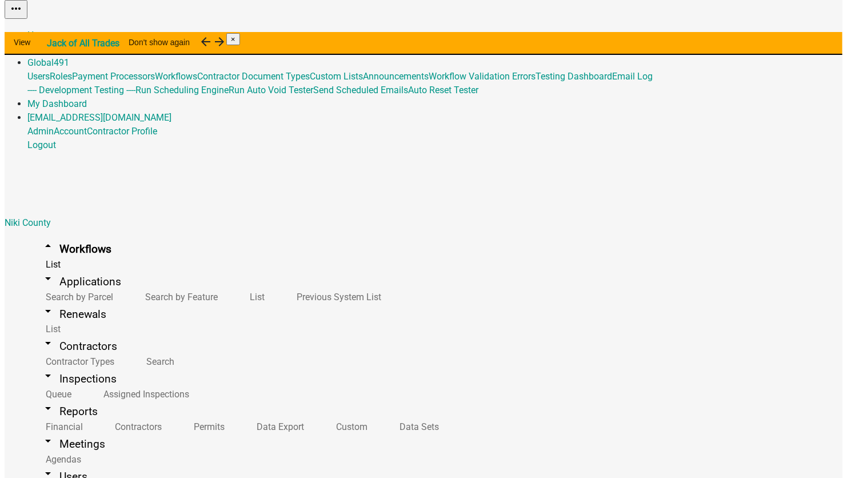
scroll to position [3544, 0]
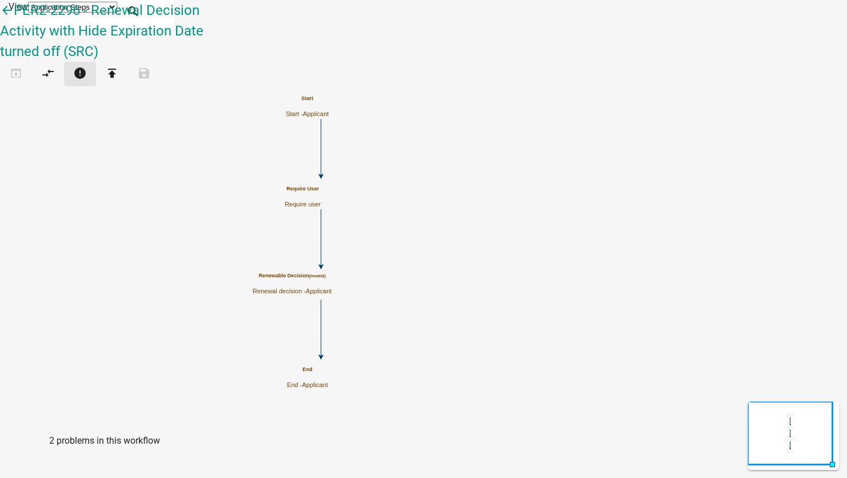
click at [96, 62] on button "error" at bounding box center [80, 74] width 32 height 25
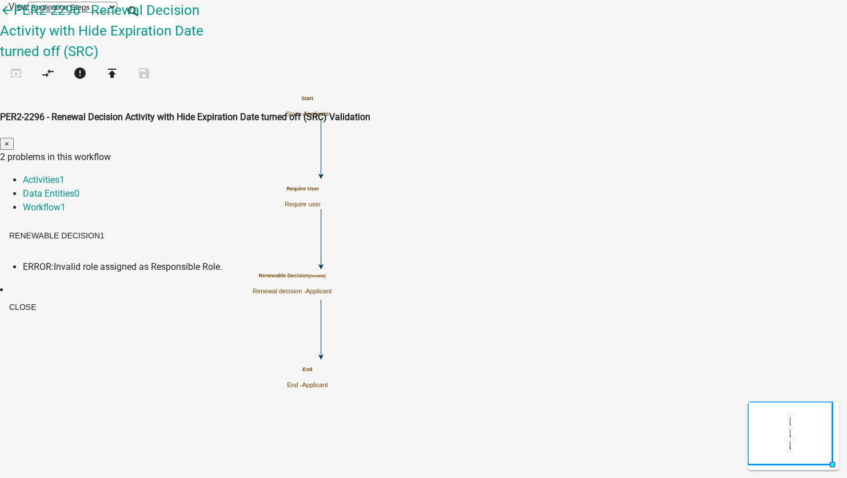
click at [222, 261] on span "Invalid role assigned as Responsible Role." at bounding box center [138, 266] width 169 height 11
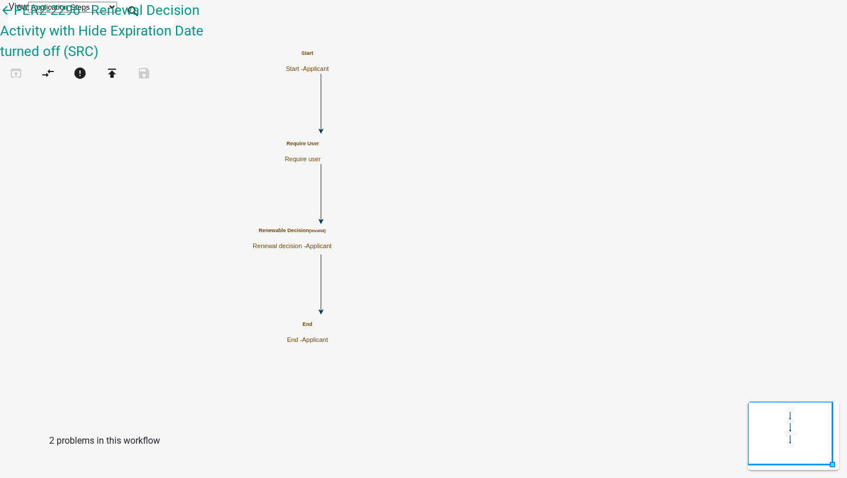
click at [332, 242] on p "Renewal decision - Applicant" at bounding box center [292, 245] width 79 height 7
select select
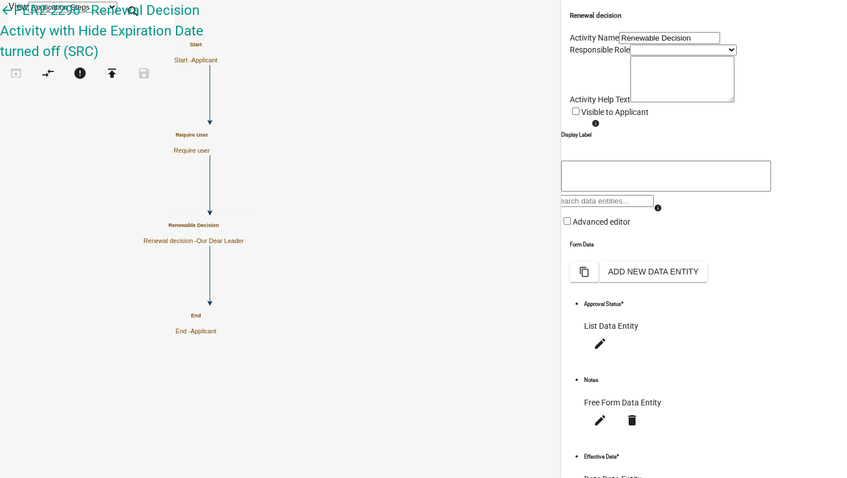
click at [630, 55] on select "Applicant 4352 Workflow Permissions Yellow Role Inspecting A Blue Role NikiAdmi…" at bounding box center [683, 50] width 107 height 11
select select "7A05B38E-F62B-4AA5-8B88-5CAA34CEE38A"
click at [630, 55] on select "Applicant 4352 Workflow Permissions Yellow Role Inspecting A Blue Role NikiAdmi…" at bounding box center [683, 50] width 107 height 11
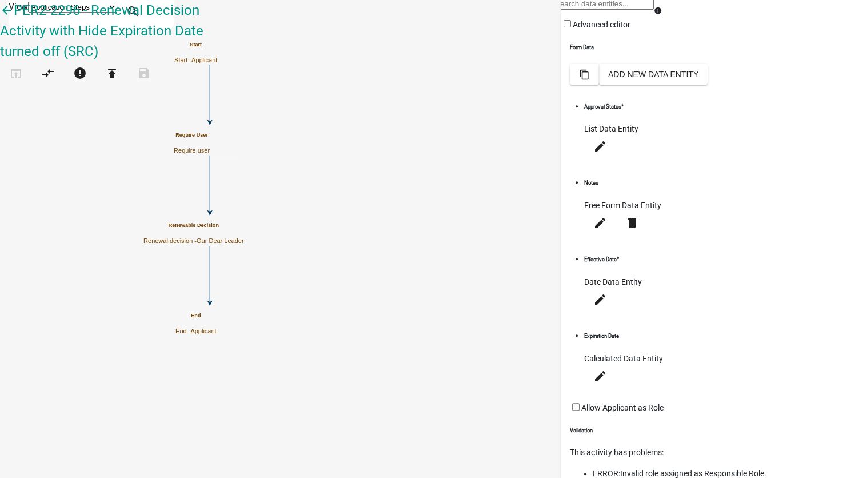
scroll to position [228, 0]
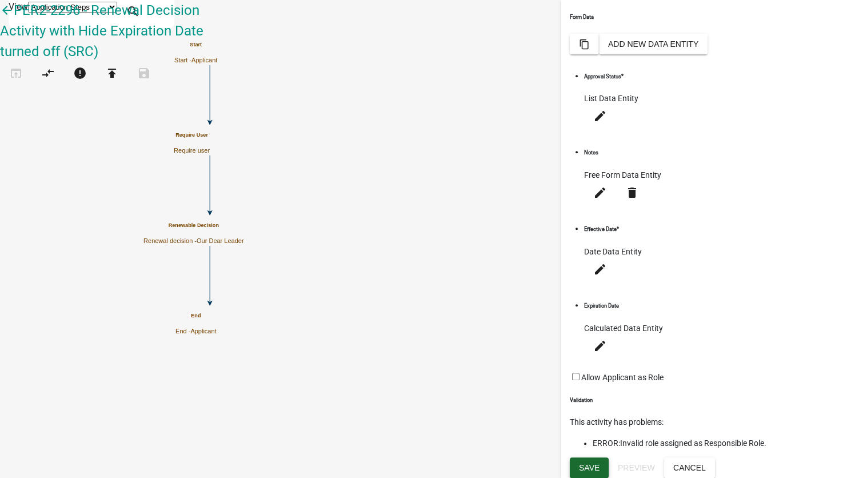
click at [587, 471] on button "Save" at bounding box center [589, 467] width 39 height 21
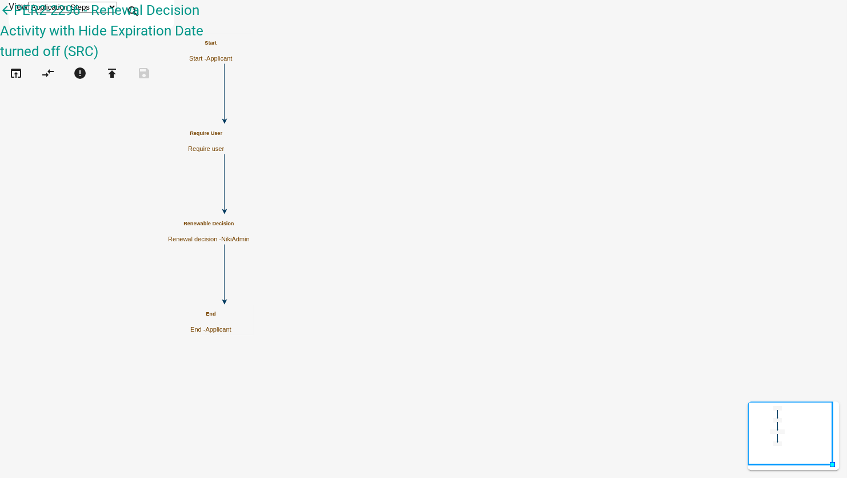
click at [249, 227] on h5 "Renewable Decision" at bounding box center [208, 224] width 81 height 6
select select "7A05B38E-F62B-4AA5-8B88-5CAA34CEE38A"
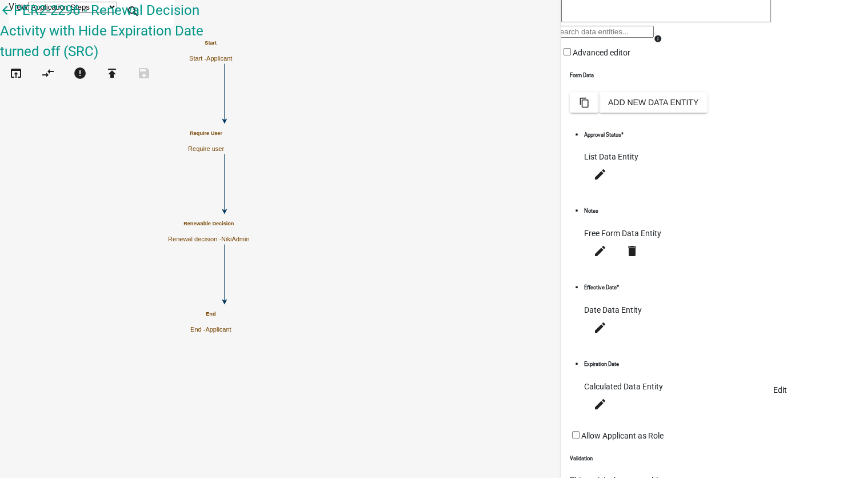
scroll to position [172, 0]
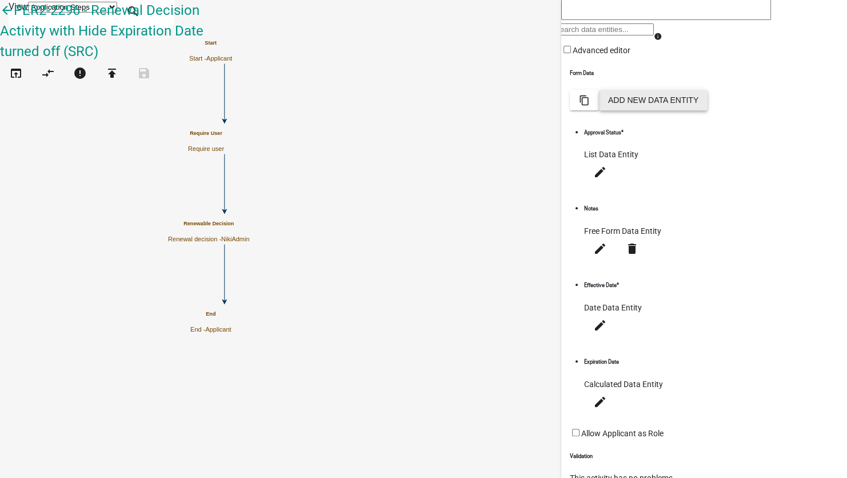
click at [708, 110] on button "Add New Data Entity" at bounding box center [653, 100] width 109 height 21
select select
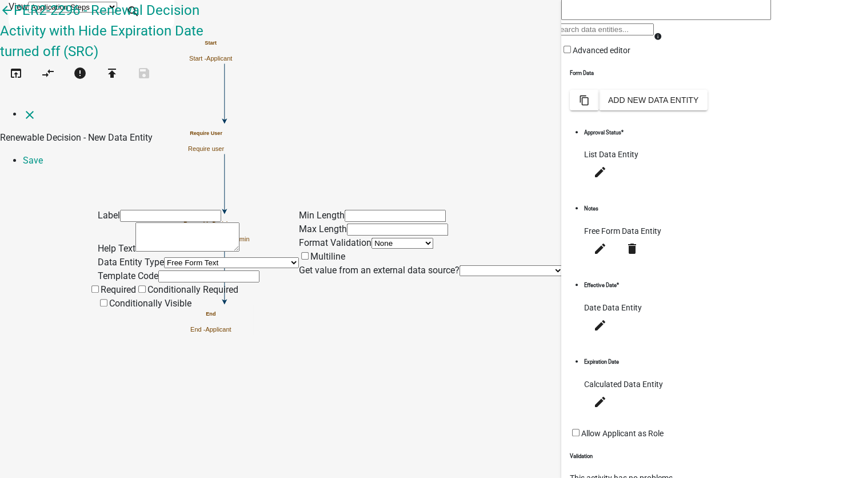
click at [133, 210] on input "text" at bounding box center [170, 216] width 101 height 12
click at [23, 108] on icon "close" at bounding box center [30, 115] width 14 height 14
